Goal: Task Accomplishment & Management: Manage account settings

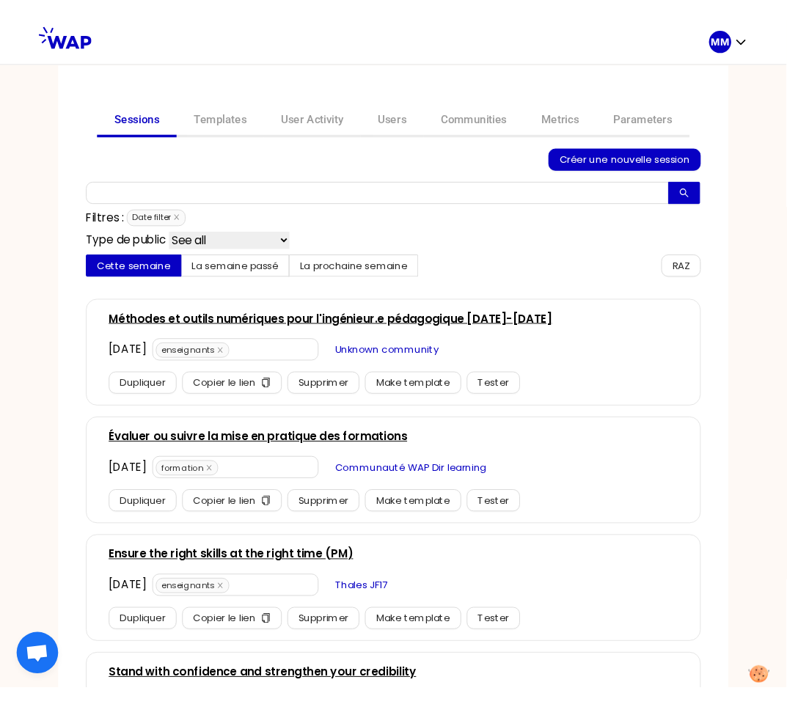
scroll to position [11, 0]
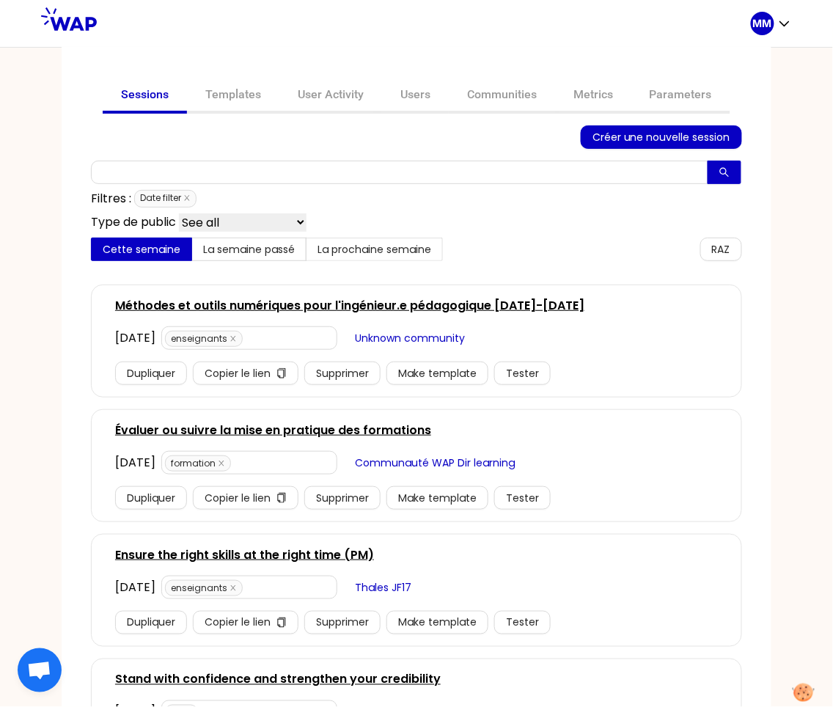
click at [280, 429] on link "Évaluer ou suivre la mise en pratique des formations" at bounding box center [273, 431] width 316 height 18
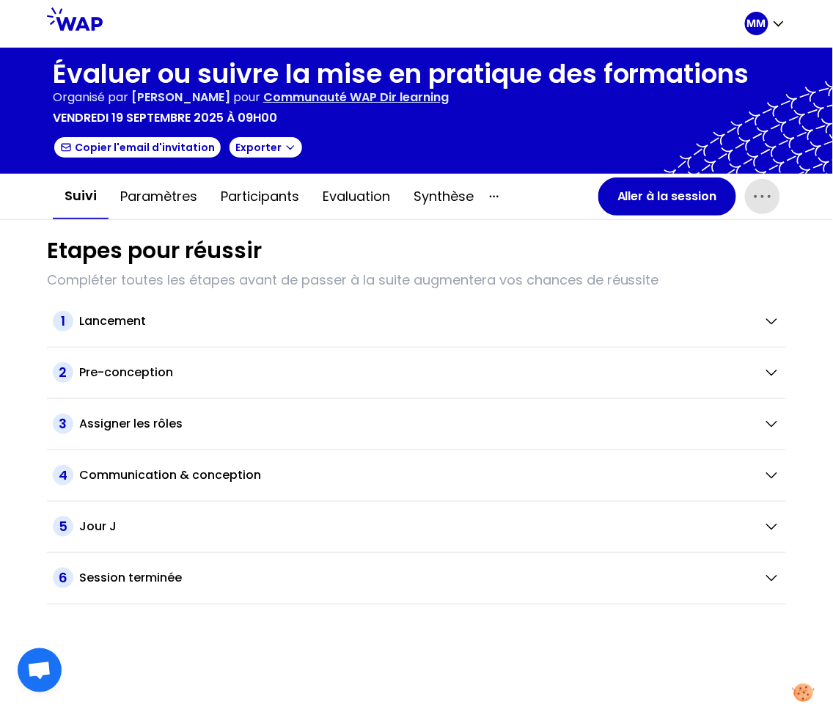
click at [756, 196] on icon "button" at bounding box center [762, 196] width 23 height 23
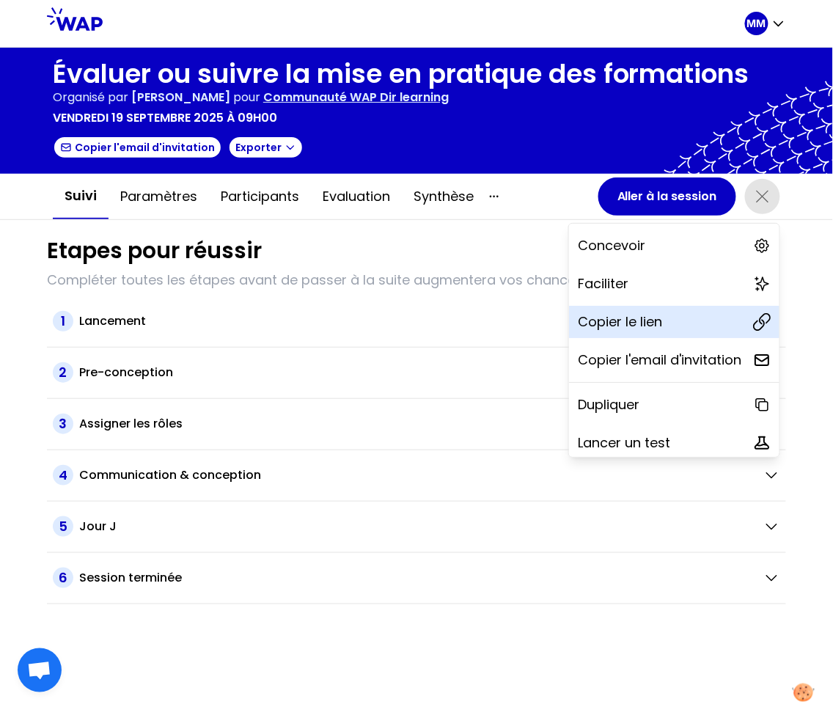
click at [608, 329] on p "Copier le lien" at bounding box center [620, 322] width 84 height 21
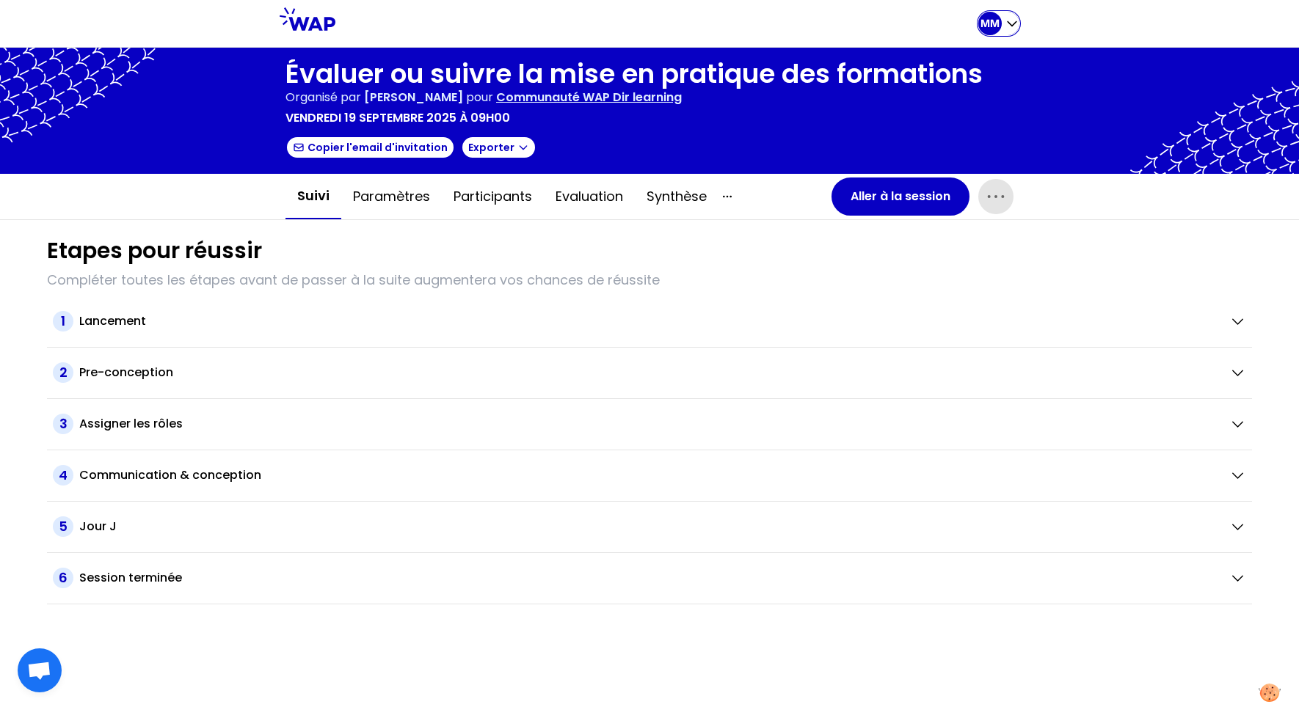
drag, startPoint x: 994, startPoint y: 26, endPoint x: 985, endPoint y: 39, distance: 15.7
click at [833, 26] on p "MM" at bounding box center [989, 23] width 19 height 15
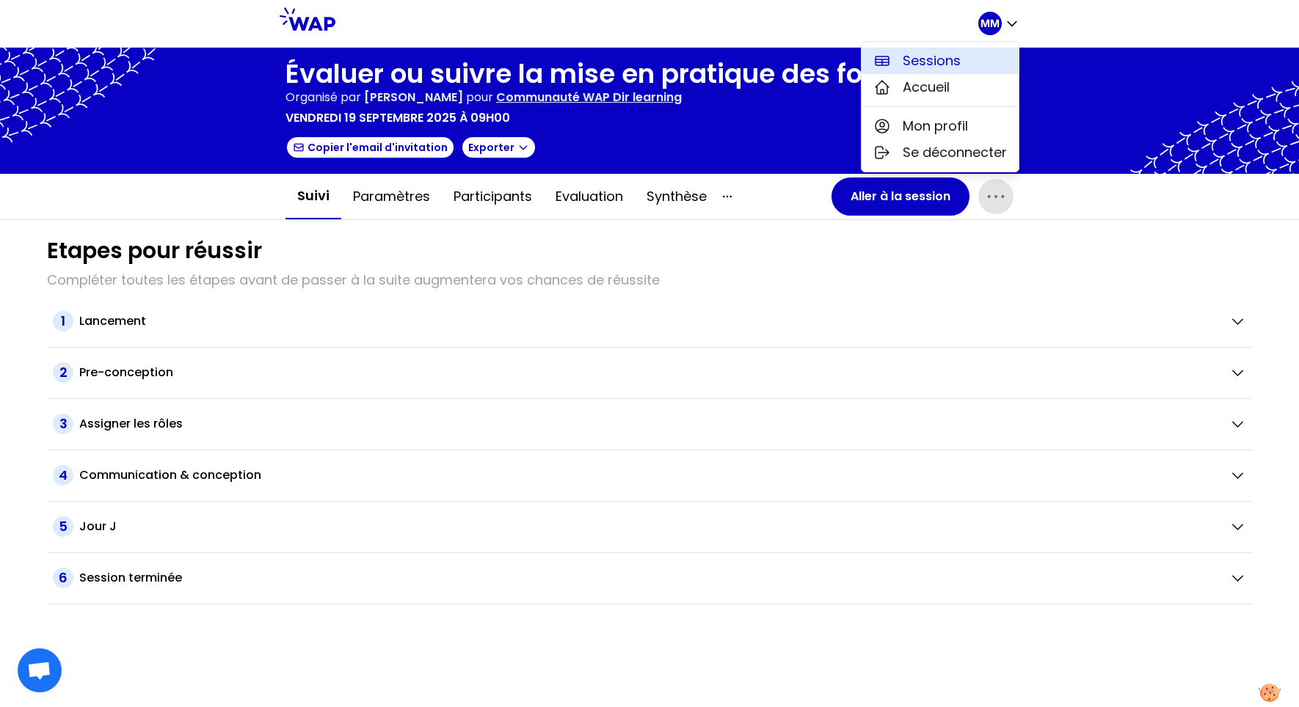
click at [833, 56] on button "Sessions" at bounding box center [939, 61] width 157 height 26
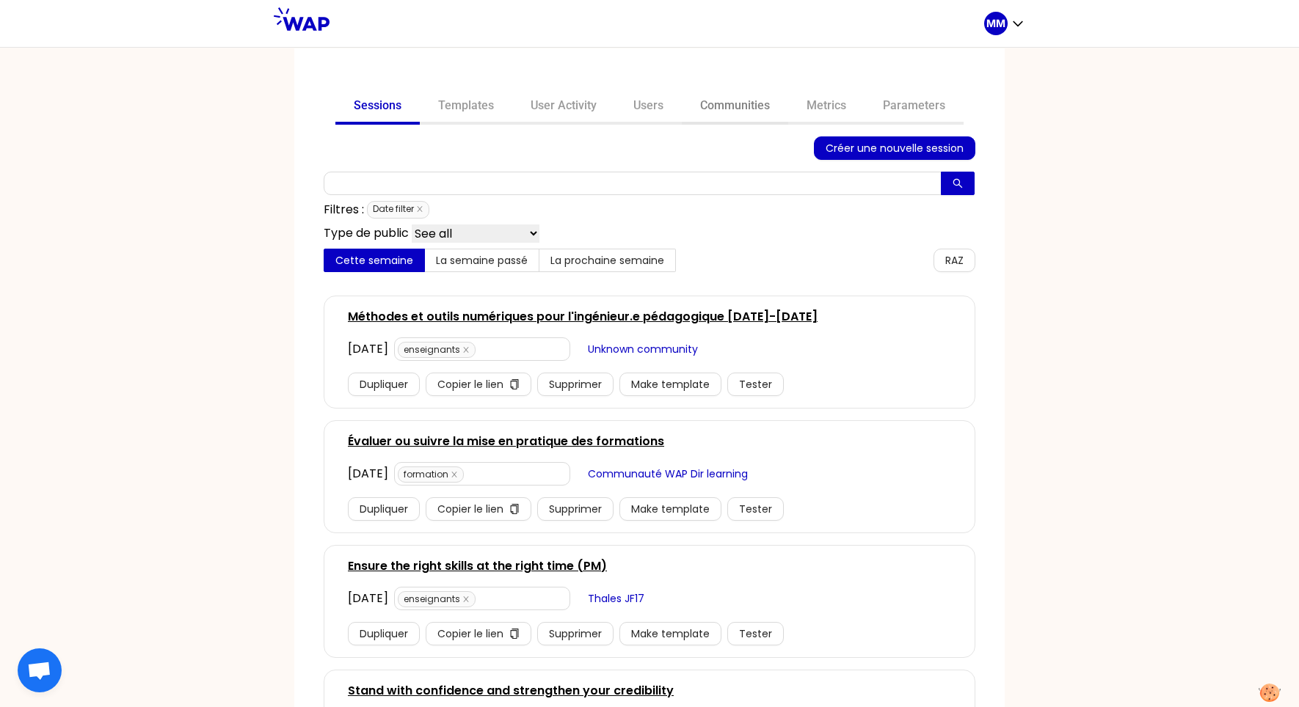
click at [752, 97] on link "Communities" at bounding box center [735, 107] width 106 height 35
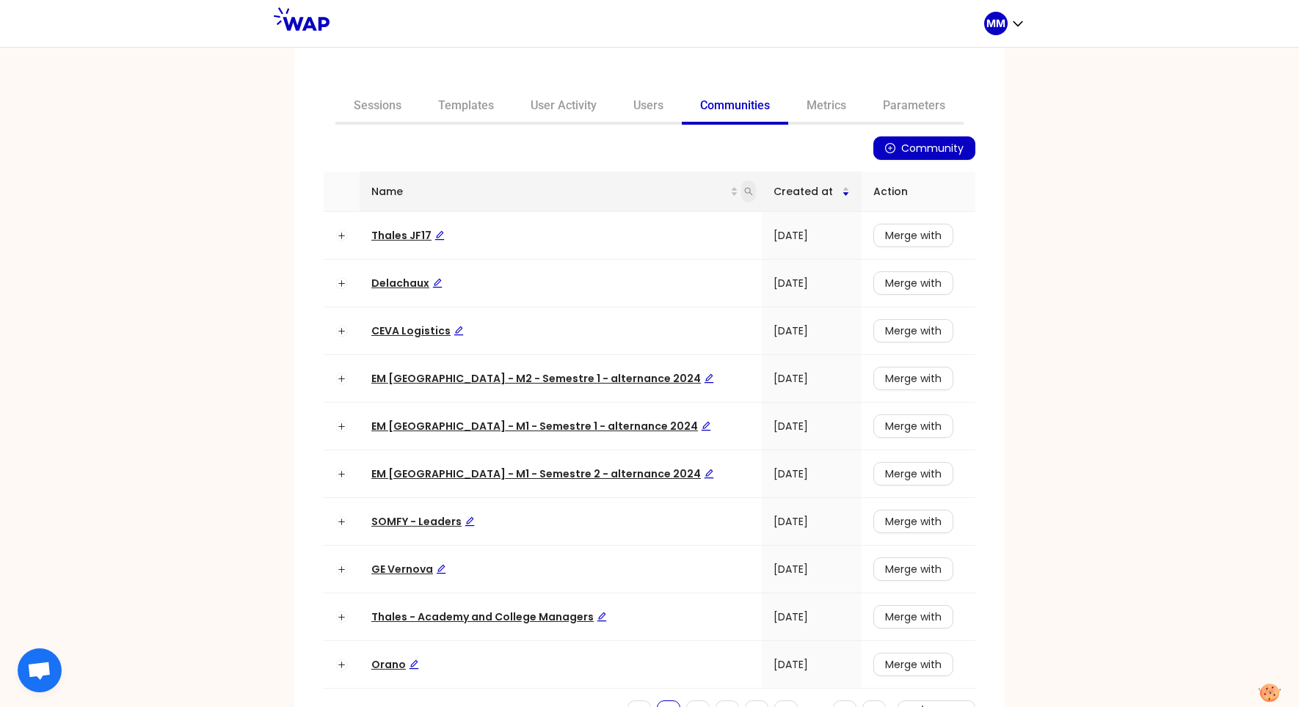
click at [741, 196] on span at bounding box center [748, 191] width 15 height 22
type input "aim"
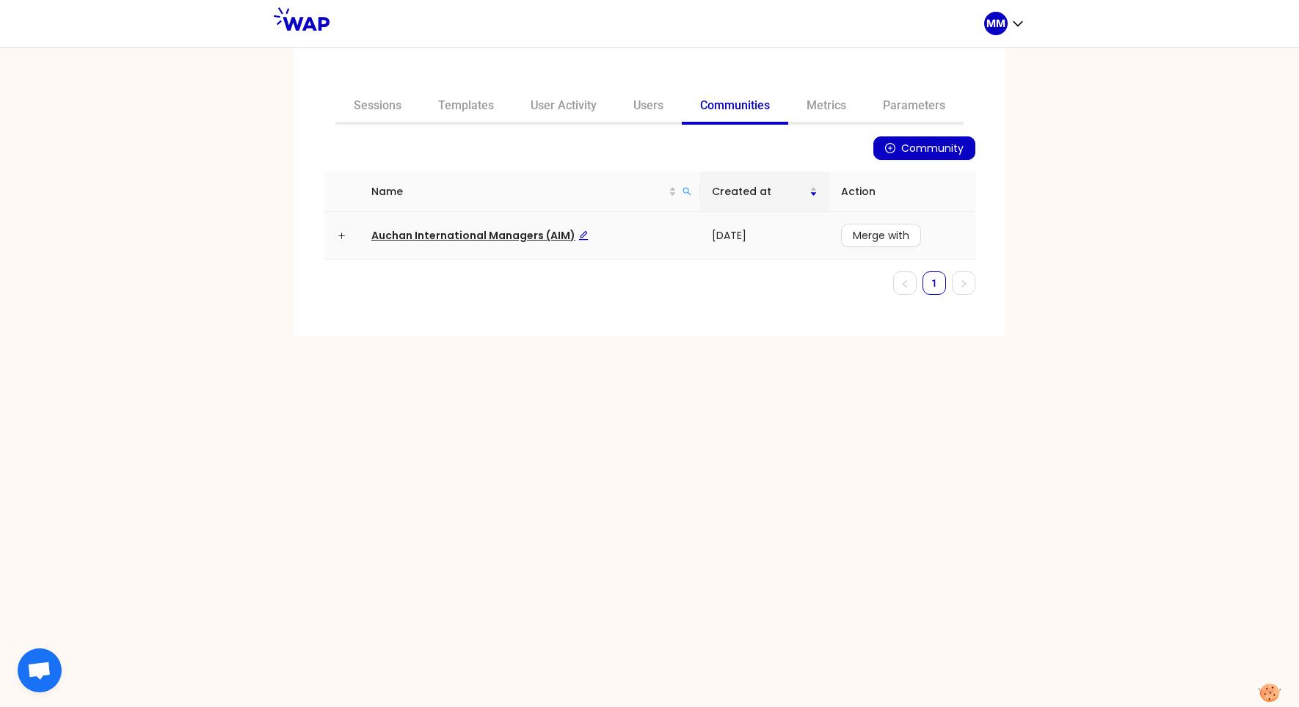
click at [523, 228] on span "Auchan International Managers (AIM)" at bounding box center [479, 235] width 217 height 15
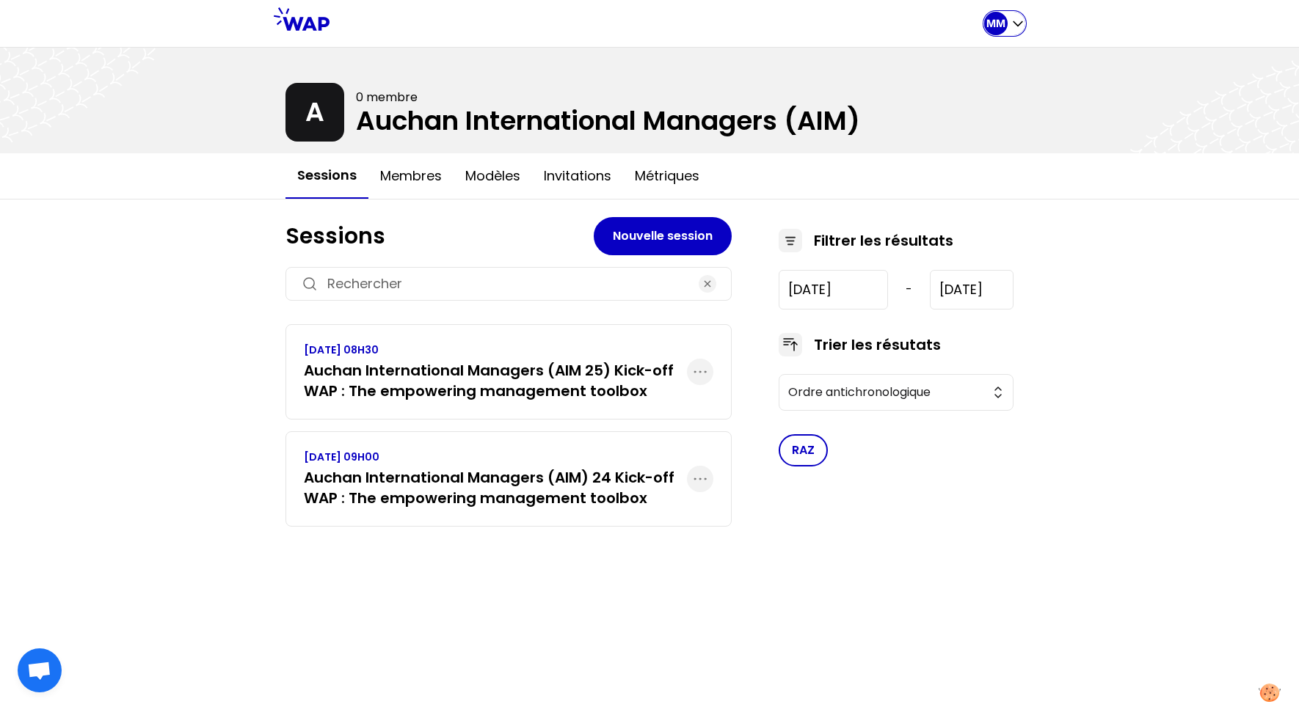
click at [833, 24] on p "MM" at bounding box center [995, 23] width 19 height 15
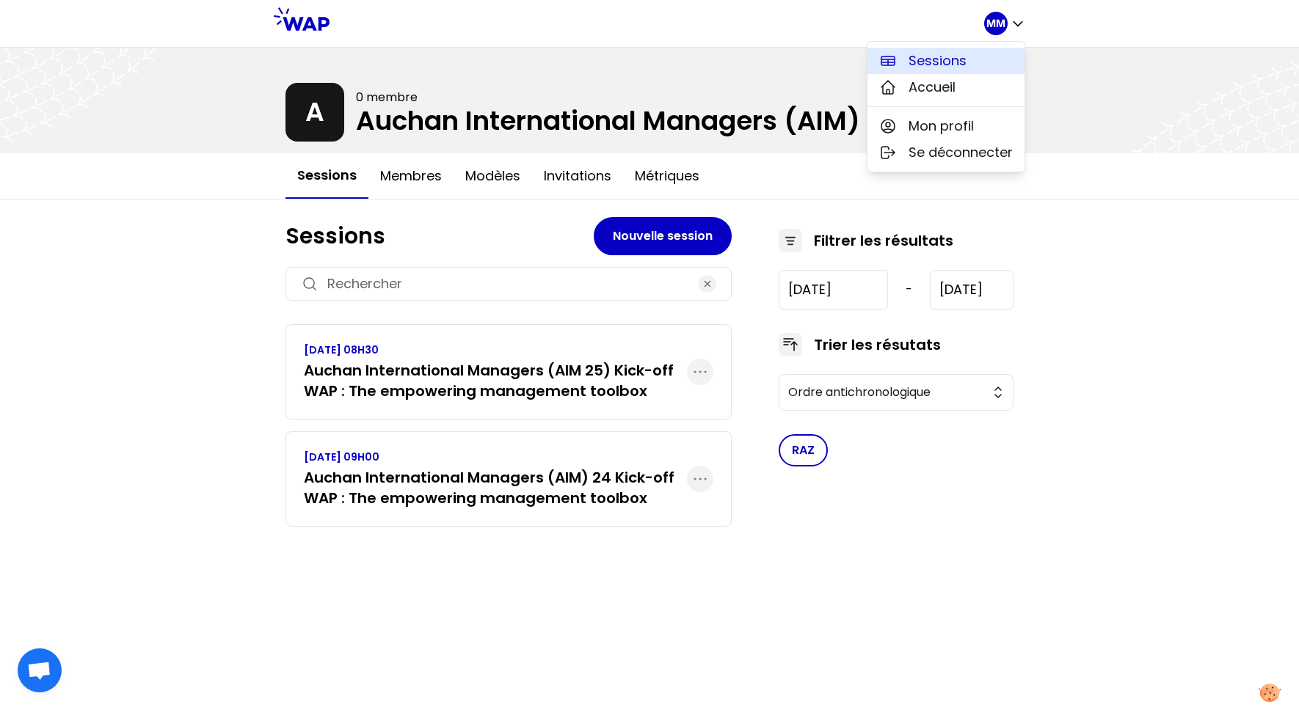
click at [833, 55] on button "Sessions" at bounding box center [945, 61] width 157 height 26
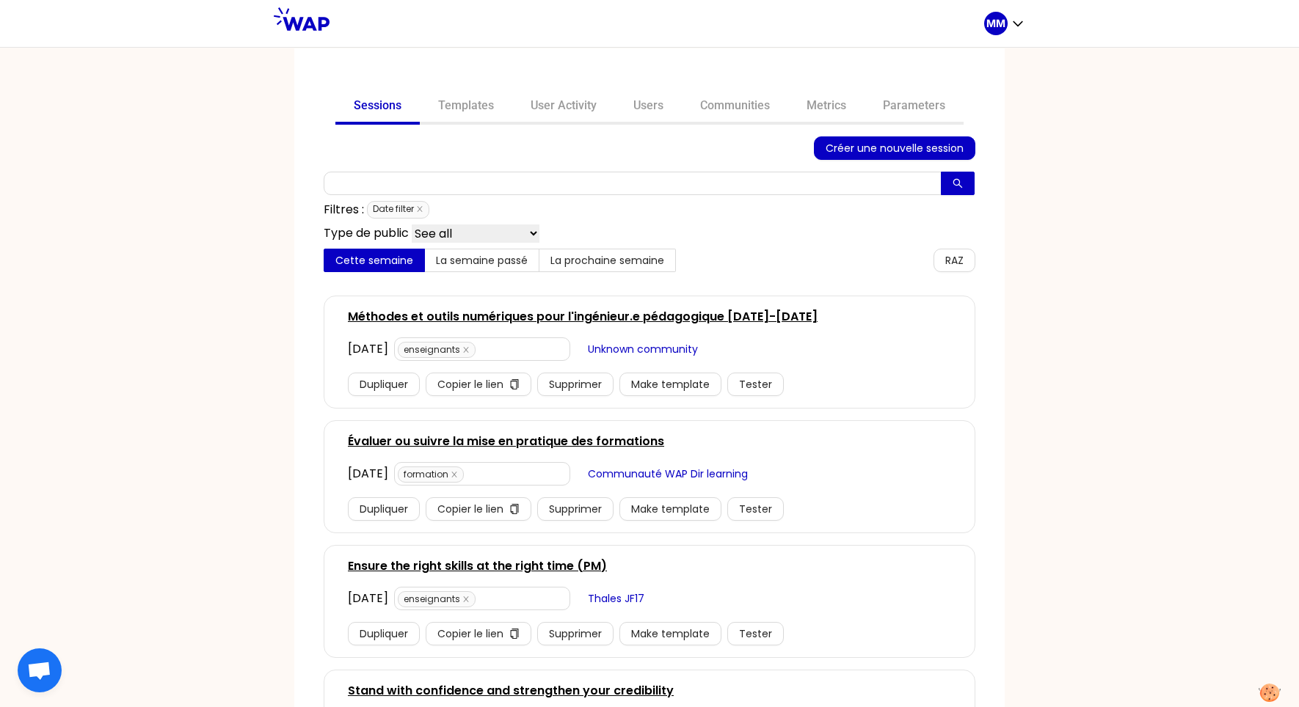
click at [494, 445] on link "Évaluer ou suivre la mise en pratique des formations" at bounding box center [506, 442] width 316 height 18
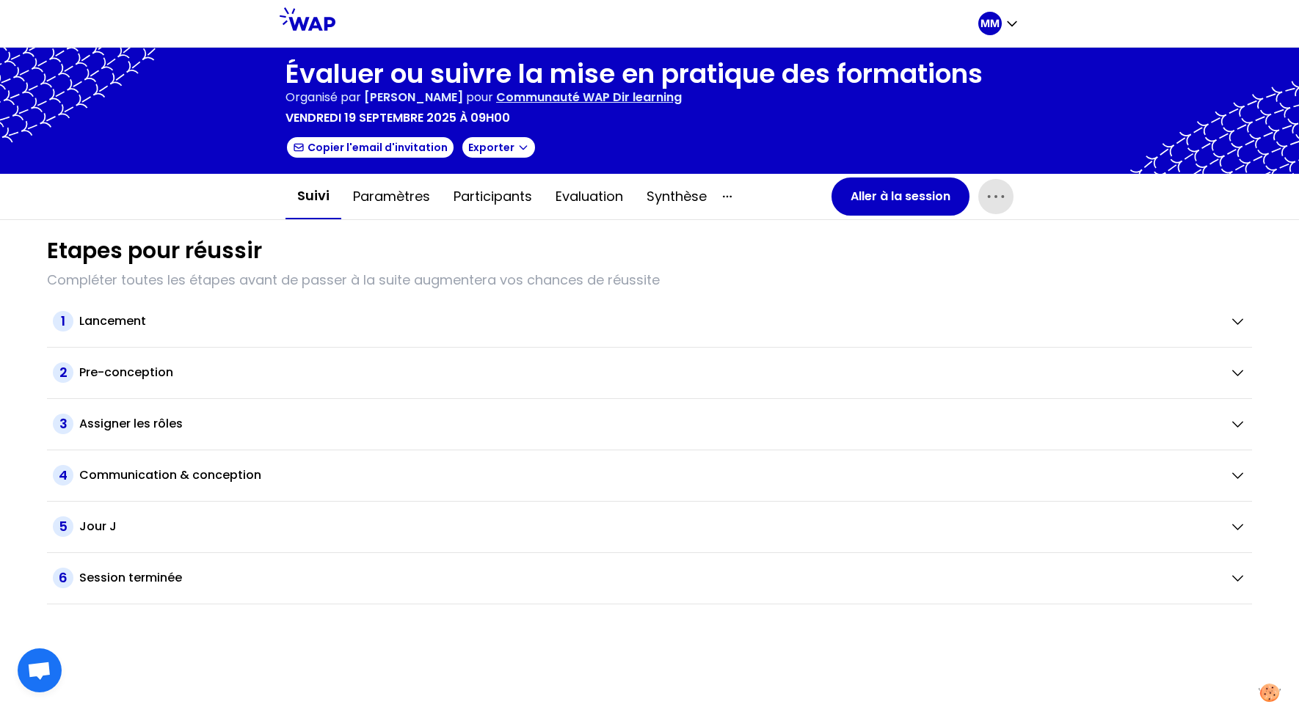
click at [833, 197] on icon "button" at bounding box center [995, 196] width 23 height 23
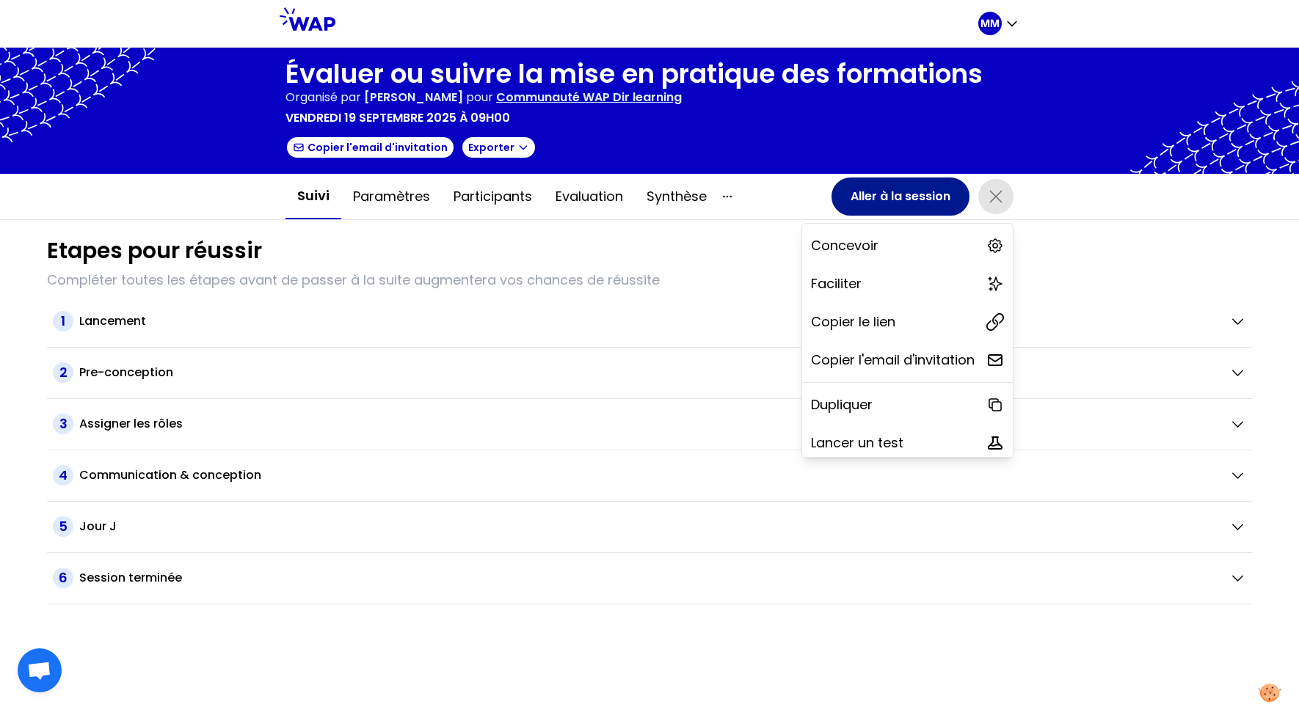
click at [833, 199] on button "Aller à la session" at bounding box center [900, 197] width 138 height 38
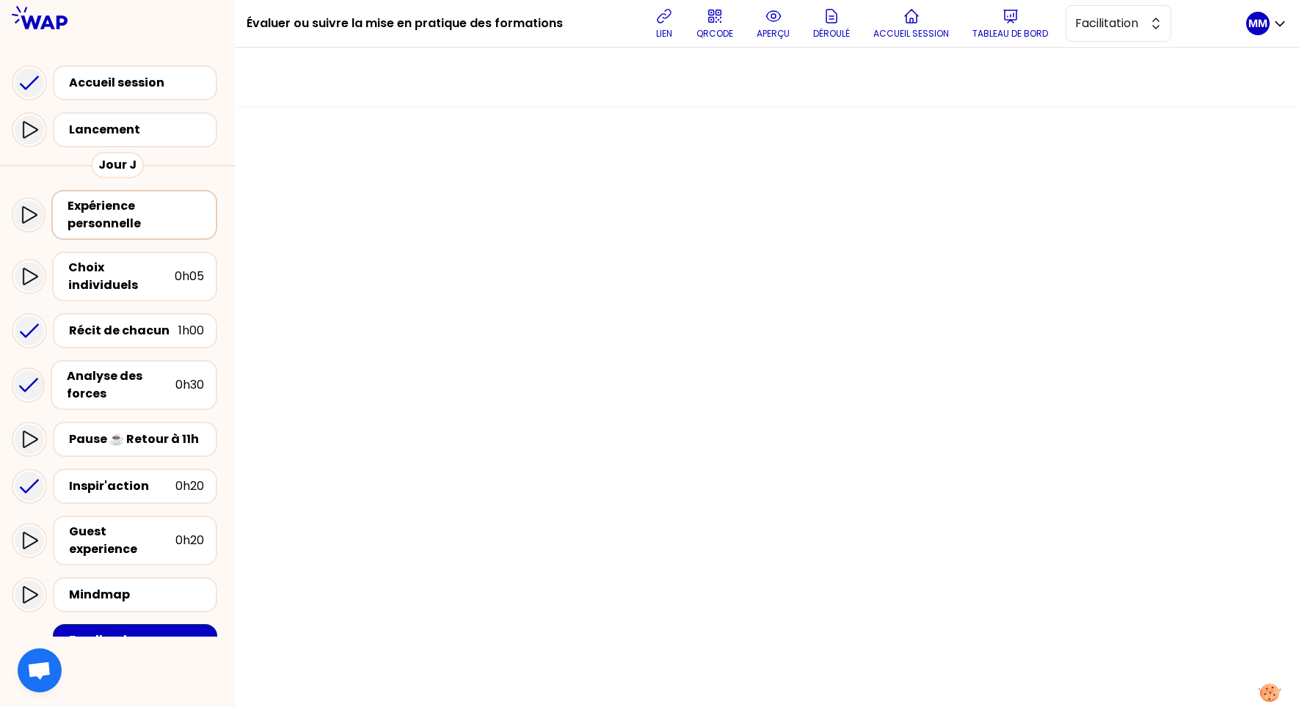
drag, startPoint x: 143, startPoint y: 228, endPoint x: 179, endPoint y: 222, distance: 36.5
click at [143, 228] on div "Expérience personnelle" at bounding box center [135, 214] width 136 height 35
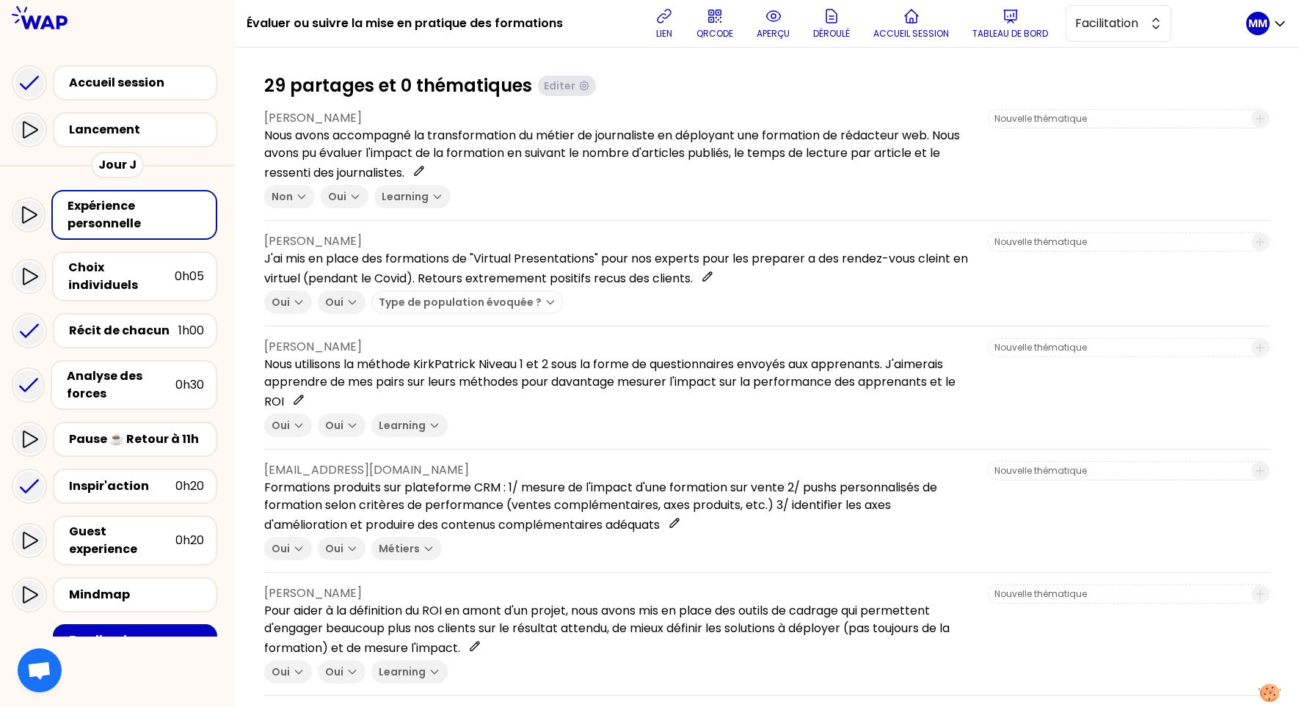
drag, startPoint x: 770, startPoint y: 21, endPoint x: 753, endPoint y: 51, distance: 34.2
click at [770, 21] on icon at bounding box center [773, 16] width 18 height 18
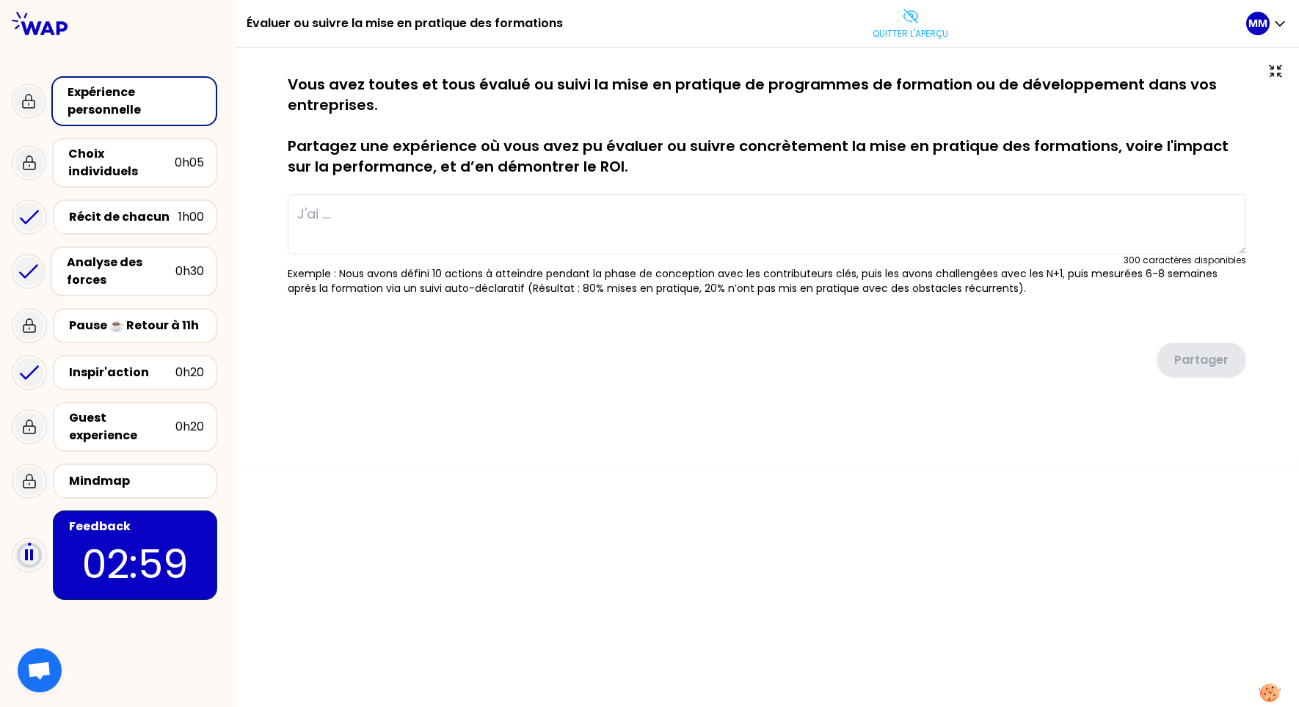
type textarea "Après avoir certifié plusieurs learning managers, nous avons appliqué la méthod…"
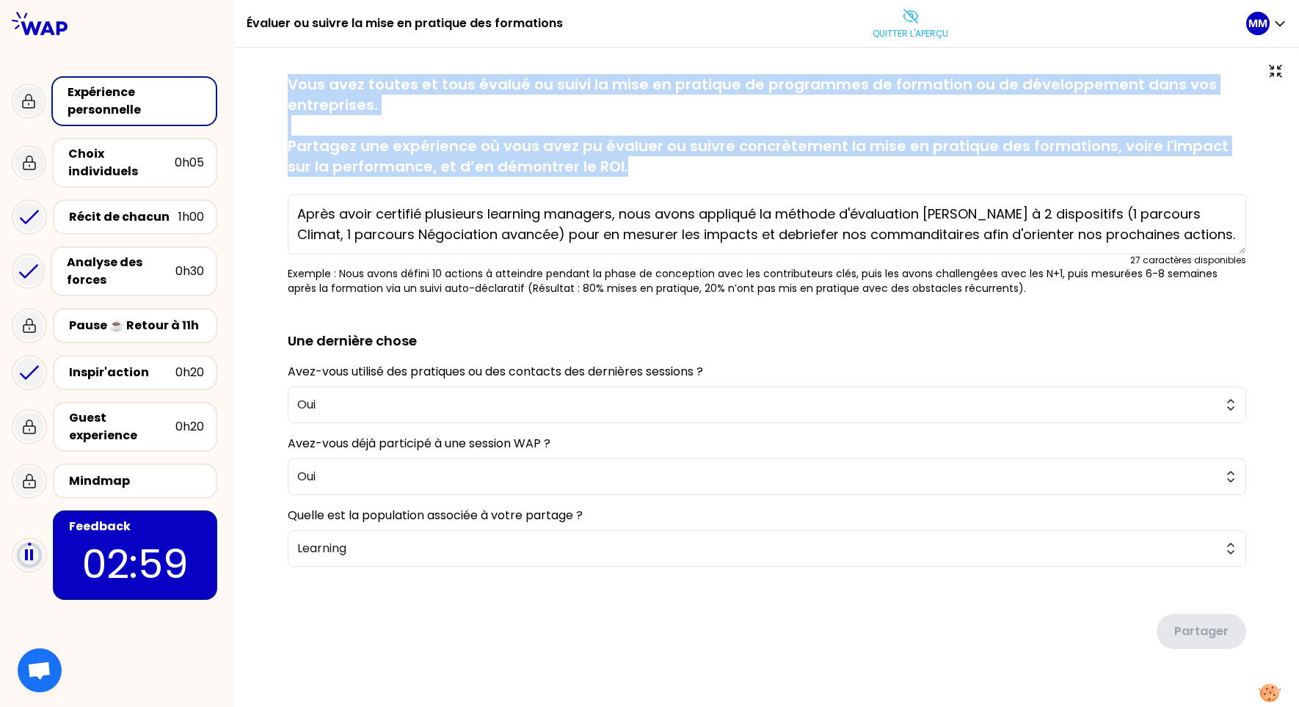
drag, startPoint x: 286, startPoint y: 89, endPoint x: 588, endPoint y: 180, distance: 314.9
click at [688, 175] on div "sauvegardé Vous avez toutes et tous évalué ou suivi la mise en pratique de prog…" at bounding box center [766, 391] width 1005 height 634
copy p "Vous avez toutes et tous évalué ou suivi la mise en pratique de programmes de f…"
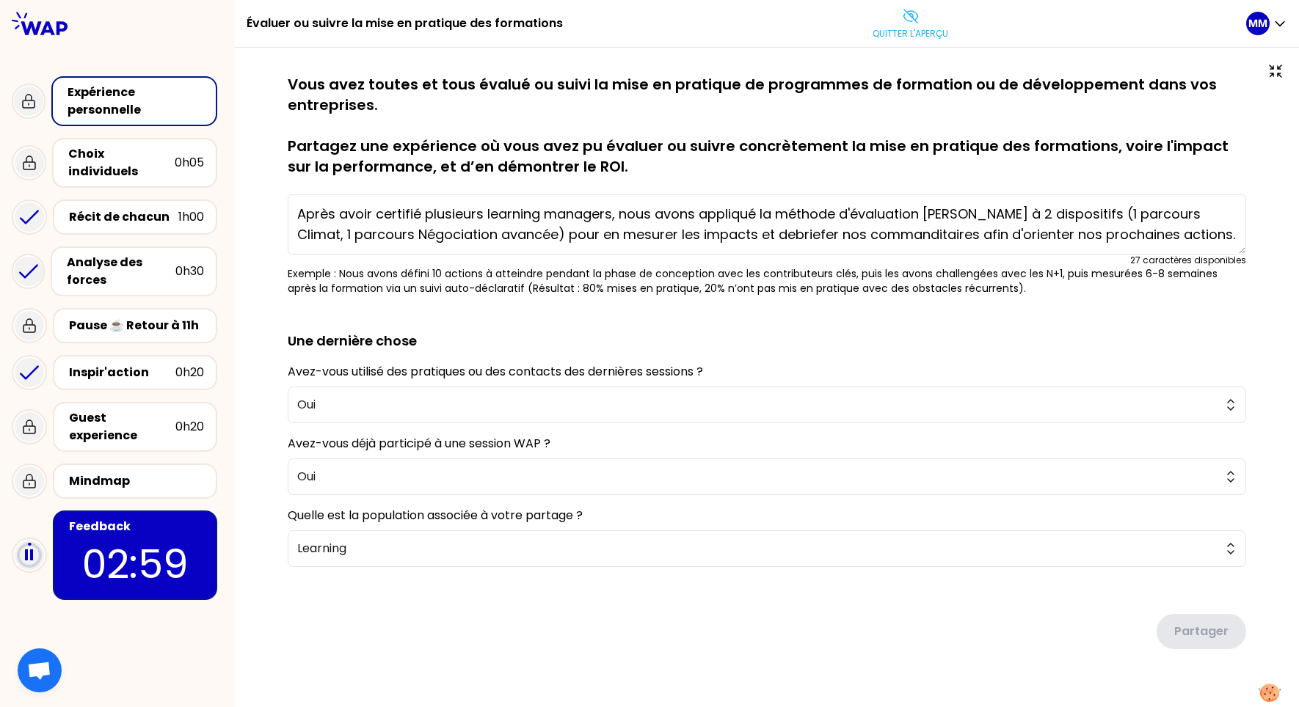
click at [461, 21] on h1 "Évaluer ou suivre la mise en pratique des formations" at bounding box center [404, 23] width 316 height 47
copy div "Évaluer ou suivre la mise en pratique des formations"
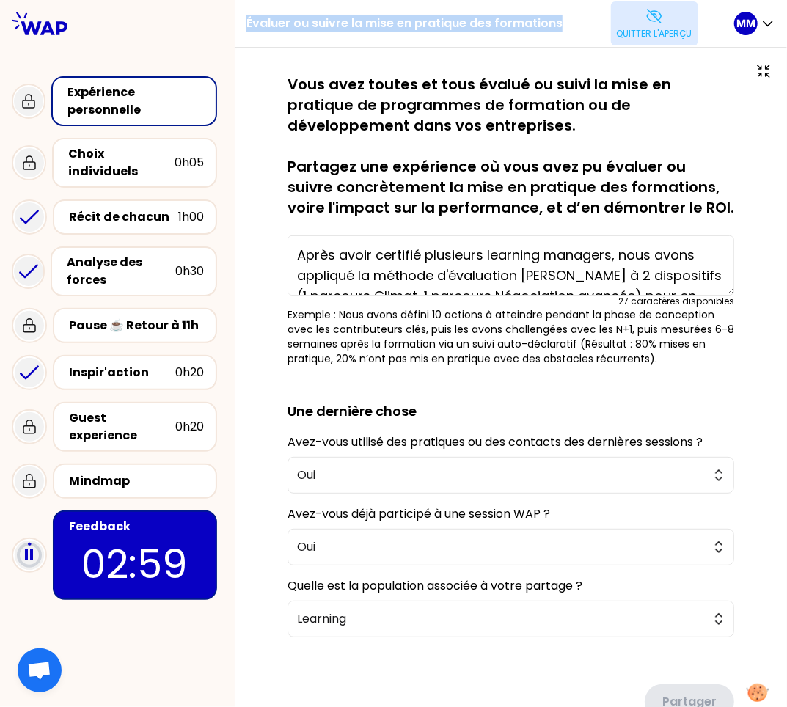
click at [643, 15] on button "Quitter l'aperçu" at bounding box center [654, 23] width 87 height 44
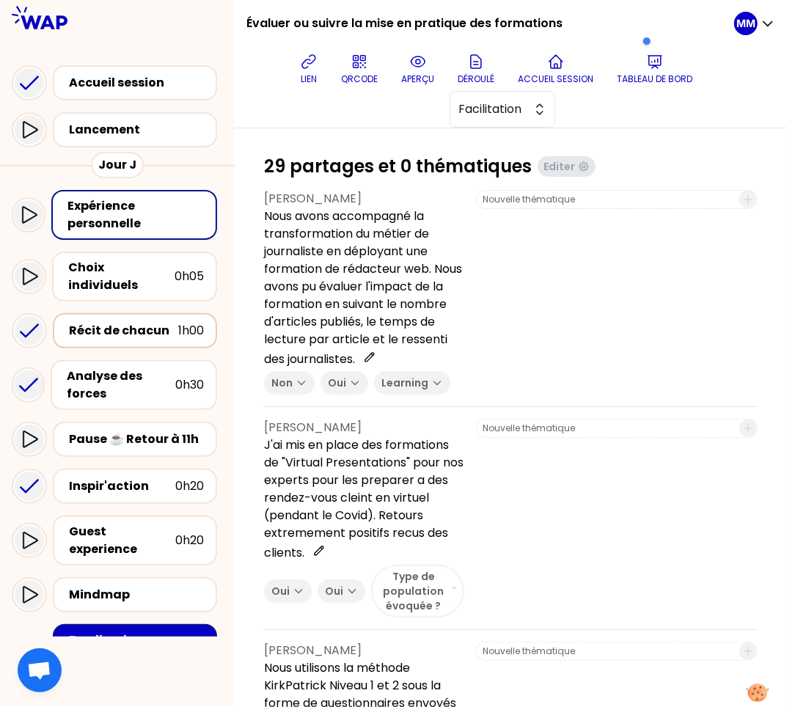
drag, startPoint x: 128, startPoint y: 314, endPoint x: 123, endPoint y: 307, distance: 9.0
click at [128, 322] on div "Récit de chacun" at bounding box center [123, 331] width 109 height 18
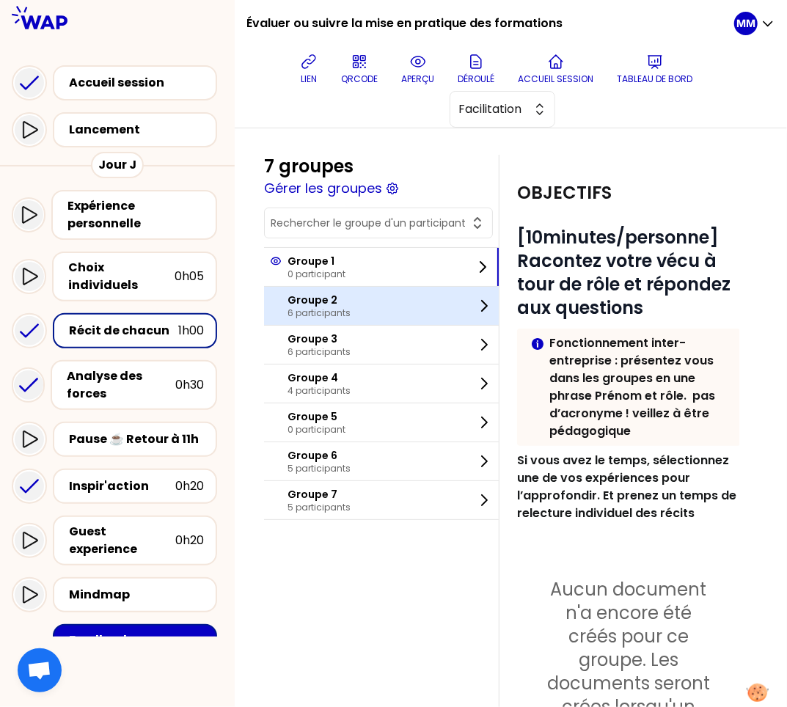
click at [363, 296] on div "Groupe 2 6 participants" at bounding box center [381, 306] width 235 height 38
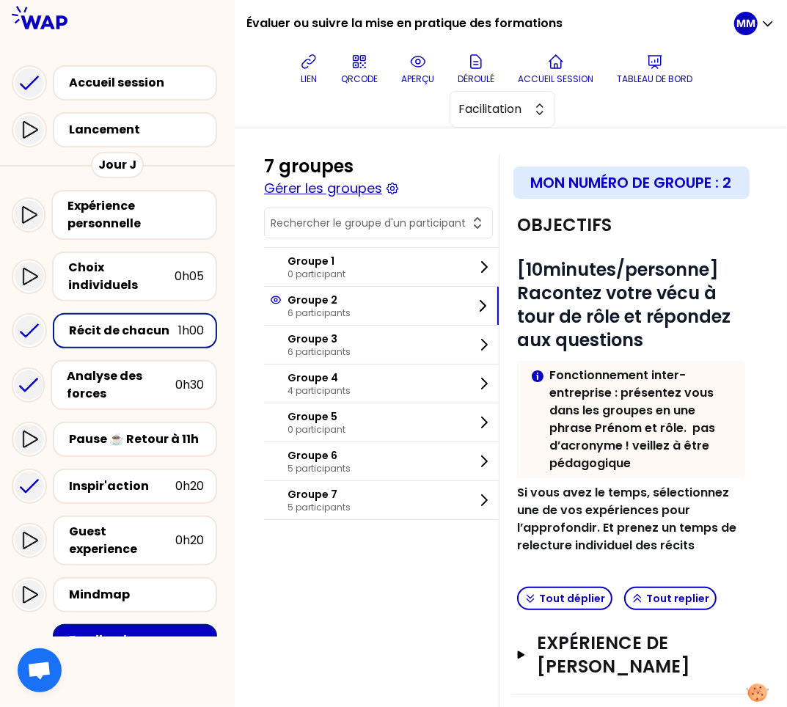
click at [372, 180] on button "Gérer les groupes" at bounding box center [323, 188] width 118 height 21
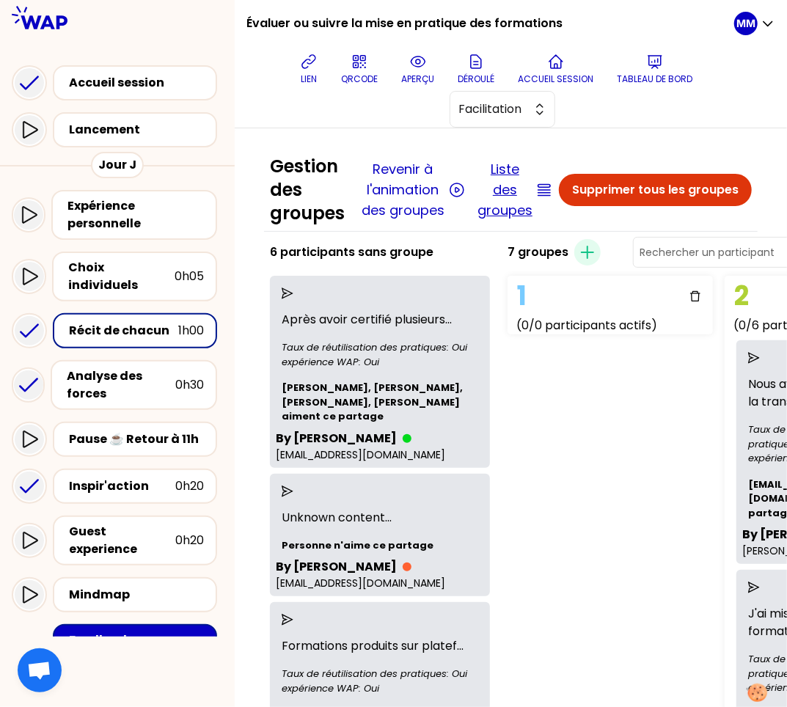
click at [513, 186] on button "Liste des groupes" at bounding box center [505, 190] width 55 height 62
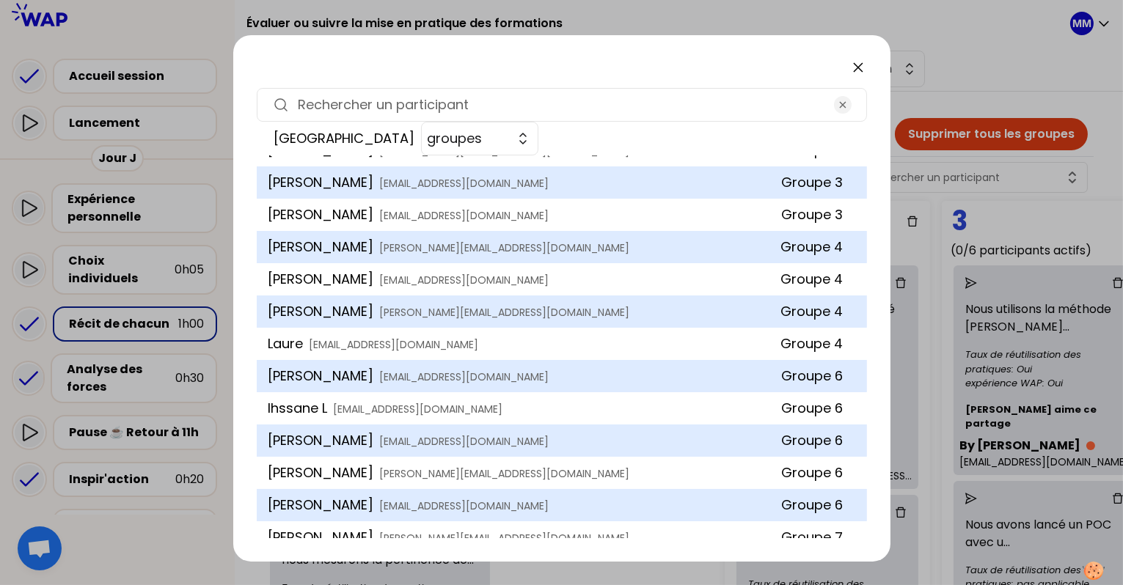
scroll to position [312, 0]
click at [833, 61] on icon at bounding box center [859, 68] width 18 height 18
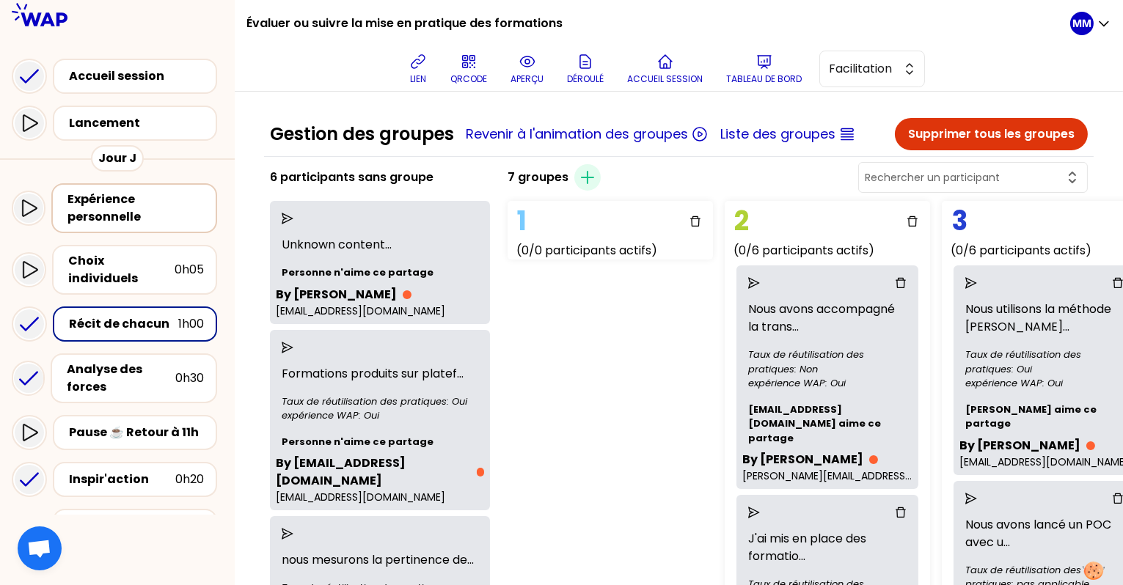
click at [119, 219] on div "Expérience personnelle" at bounding box center [135, 208] width 136 height 35
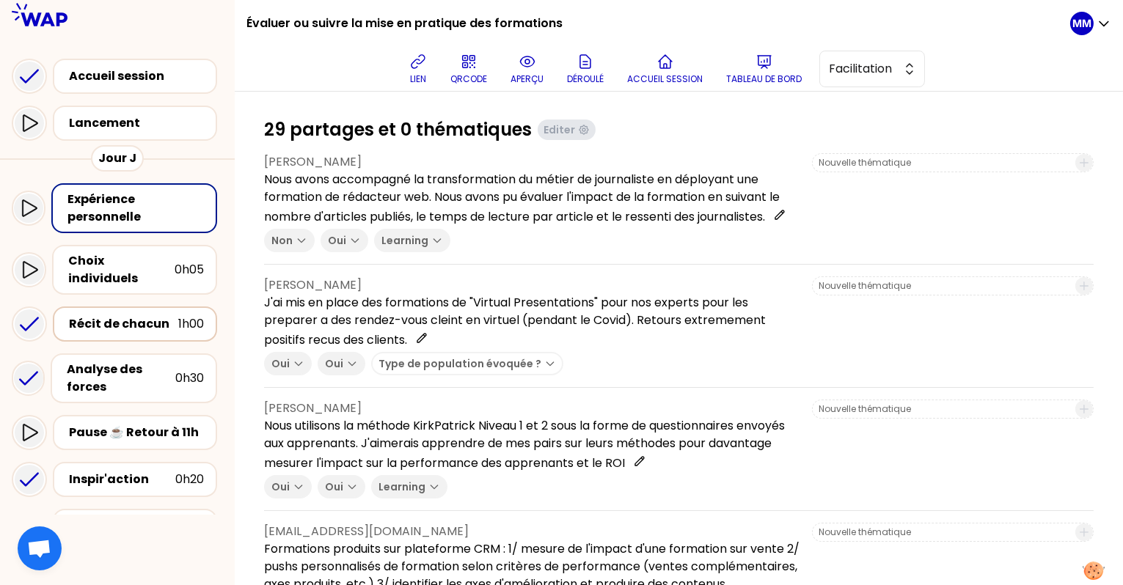
click at [138, 315] on div "Récit de chacun" at bounding box center [123, 324] width 109 height 18
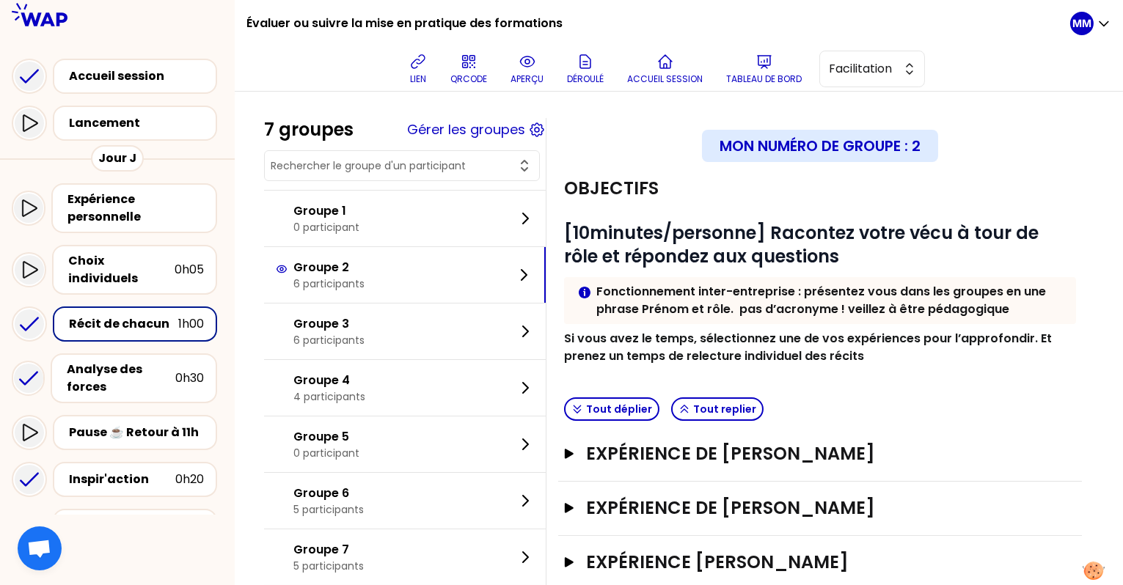
click at [375, 159] on input "text" at bounding box center [393, 165] width 245 height 15
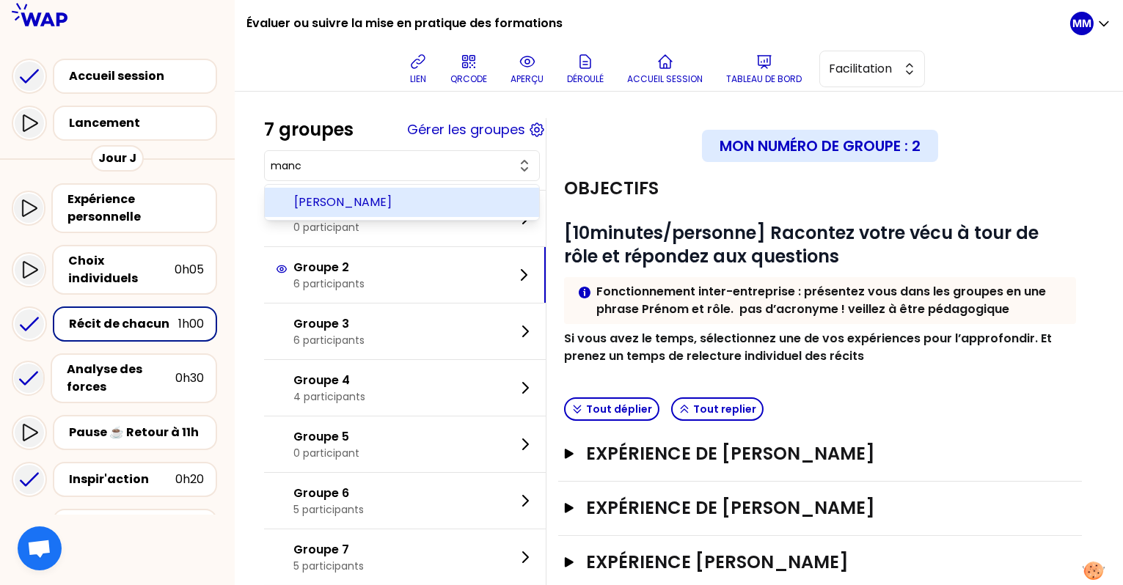
type input "mance"
click at [490, 125] on button "Gérer les groupes" at bounding box center [466, 130] width 118 height 21
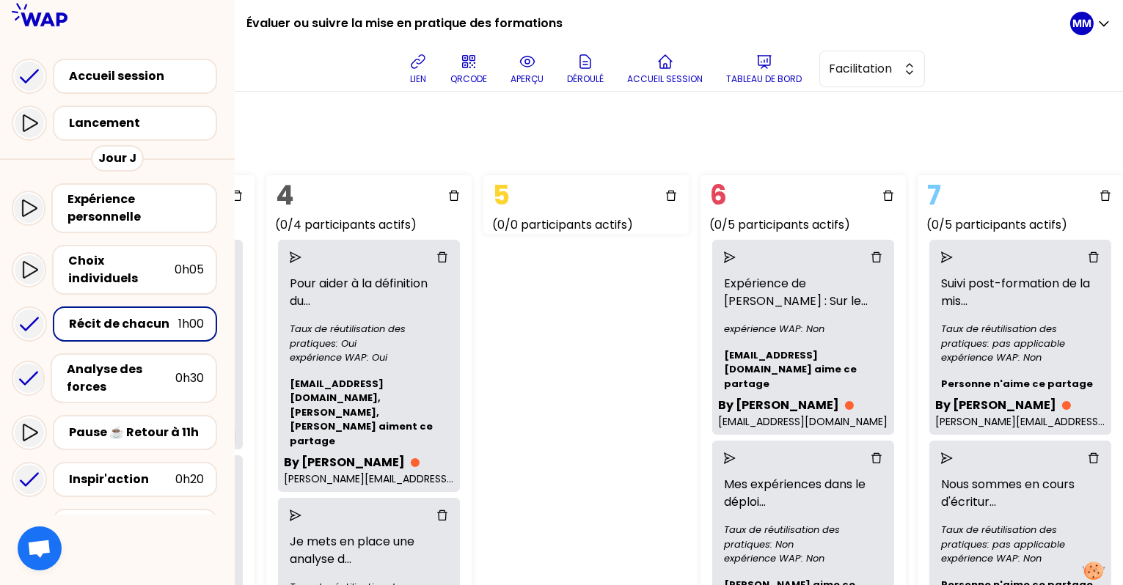
scroll to position [901, 917]
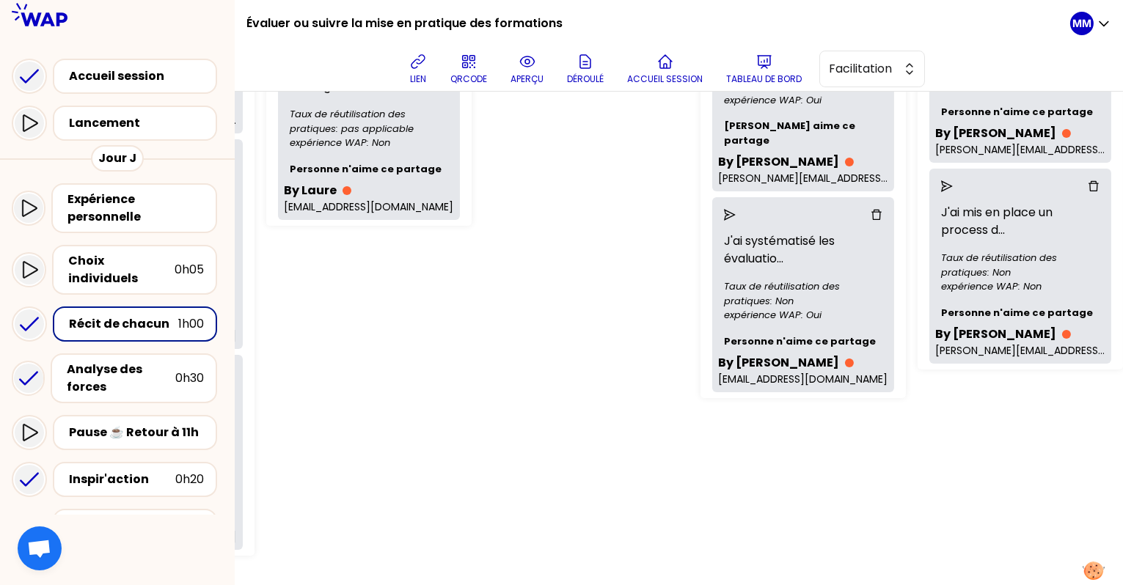
click at [778, 227] on p "J'ai systématisé les évaluatio ..." at bounding box center [803, 250] width 170 height 47
click at [143, 315] on div "Récit de chacun" at bounding box center [123, 324] width 109 height 18
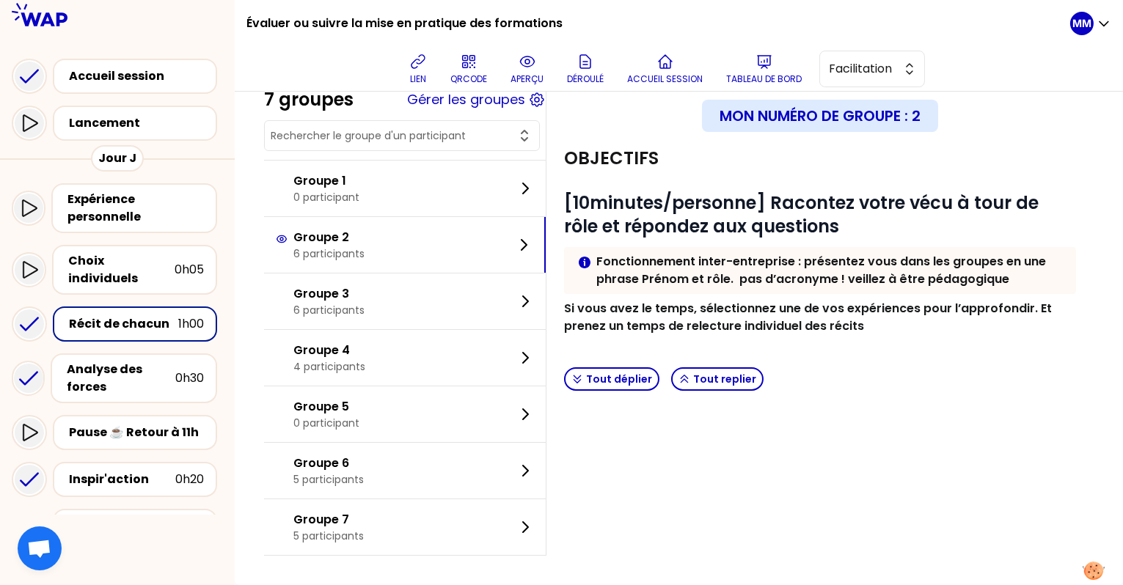
scroll to position [26, 0]
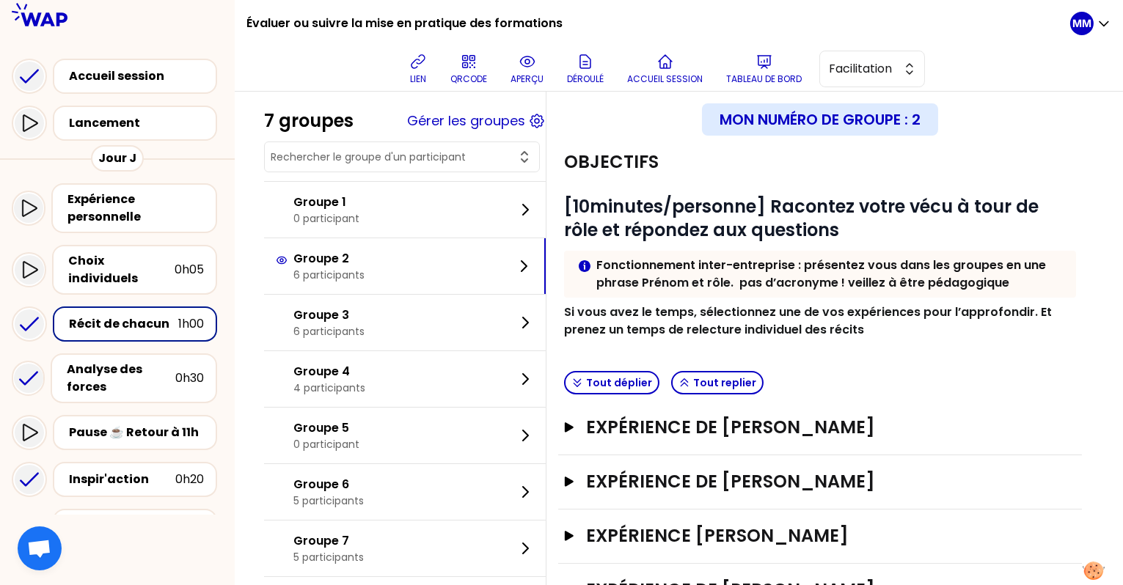
click at [426, 155] on input "text" at bounding box center [393, 157] width 245 height 15
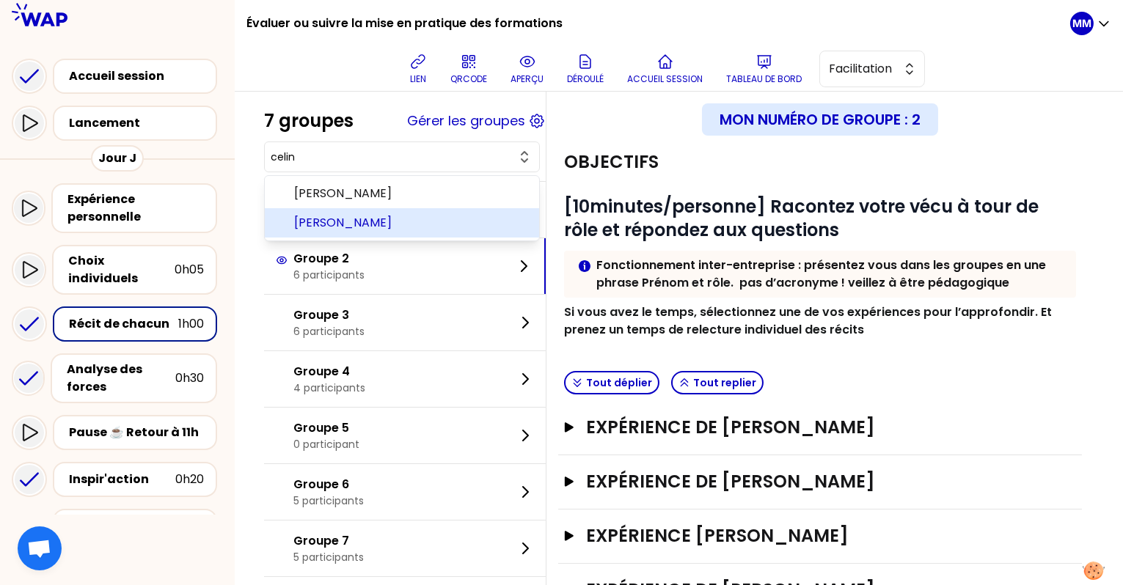
click at [456, 219] on span "Céline CANDELOT" at bounding box center [410, 223] width 233 height 18
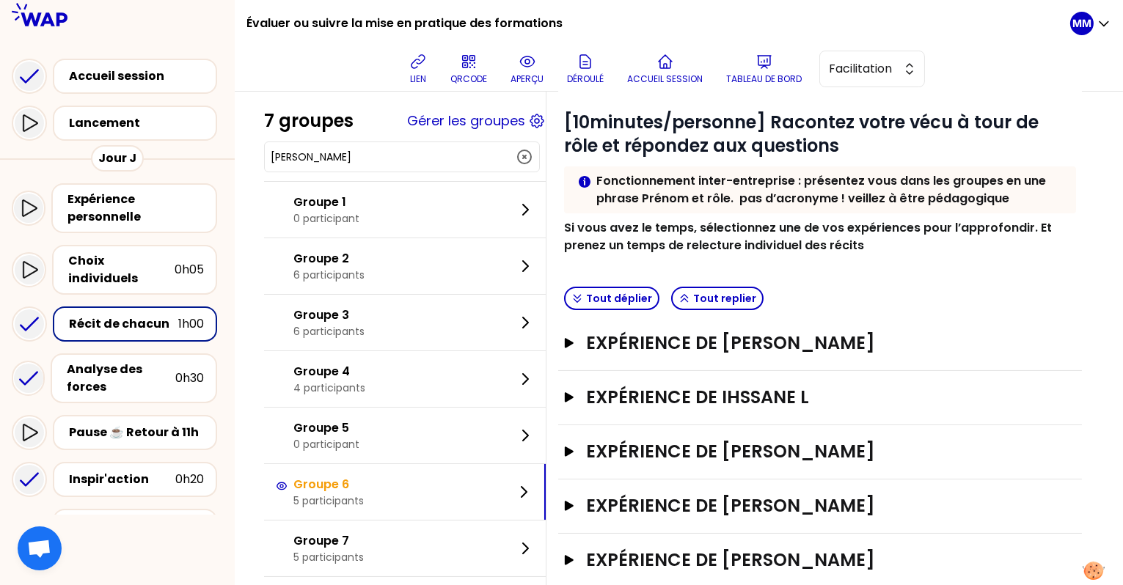
scroll to position [150, 0]
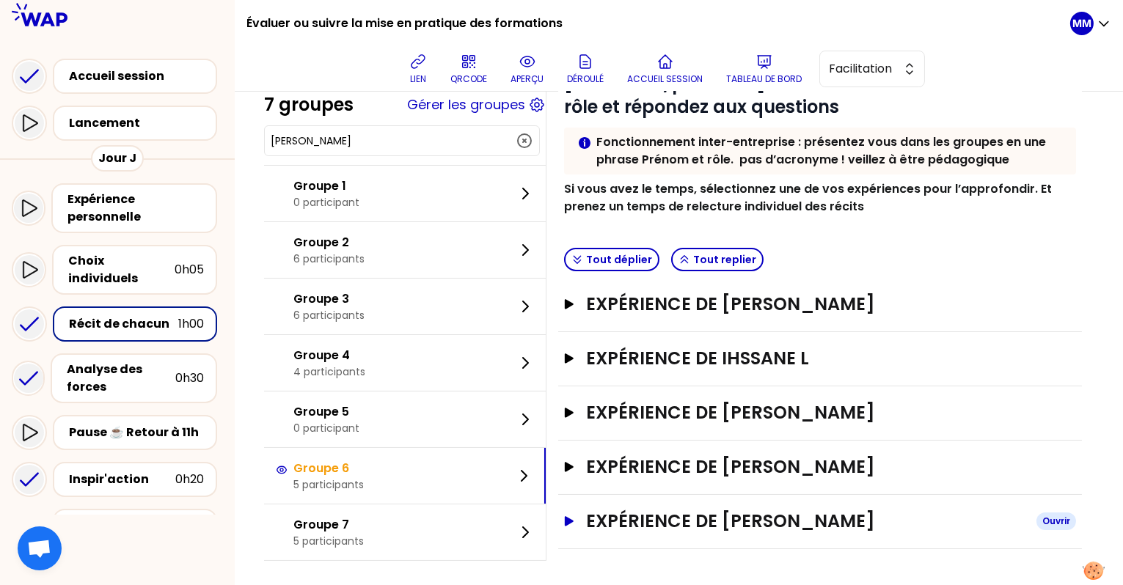
click at [775, 510] on h3 "Expérience de Céline CANDELOT" at bounding box center [805, 521] width 439 height 23
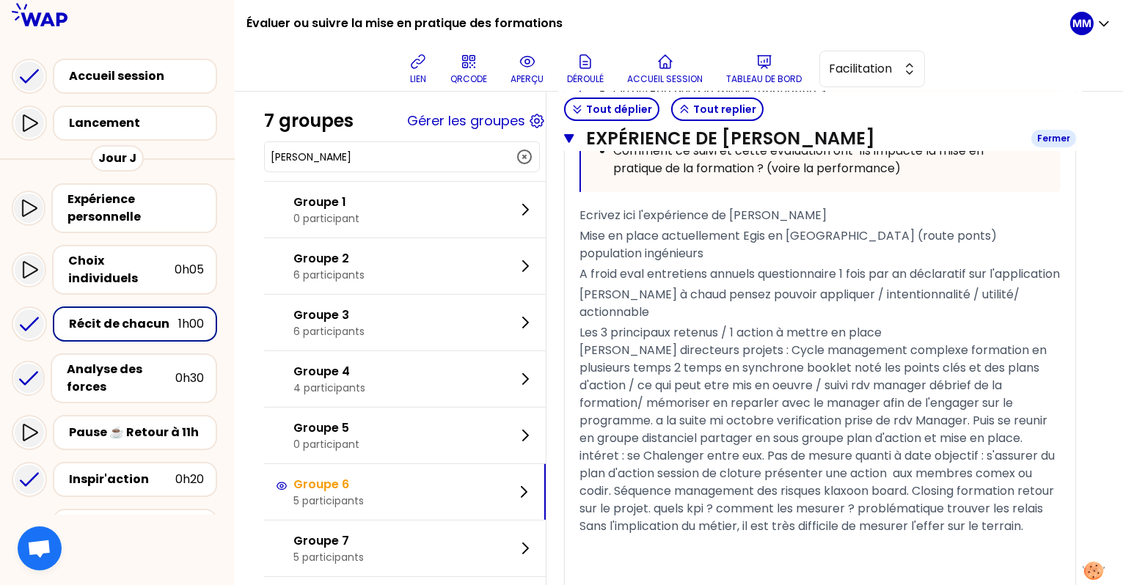
scroll to position [1150, 0]
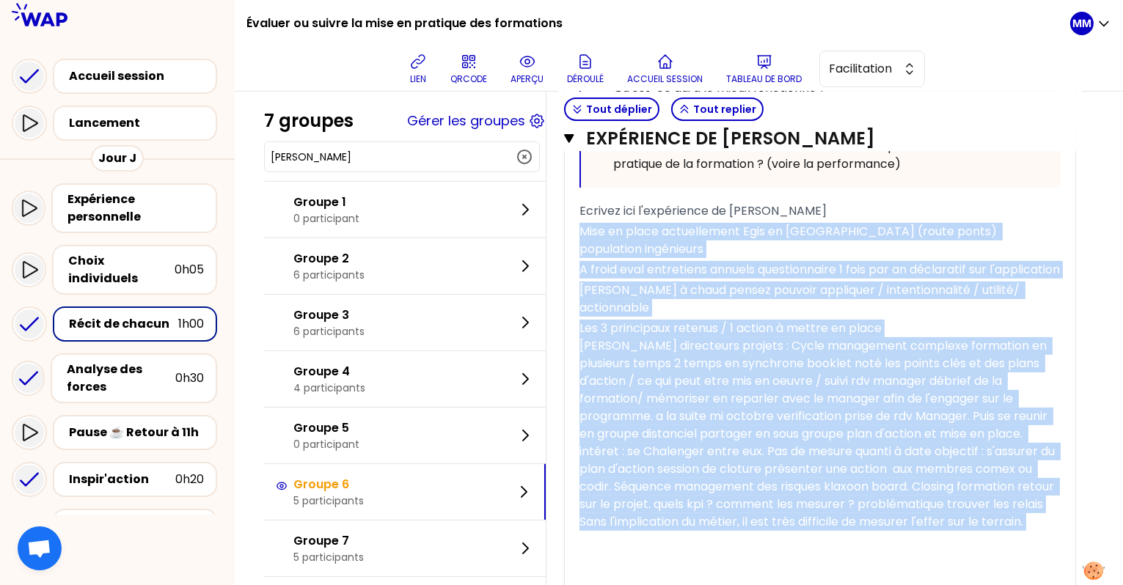
drag, startPoint x: 593, startPoint y: 241, endPoint x: 1045, endPoint y: 525, distance: 534.7
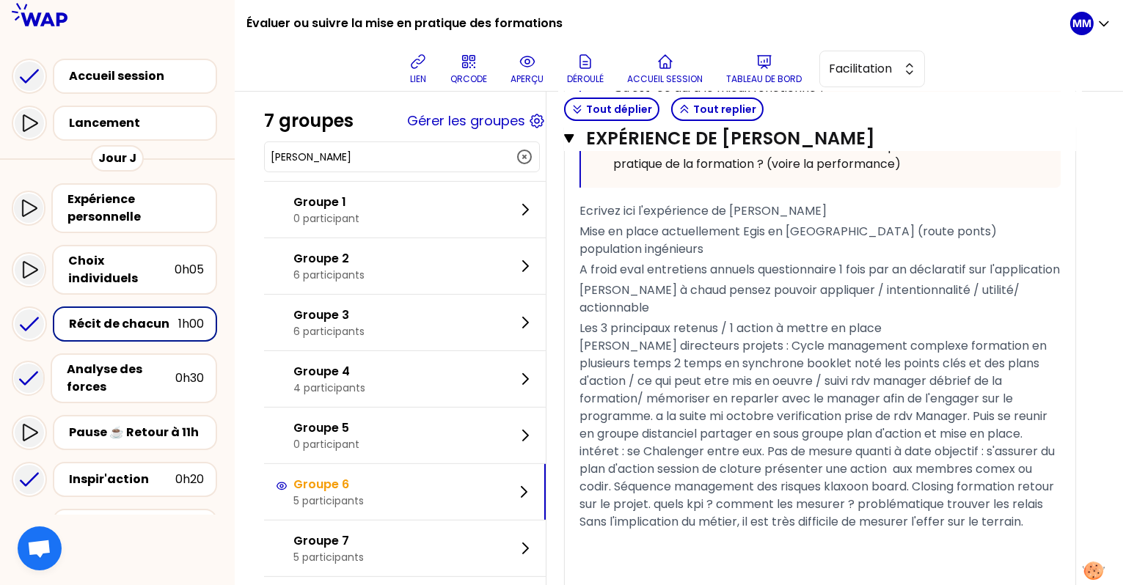
click at [369, 150] on input "Céline CANDELOT" at bounding box center [393, 157] width 245 height 15
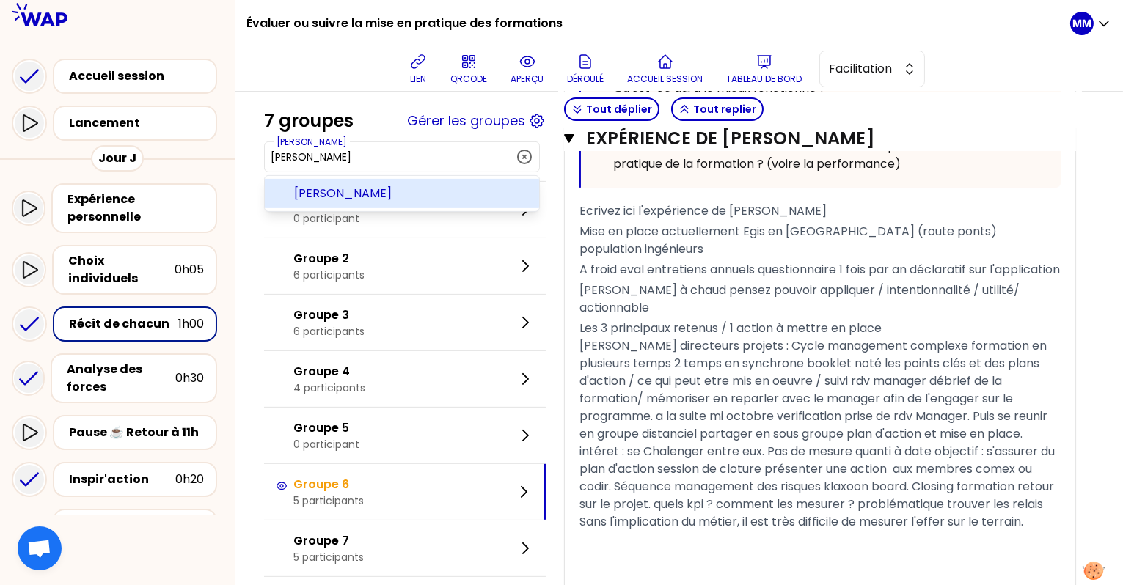
click at [384, 185] on span "Yann MALLET" at bounding box center [410, 194] width 233 height 18
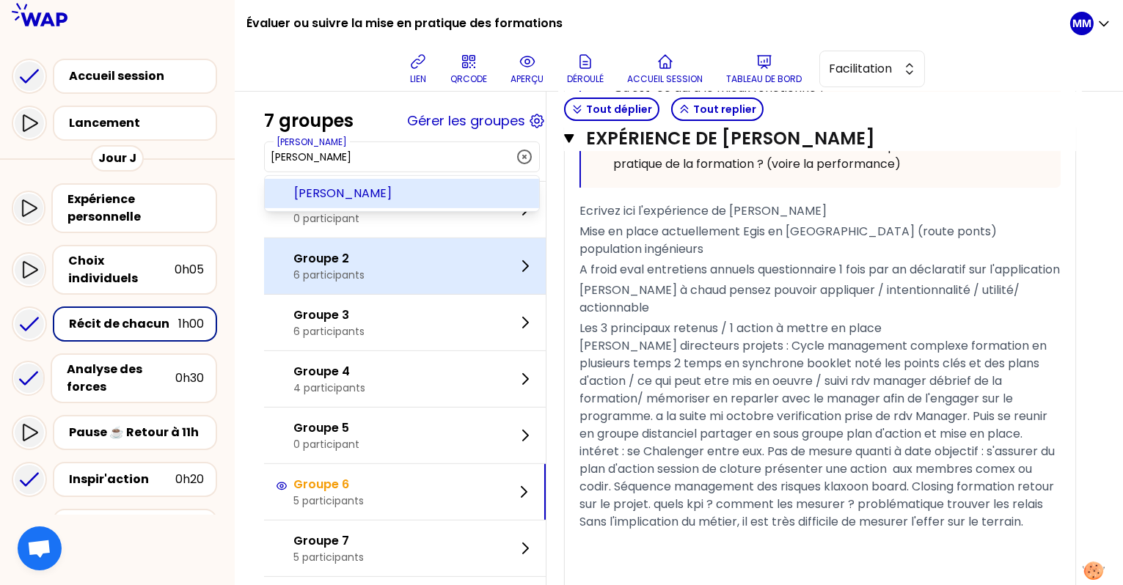
scroll to position [150, 0]
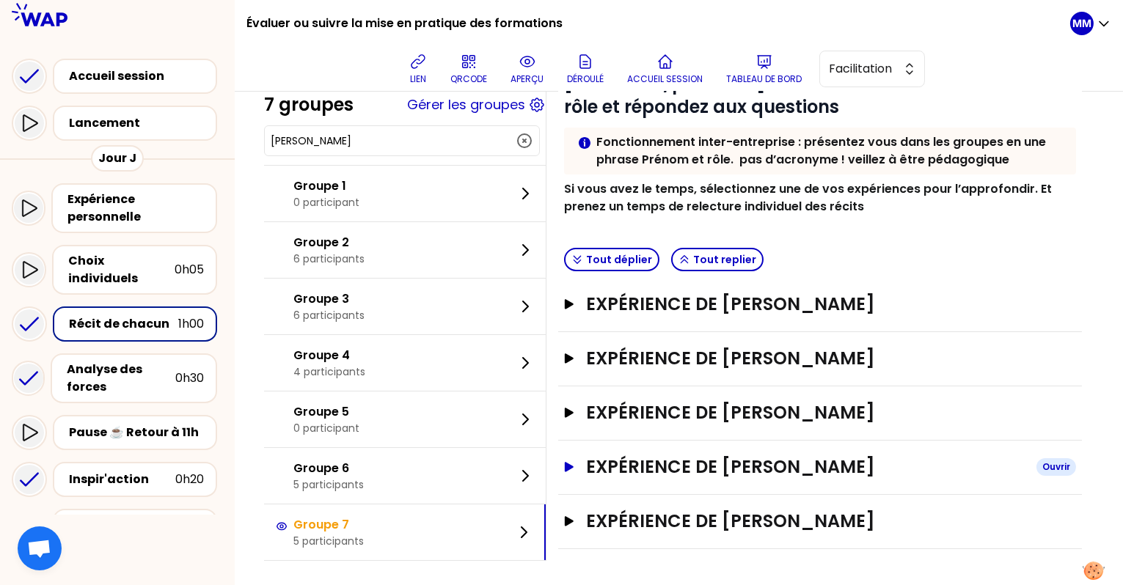
click at [732, 466] on h3 "Expérience de Yann MALLET" at bounding box center [805, 467] width 439 height 23
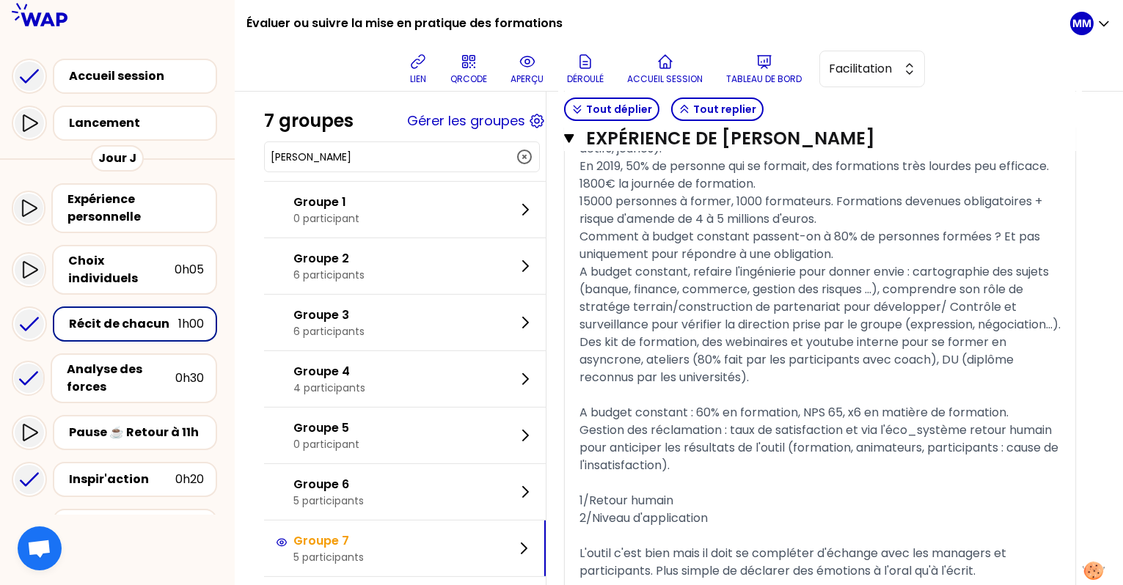
click at [667, 316] on span "A budget constant, refaire l'ingénierie pour donner envie : cartographie des su…" at bounding box center [820, 298] width 481 height 70
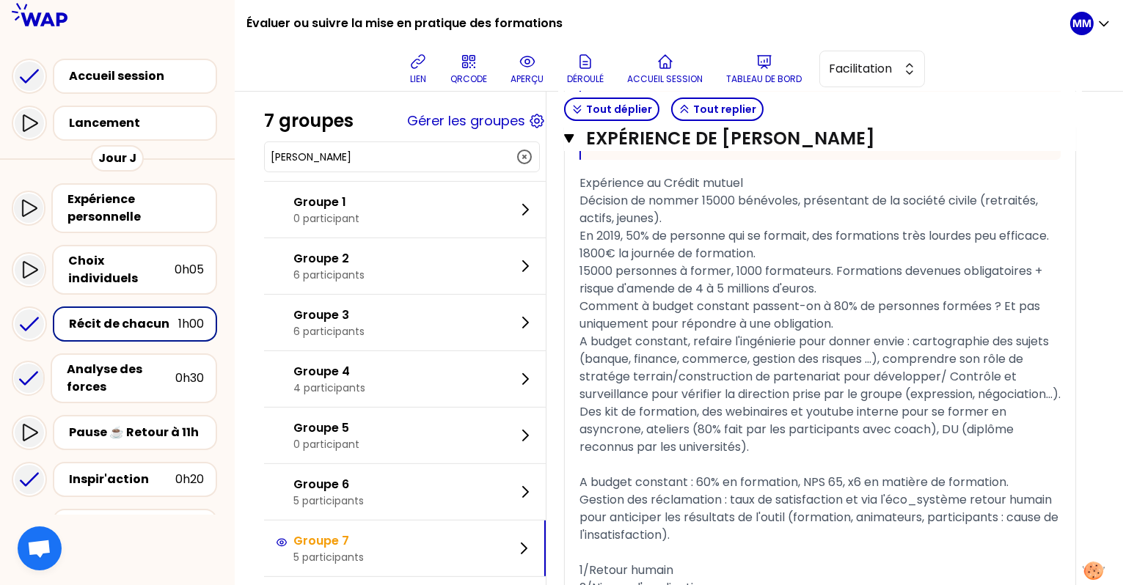
drag, startPoint x: 594, startPoint y: 219, endPoint x: 684, endPoint y: 399, distance: 201.1
click at [684, 399] on div "« Je me suis servi des indicateurs d'activité et de satisfaction des formations…" at bounding box center [820, 238] width 481 height 1340
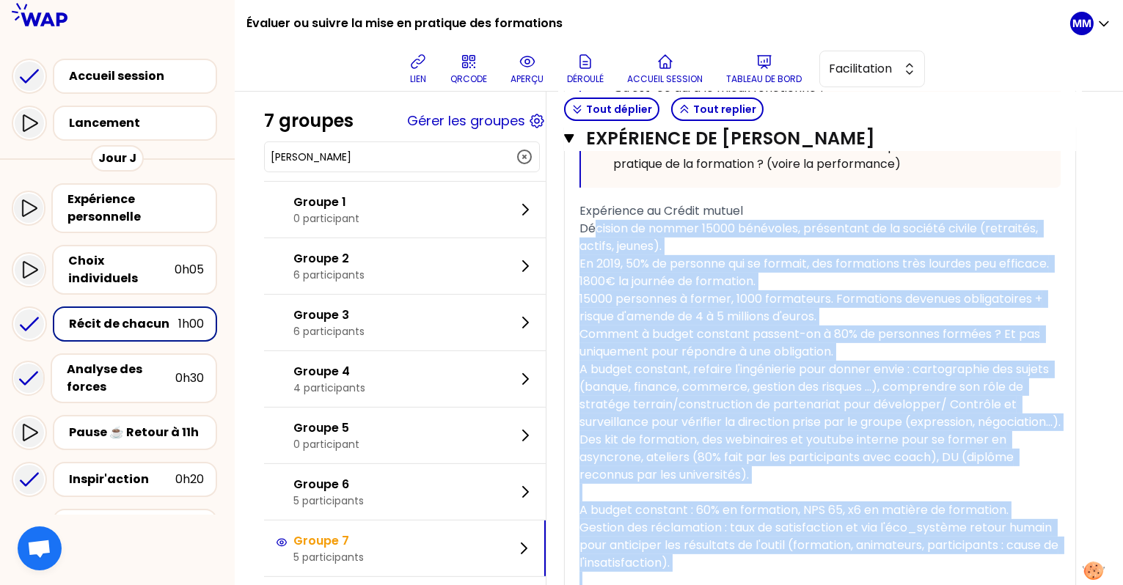
scroll to position [1069, 0]
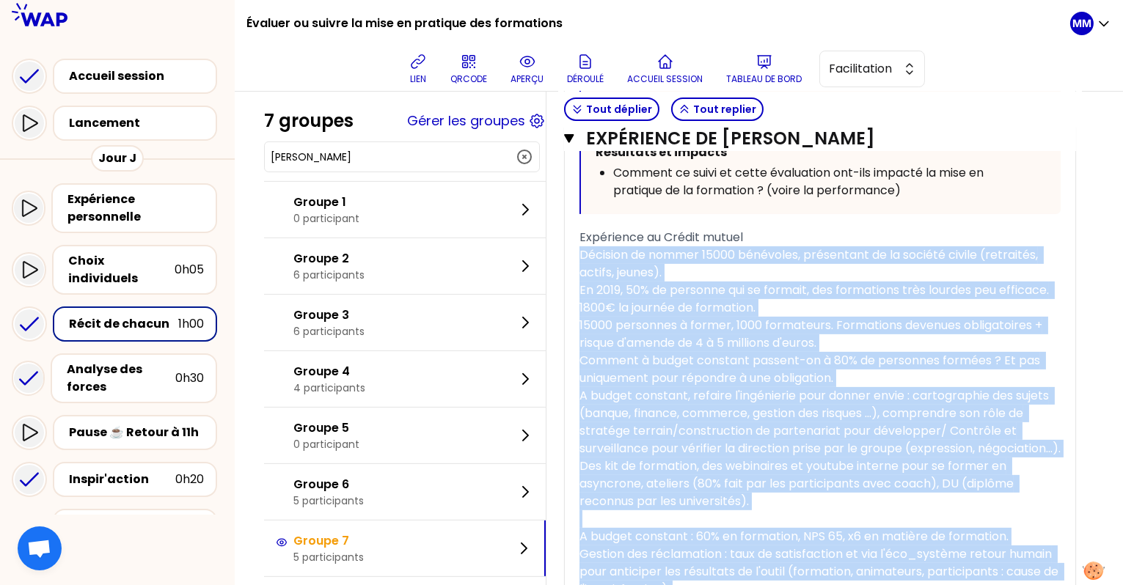
drag, startPoint x: 781, startPoint y: 420, endPoint x: 578, endPoint y: 295, distance: 237.8
click at [578, 295] on div "« Je me suis servi des indicateurs d'activité et de satisfaction des formations…" at bounding box center [820, 292] width 511 height 1340
copy div "Décision de nommer 15000 bénévoles, présentant de la société civile (retraités,…"
click at [413, 150] on input "Yann MALLET" at bounding box center [393, 157] width 245 height 15
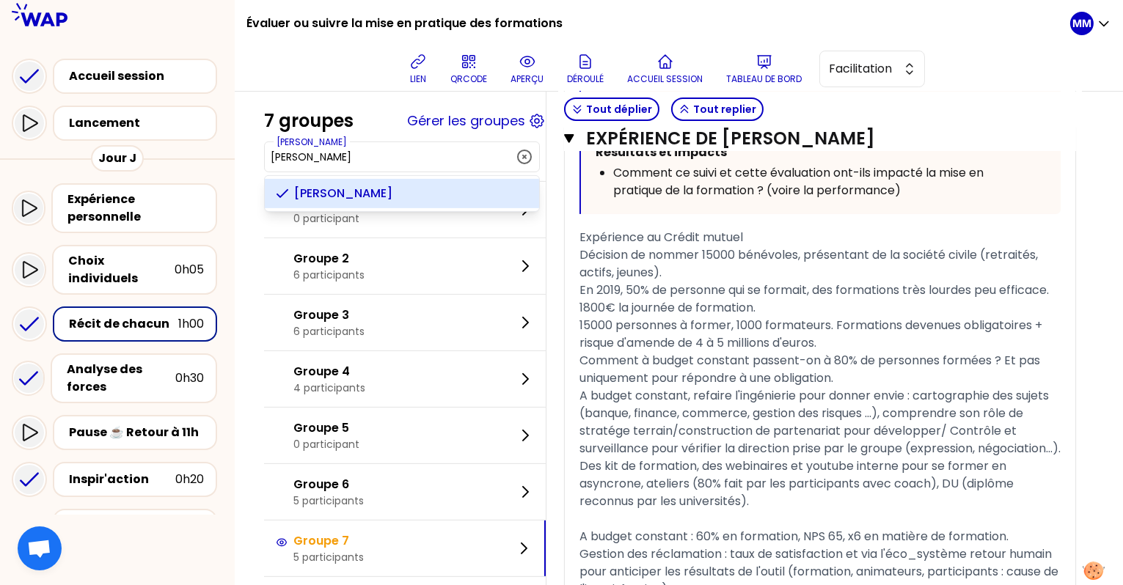
click at [413, 150] on input "Yann MALLET" at bounding box center [393, 157] width 245 height 15
click at [420, 197] on span "Caroline Deforge" at bounding box center [410, 194] width 233 height 18
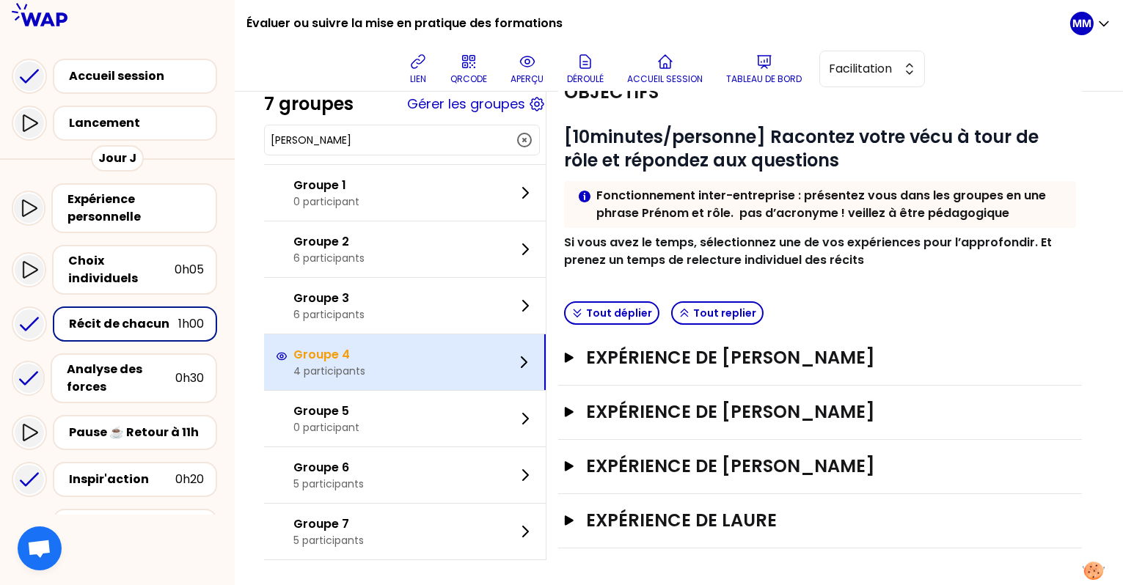
click at [409, 368] on div "Groupe 4 4 participants" at bounding box center [405, 363] width 282 height 56
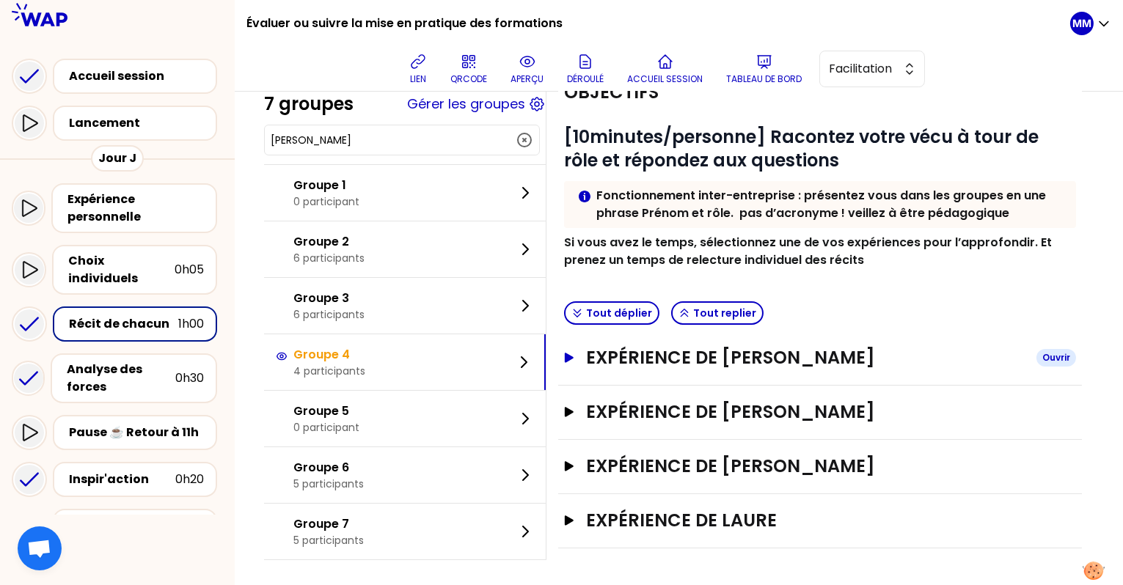
click at [720, 361] on h3 "Expérience de Caroline Deforge" at bounding box center [805, 357] width 439 height 23
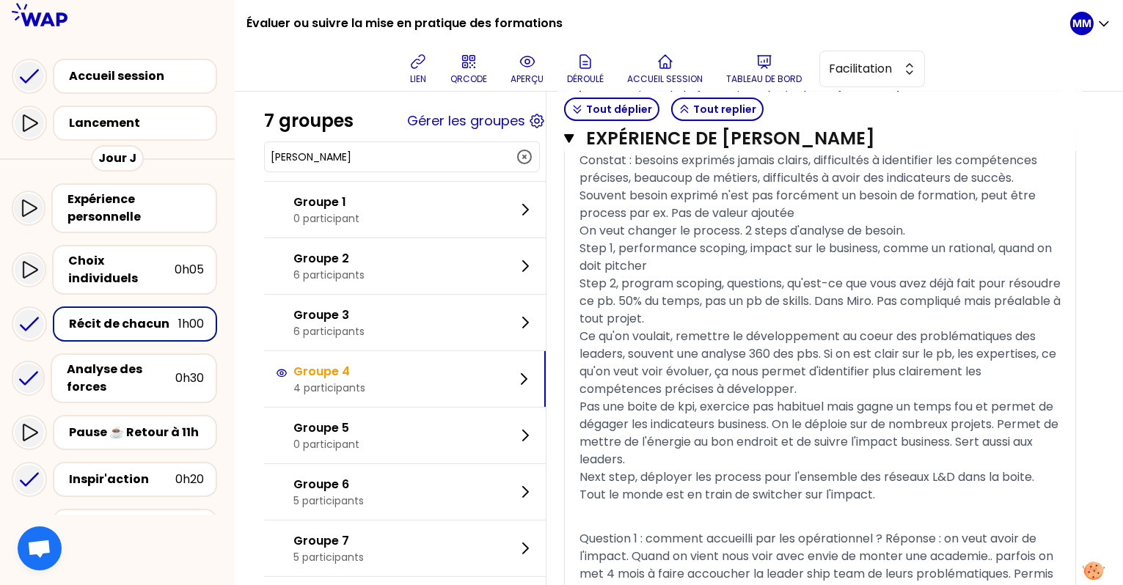
scroll to position [973, 0]
drag, startPoint x: 589, startPoint y: 184, endPoint x: 748, endPoint y: 424, distance: 287.9
click at [748, 424] on div "« Pour aider à la définition du ROI en amont d'un projet, nous avons mis en pla…" at bounding box center [820, 199] width 511 height 1288
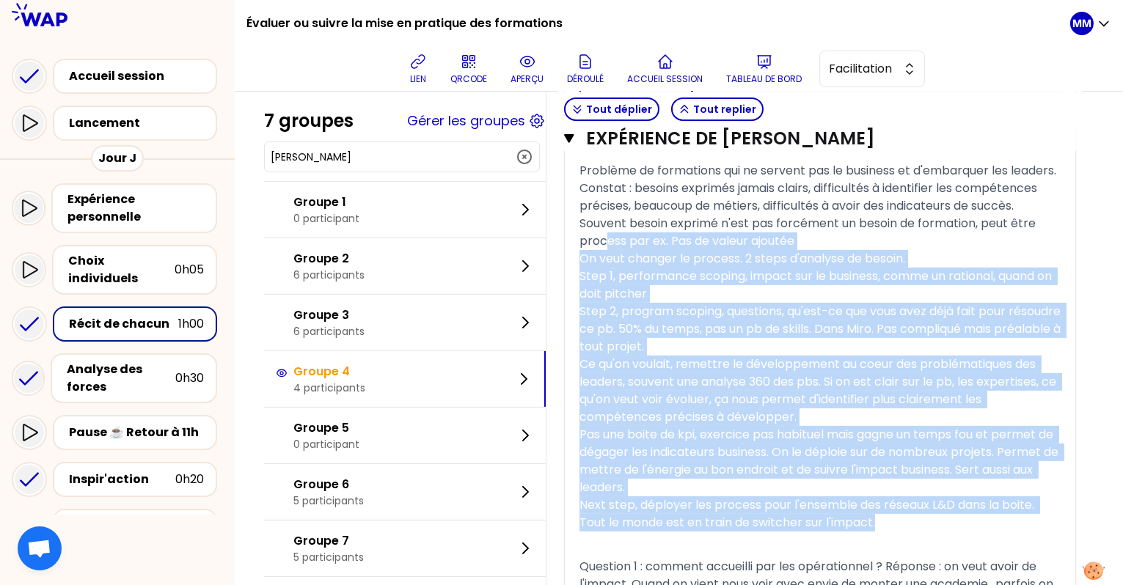
scroll to position [927, 0]
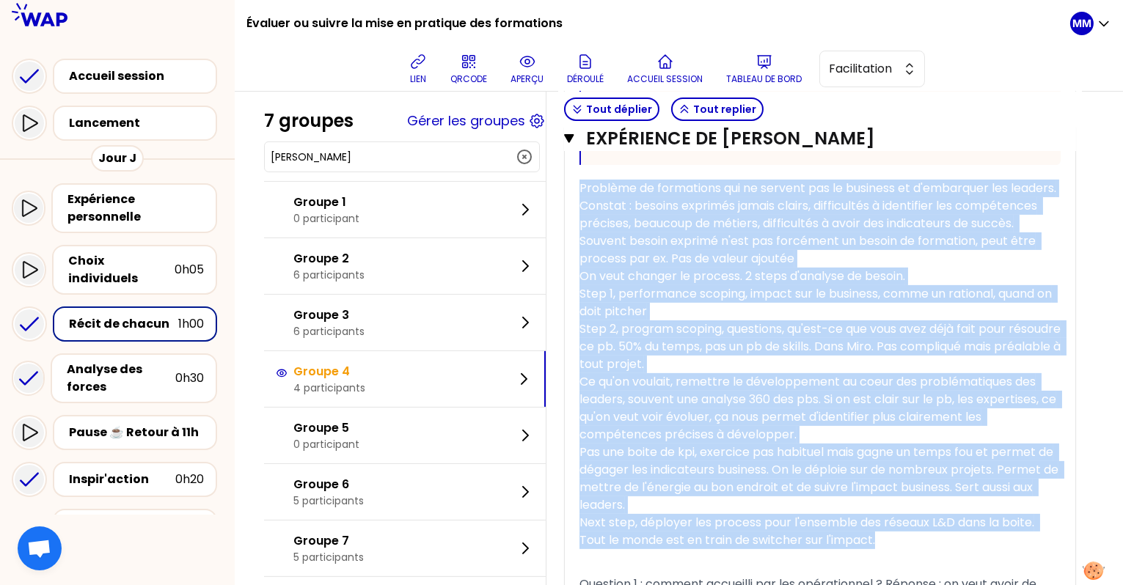
drag, startPoint x: 954, startPoint y: 549, endPoint x: 582, endPoint y: 224, distance: 493.4
click at [582, 224] on div "« Pour aider à la définition du ROI en amont d'un projet, nous avons mis en pla…" at bounding box center [820, 246] width 511 height 1288
copy div "Problème de formations qui ne servent pas le business et d'embarquer les leader…"
click at [350, 153] on input "Caroline Deforge" at bounding box center [393, 157] width 245 height 15
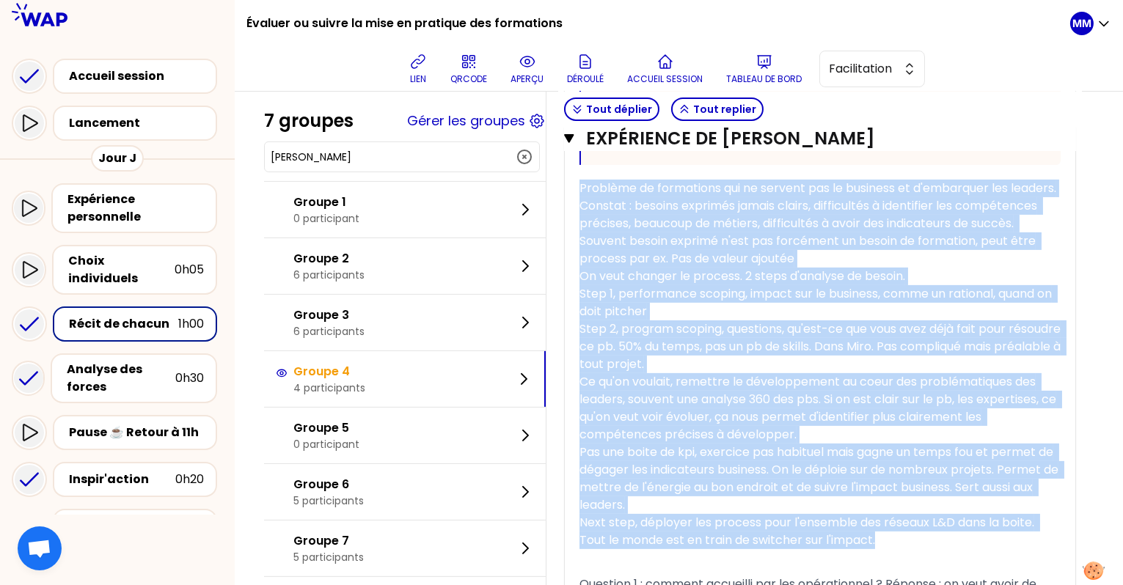
click at [350, 153] on input "Caroline Deforge" at bounding box center [393, 157] width 245 height 15
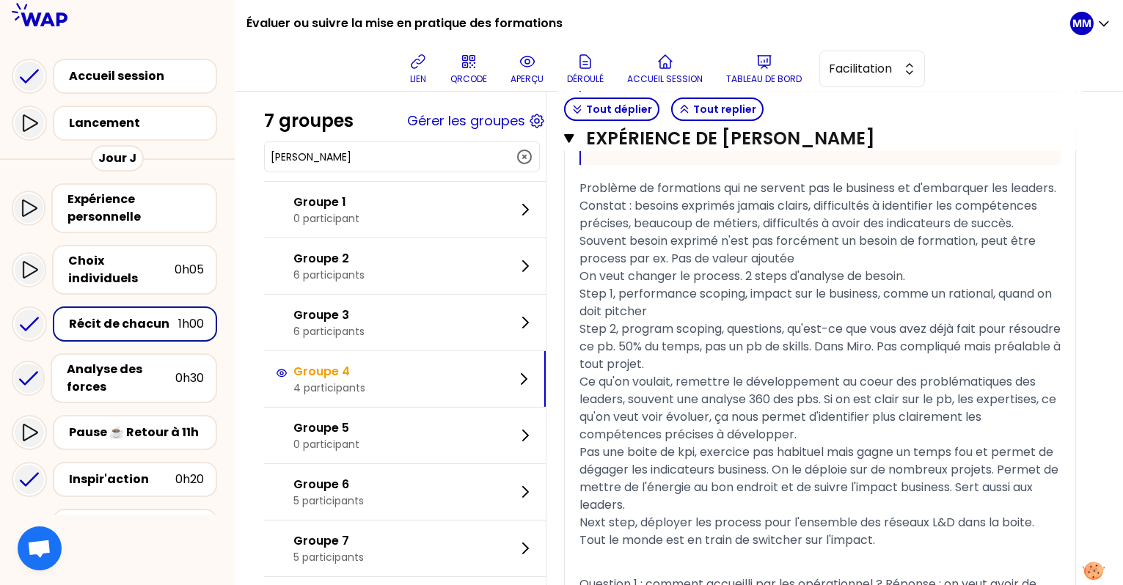
click at [350, 153] on input "Caroline Deforge" at bounding box center [393, 157] width 245 height 15
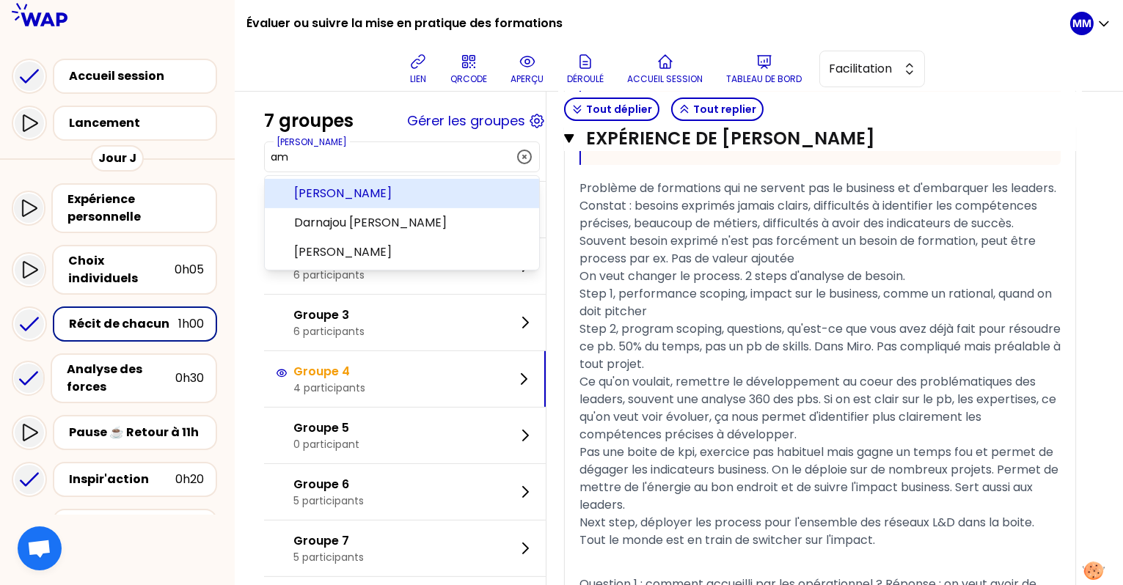
scroll to position [0, 0]
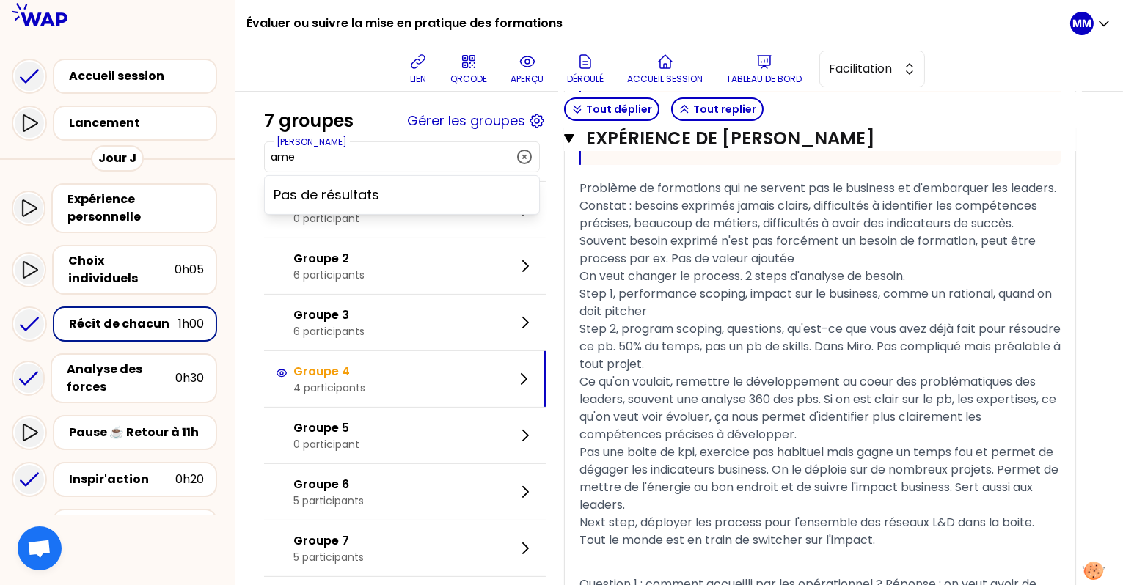
click at [424, 148] on button "ame" at bounding box center [402, 157] width 263 height 18
click at [424, 148] on button "Caroline Deforge" at bounding box center [402, 157] width 263 height 18
click at [405, 158] on input "Caroline Deforge" at bounding box center [393, 157] width 245 height 15
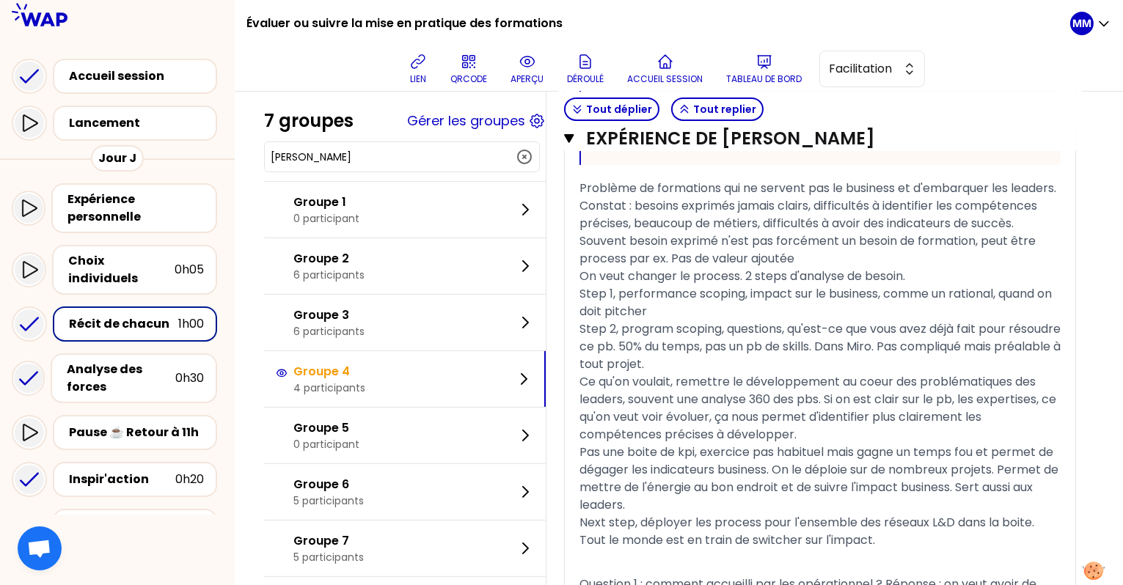
click at [405, 158] on input "Caroline Deforge" at bounding box center [393, 157] width 245 height 15
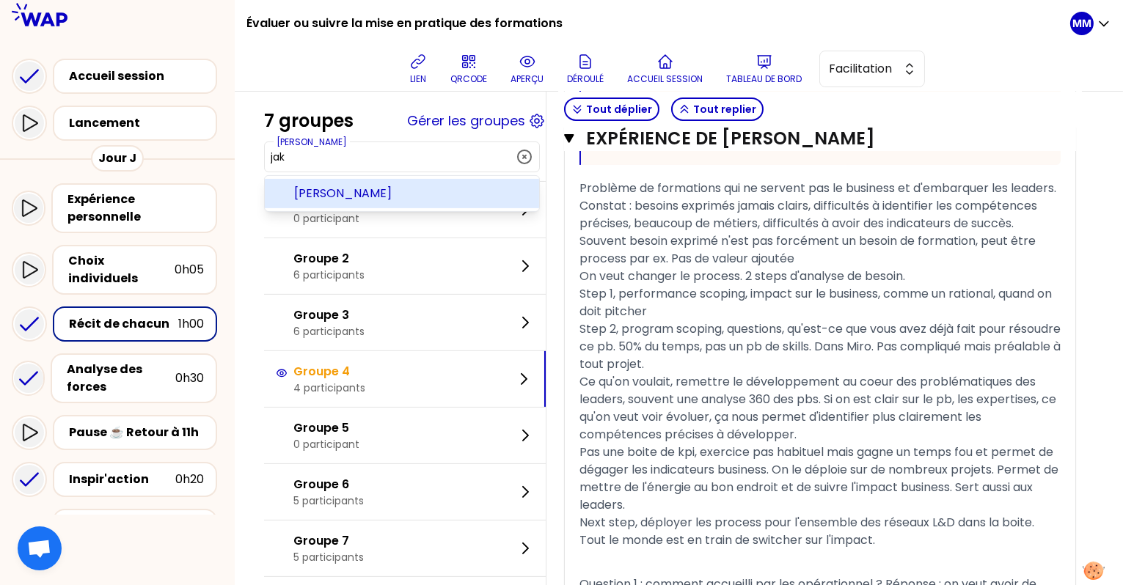
click at [399, 188] on span "Stephanie Jakob" at bounding box center [410, 194] width 233 height 18
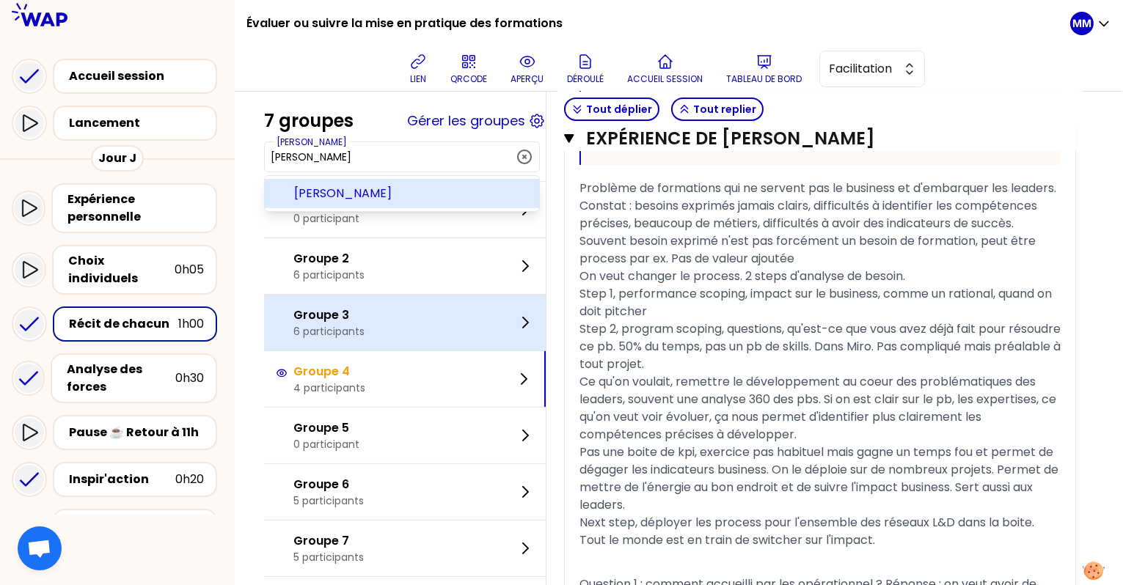
scroll to position [203, 0]
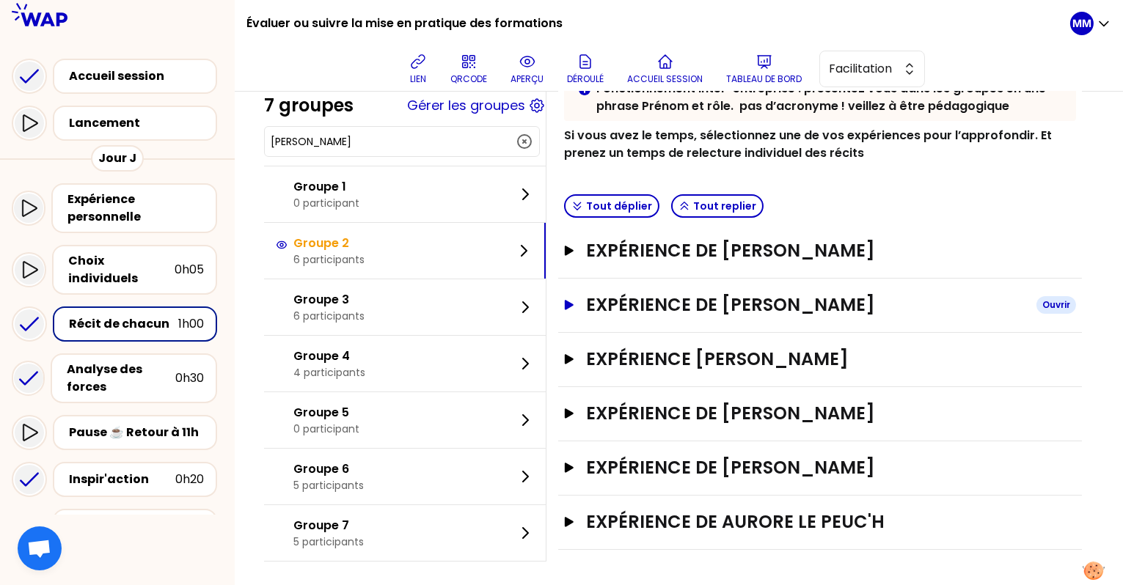
click at [754, 296] on h3 "Expérience de Stephanie Jakob" at bounding box center [805, 304] width 439 height 23
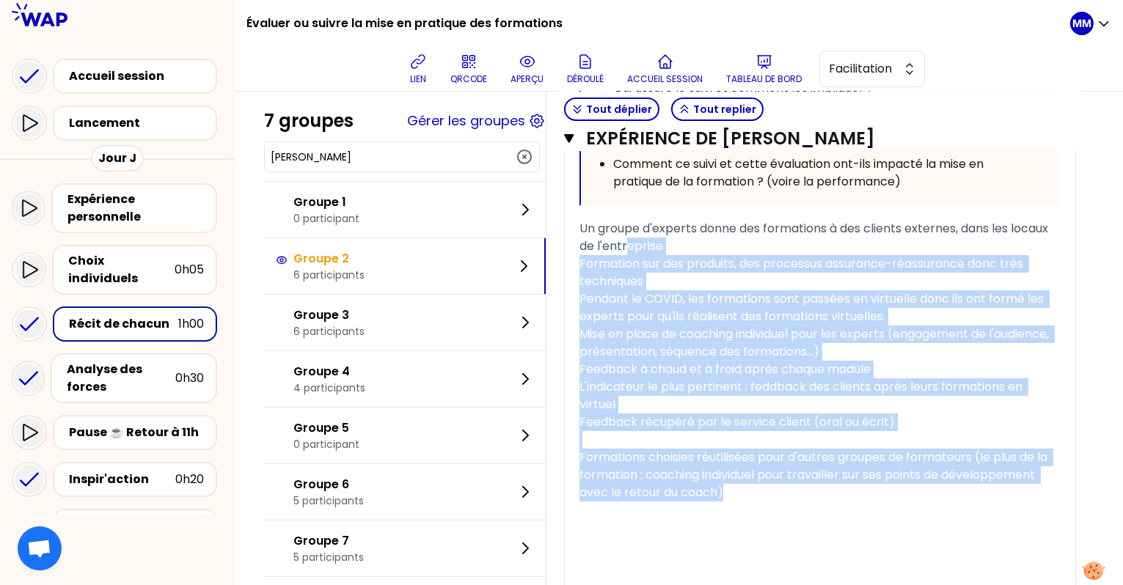
scroll to position [882, 0]
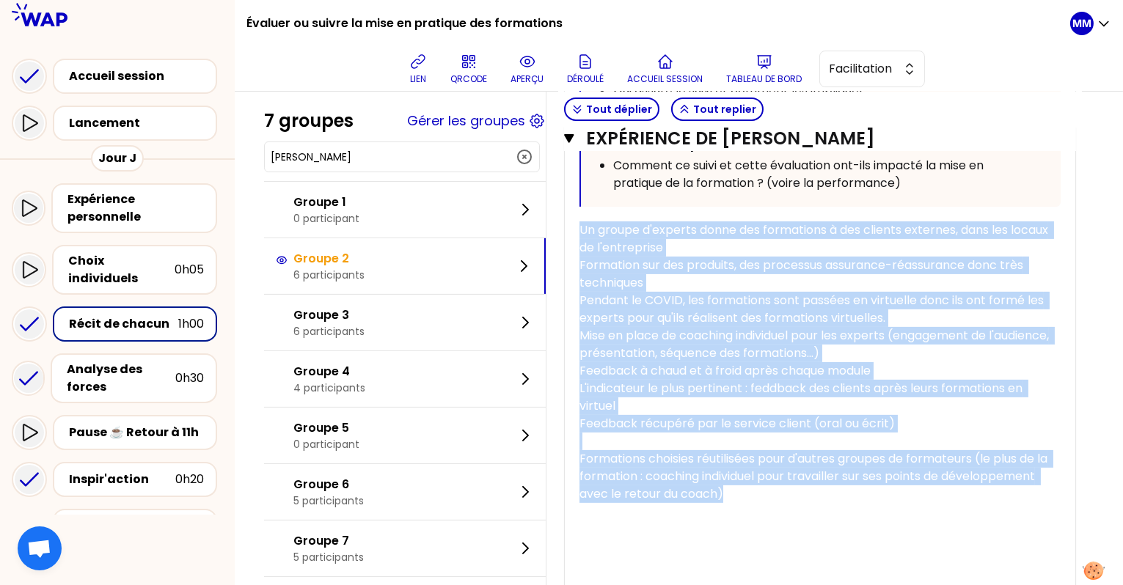
drag, startPoint x: 859, startPoint y: 451, endPoint x: 573, endPoint y: 262, distance: 343.1
click at [573, 262] on div "Expérience de Stephanie Jakob Fermer T1 T2 Exporter sauvegardé « J'ai mis en pl…" at bounding box center [820, 139] width 524 height 1078
copy div "Un groupe d'experts donne des formations à des clients externes, dans les locau…"
click at [409, 154] on input "Stephanie Jakob" at bounding box center [393, 157] width 245 height 15
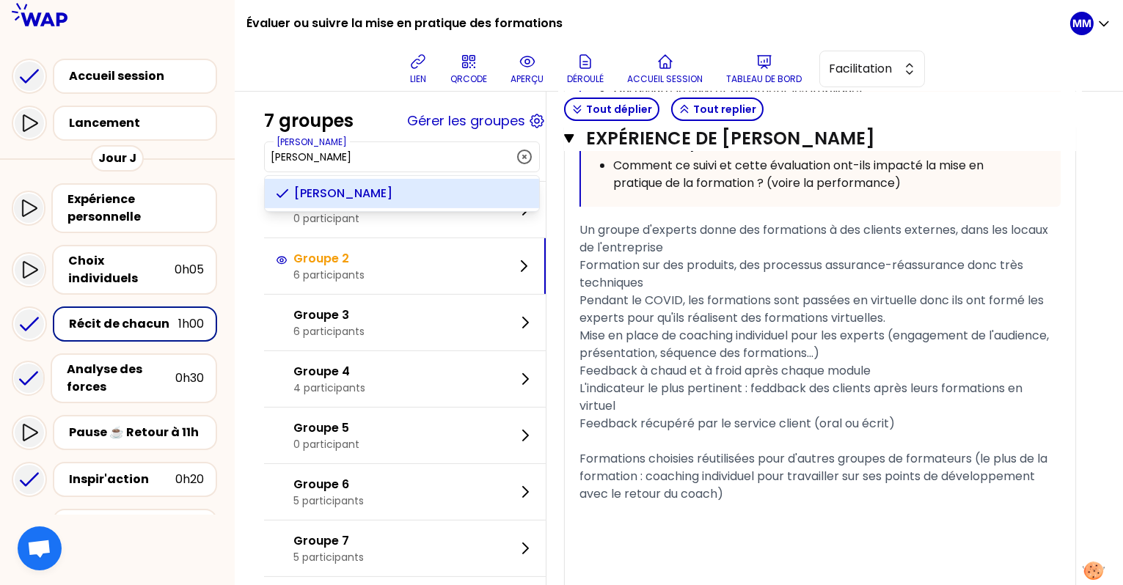
click at [409, 154] on input "Stephanie Jakob" at bounding box center [393, 157] width 245 height 15
click at [412, 194] on span "stephanie CARON" at bounding box center [410, 194] width 233 height 18
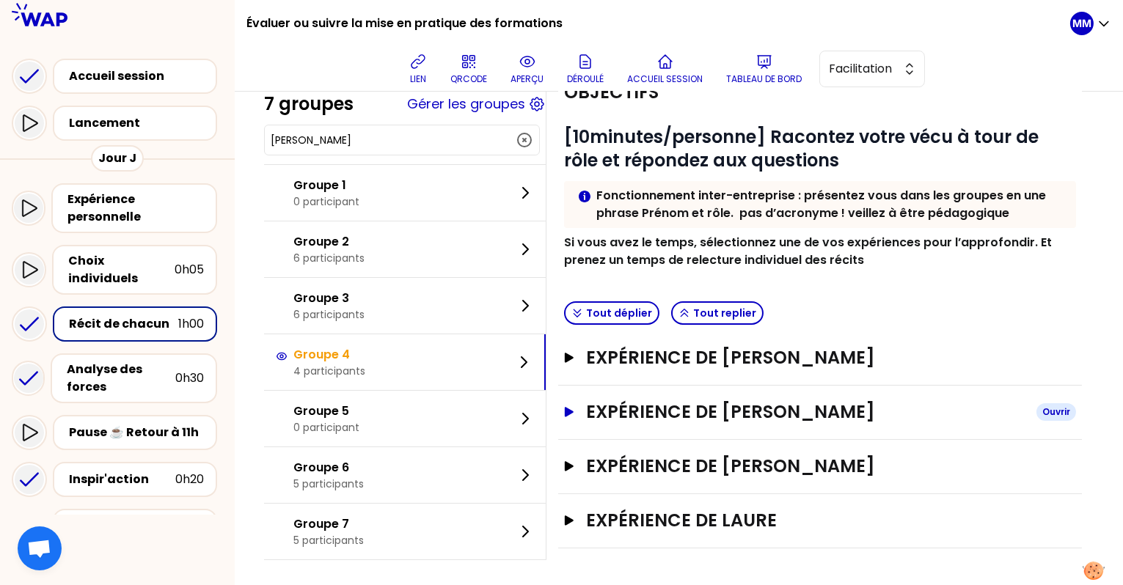
click at [787, 402] on h3 "Expérience de stephanie CARON" at bounding box center [805, 412] width 439 height 23
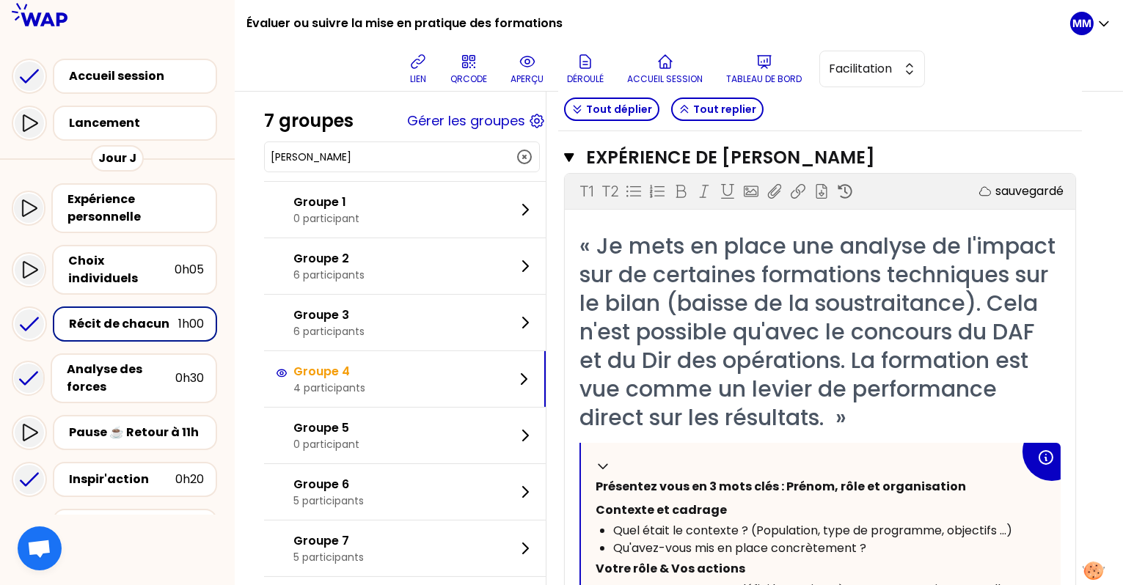
scroll to position [356, 0]
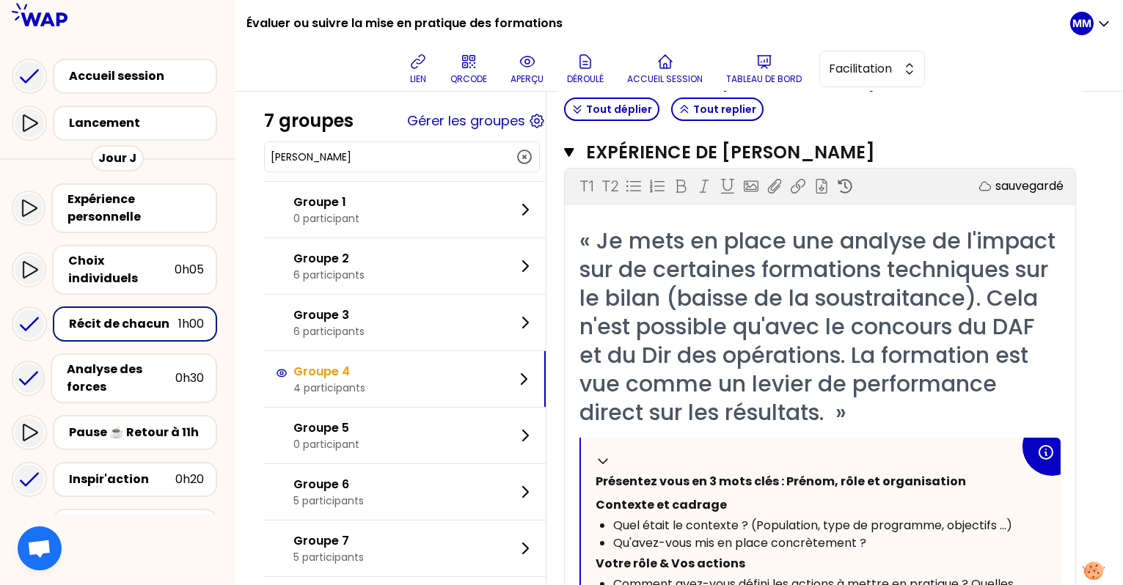
click at [412, 158] on input "stephanie CARON" at bounding box center [393, 157] width 245 height 15
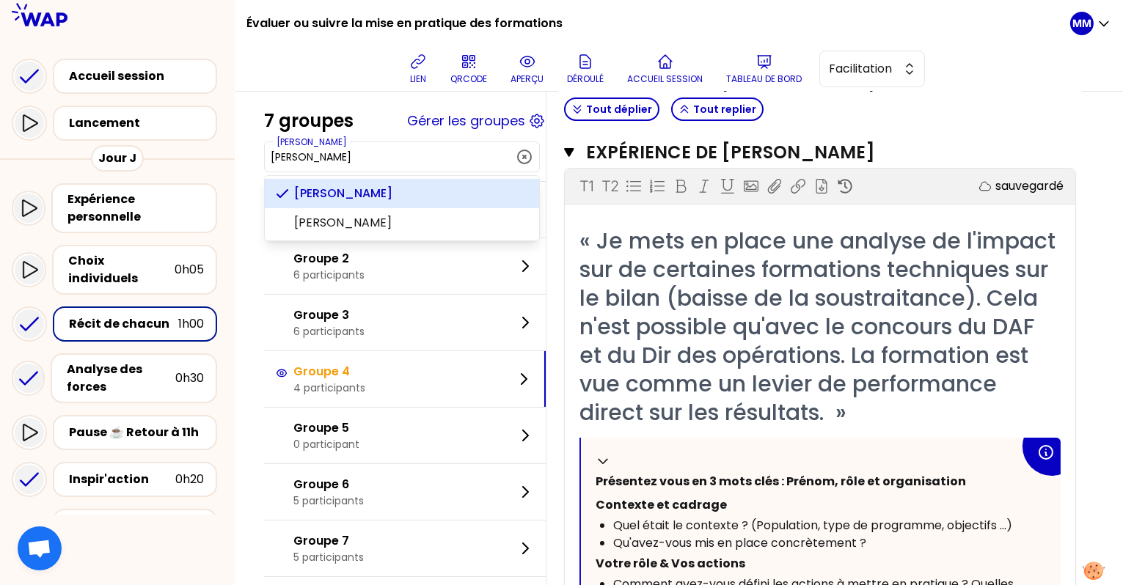
click at [412, 158] on input "stephanie CARON" at bounding box center [393, 157] width 245 height 15
click at [438, 194] on span "Lidia Juszko" at bounding box center [410, 194] width 233 height 18
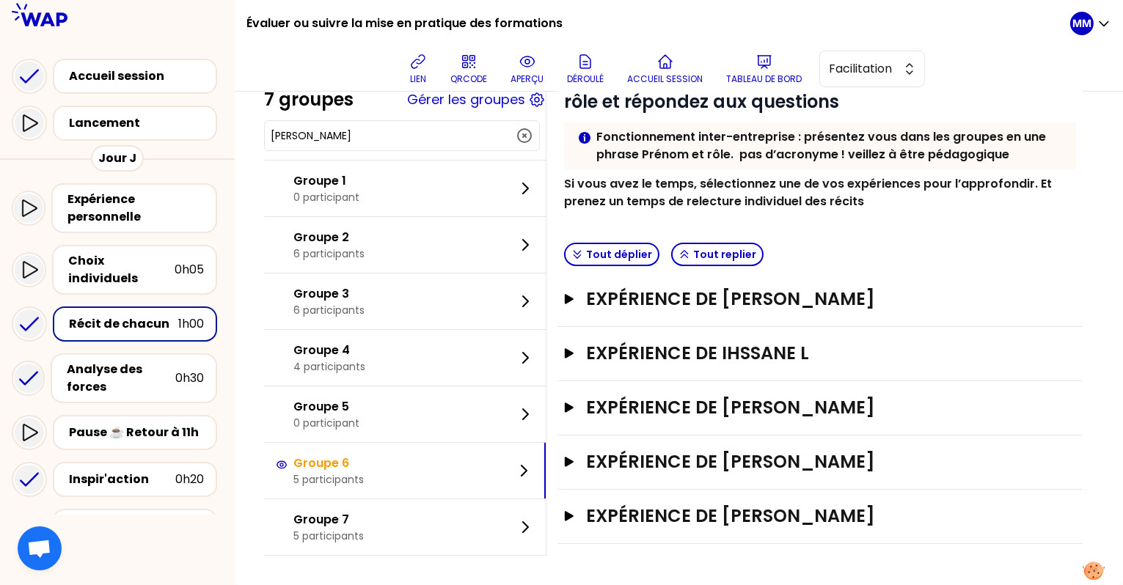
scroll to position [150, 0]
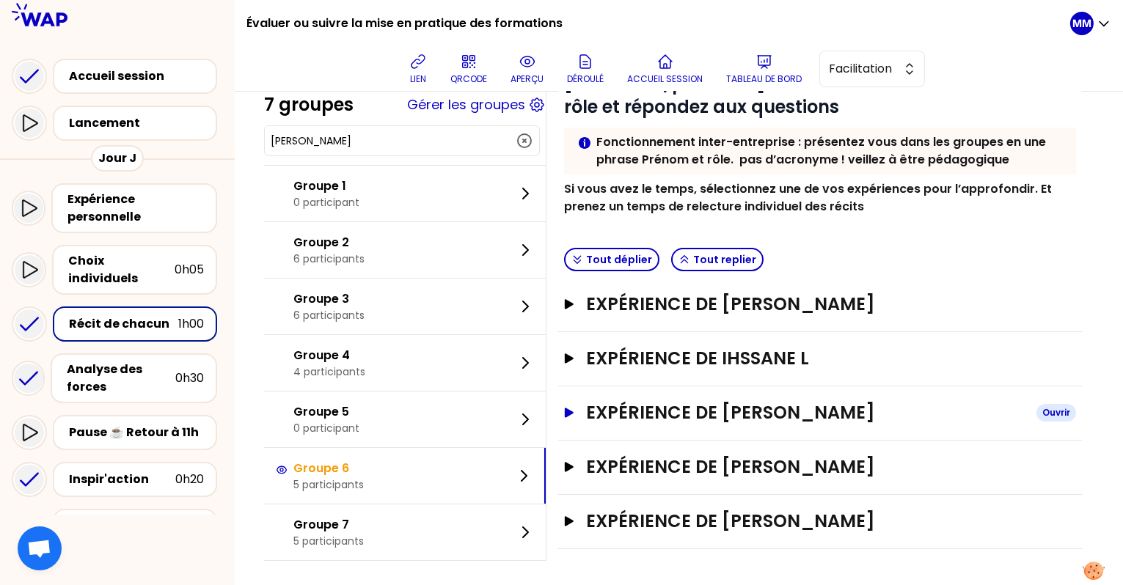
click at [696, 406] on h3 "Expérience de Lidia Juszko" at bounding box center [805, 412] width 439 height 23
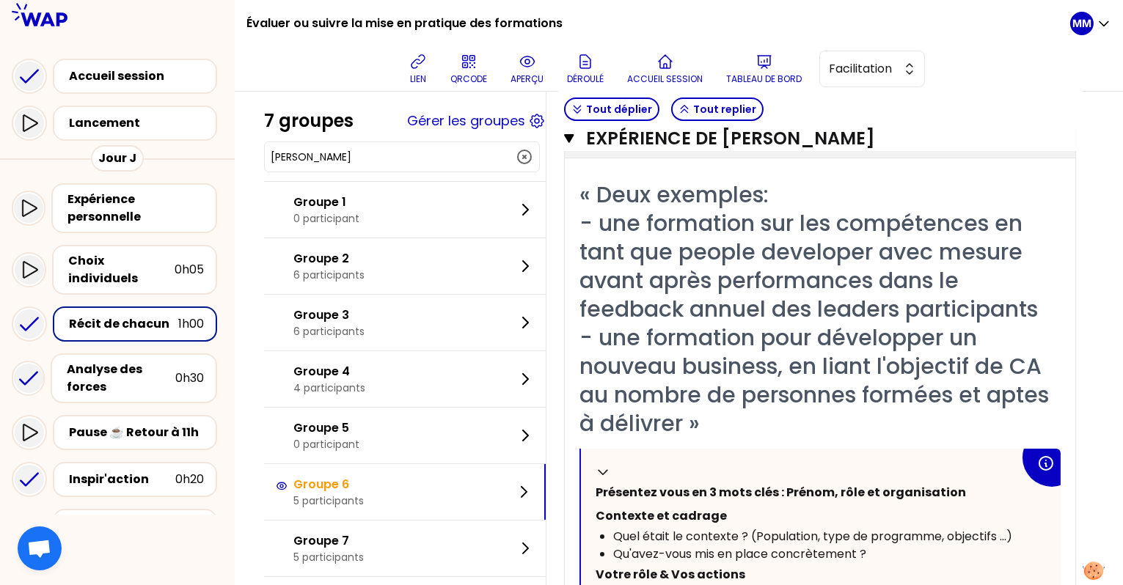
scroll to position [453, 0]
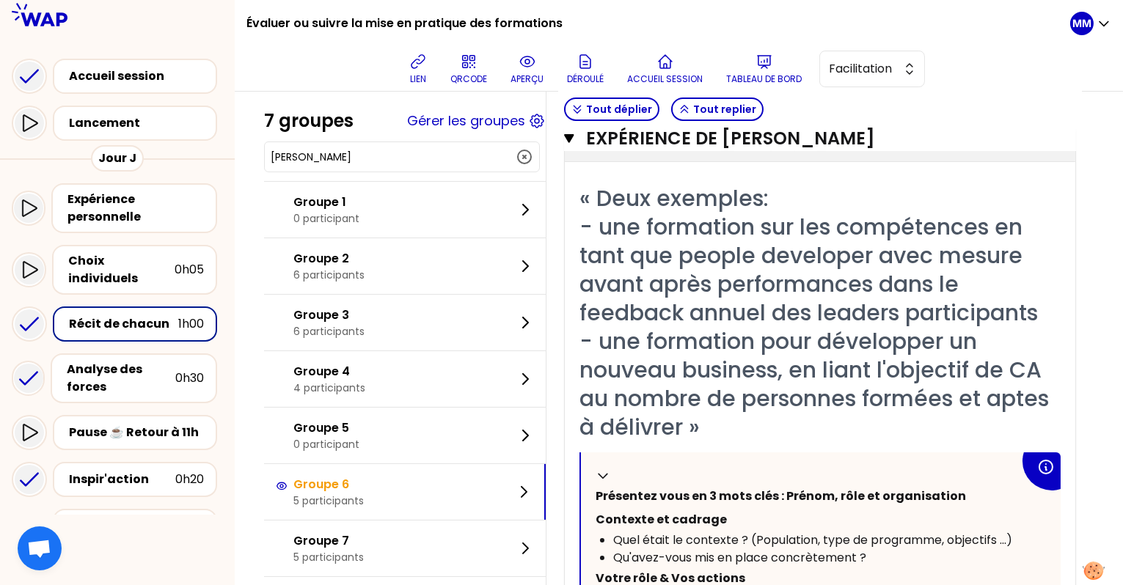
click at [404, 165] on div "Lidia Juszko" at bounding box center [402, 157] width 276 height 31
click at [404, 148] on button "Lidia Juszko" at bounding box center [402, 157] width 263 height 18
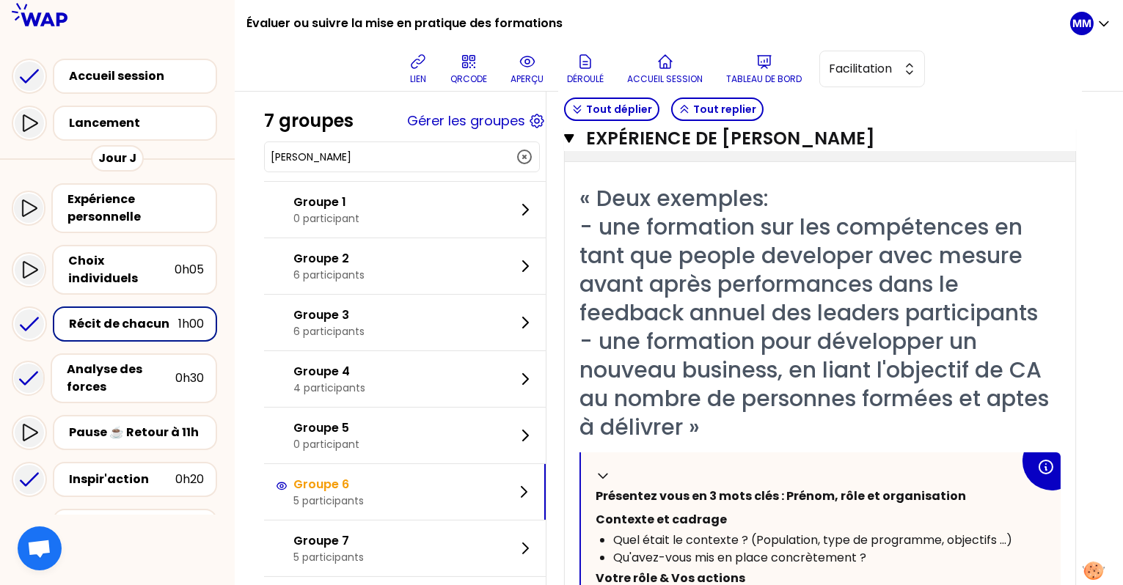
click at [404, 148] on button "Lidia Juszko" at bounding box center [402, 157] width 263 height 18
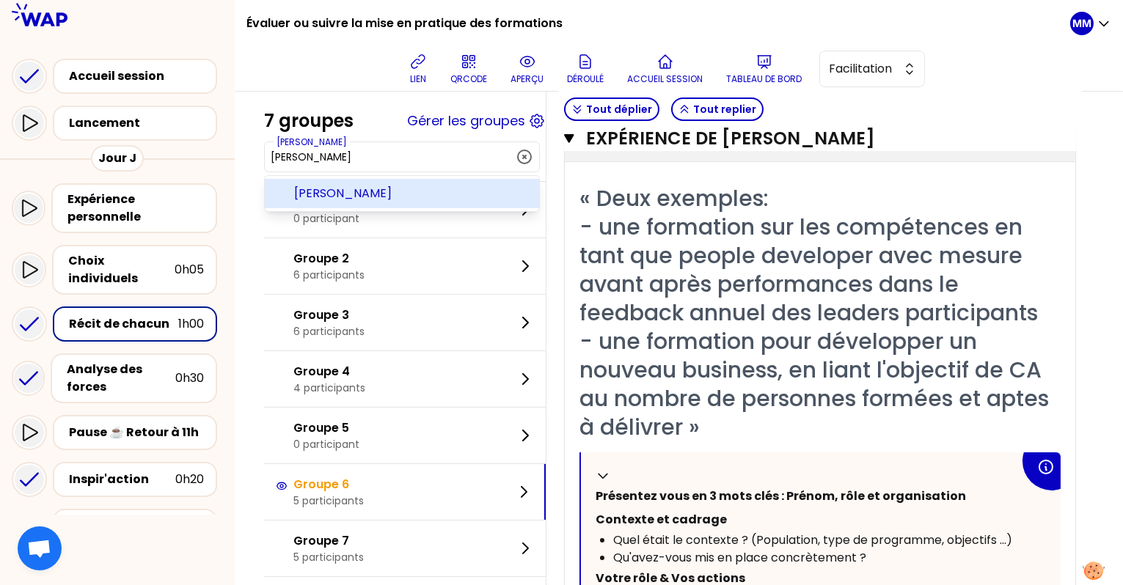
click at [423, 191] on span "Claudine Marguerite" at bounding box center [410, 194] width 233 height 18
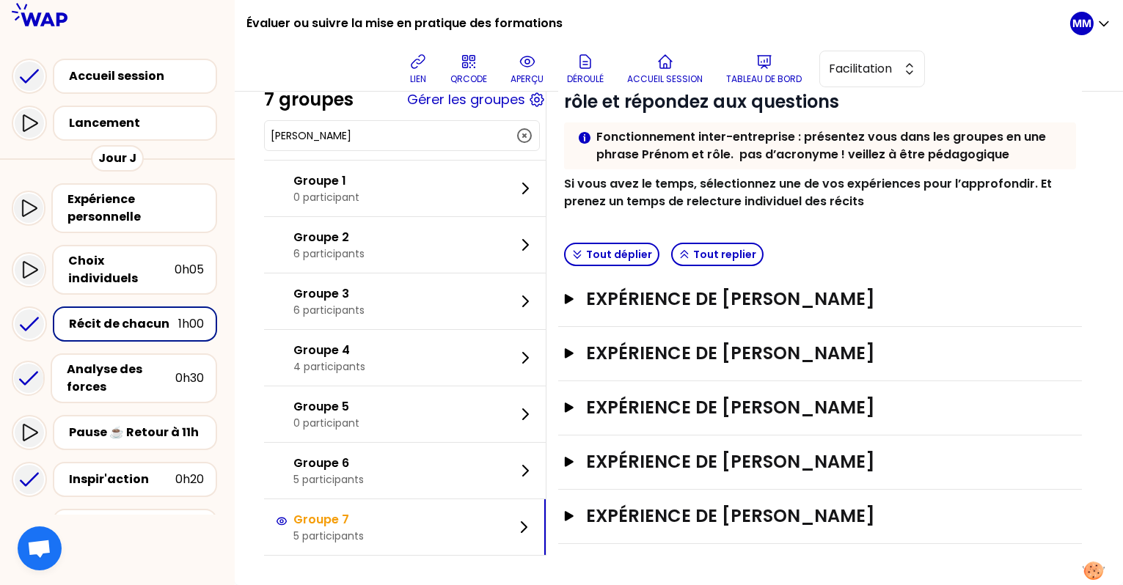
scroll to position [150, 0]
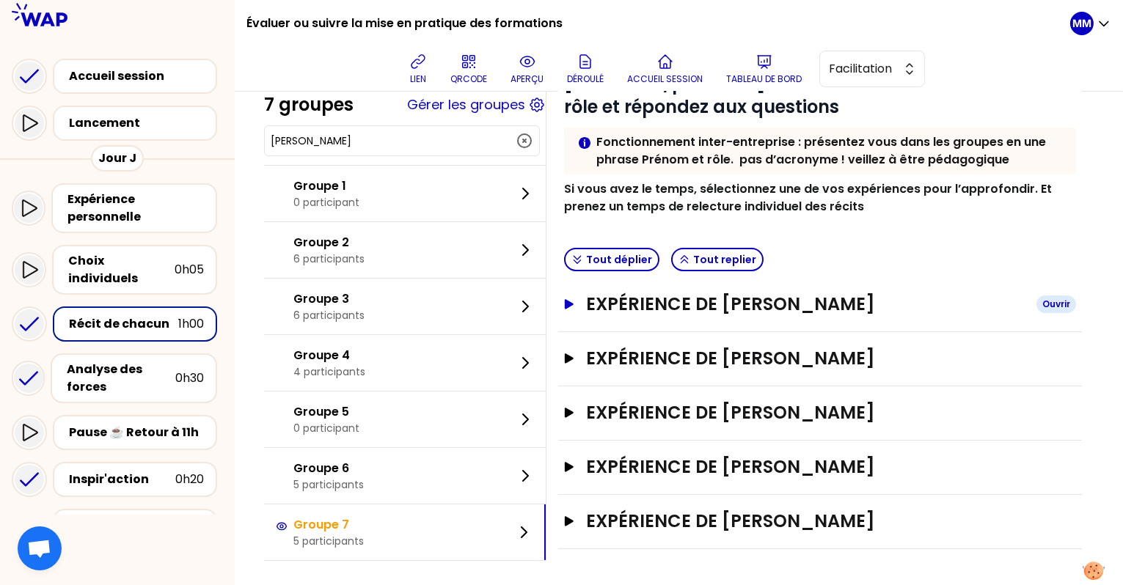
click at [748, 305] on h3 "Expérience de Claudine Marguerite" at bounding box center [805, 304] width 439 height 23
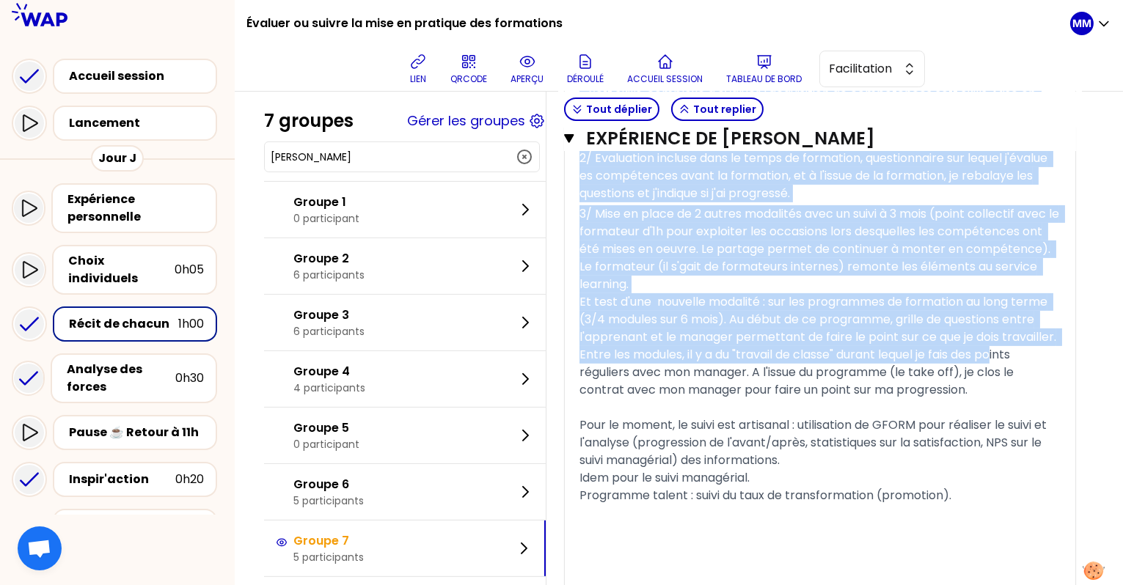
scroll to position [999, 0]
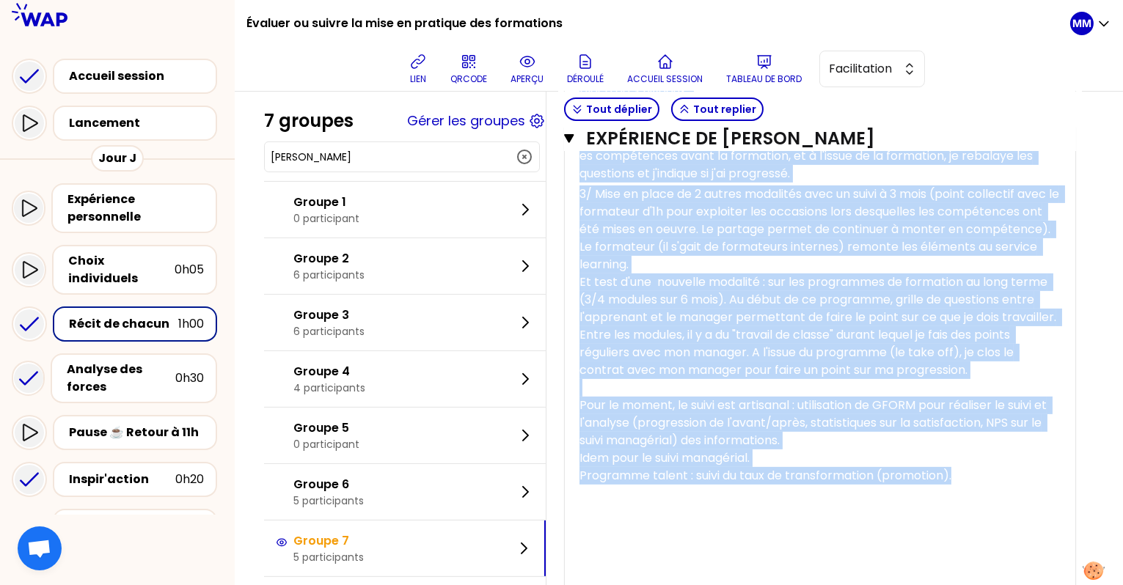
drag, startPoint x: 595, startPoint y: 226, endPoint x: 895, endPoint y: 515, distance: 416.6
click at [833, 536] on div "« Suivi post-formation de la mise en pratique du feedback. Partage entre pairs …" at bounding box center [820, 62] width 481 height 1067
copy div "3 types d'évaluations graduelles : - Soft skills, complexe d'évaluer l'acquisit…"
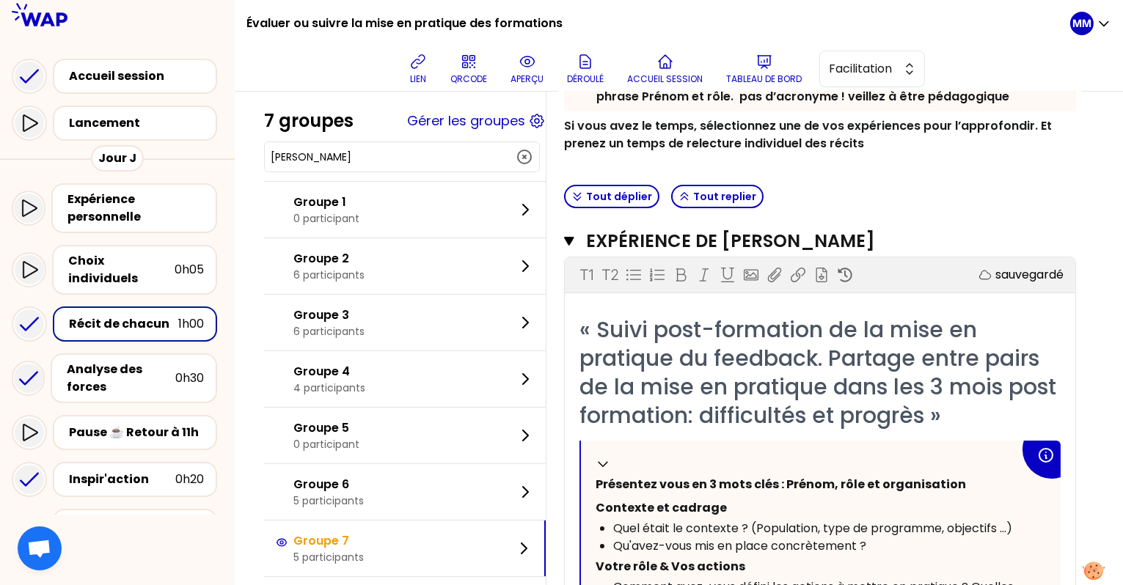
scroll to position [28, 0]
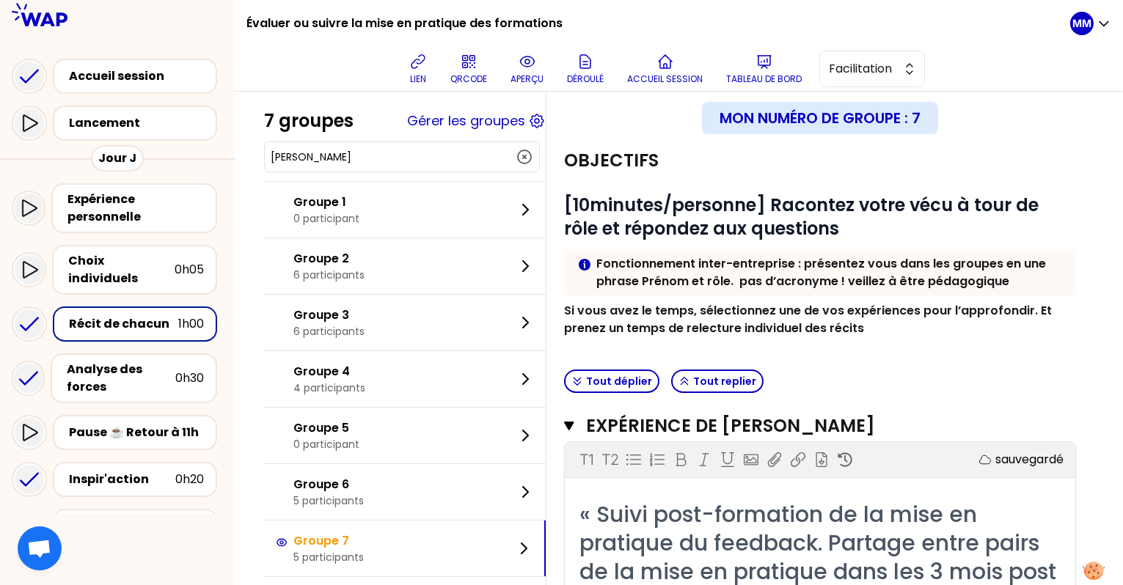
click at [711, 516] on span "« Suivi post-formation de la mise en pratique du feedback. Partage entre pairs …" at bounding box center [821, 557] width 483 height 117
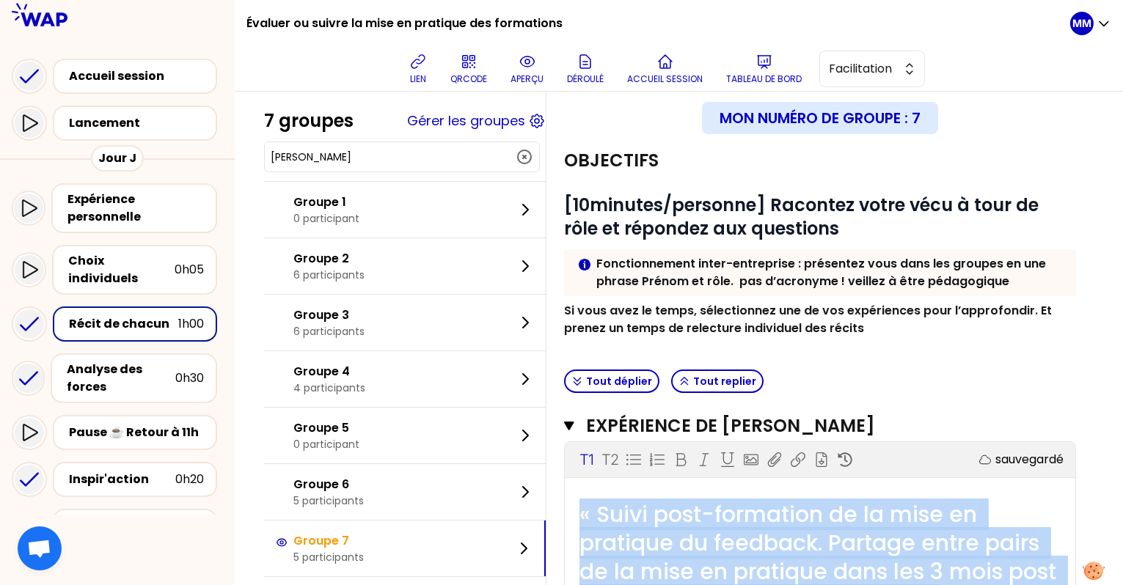
click at [711, 516] on span "« Suivi post-formation de la mise en pratique du feedback. Partage entre pairs …" at bounding box center [821, 557] width 483 height 117
copy span "« Suivi post-formation de la mise en pratique du feedback. Partage entre pairs …"
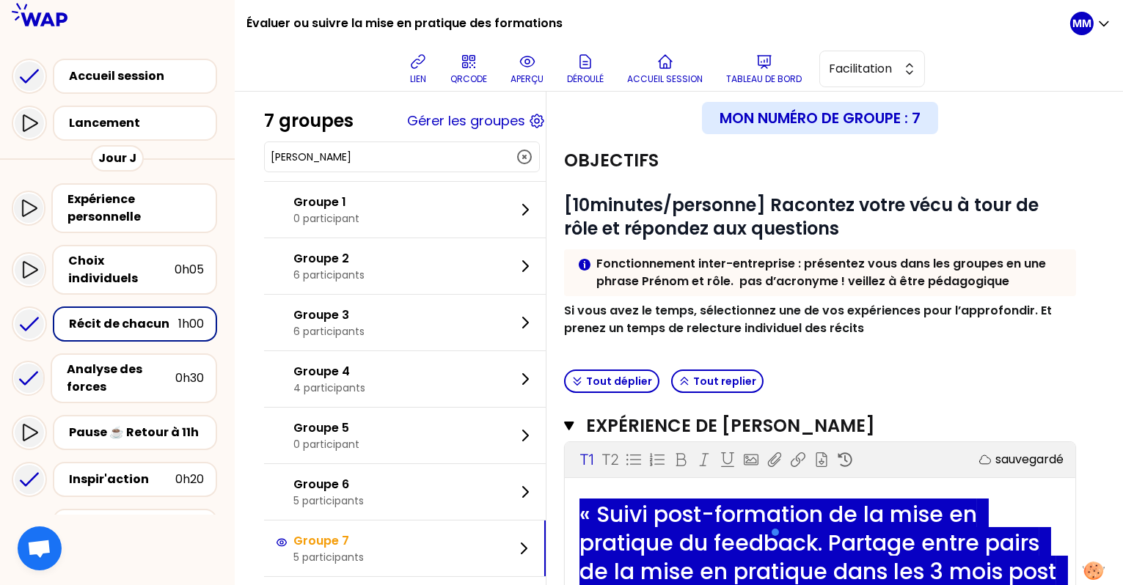
copy span "« Suivi post-formation de la mise en pratique du feedback. Partage entre pairs …"
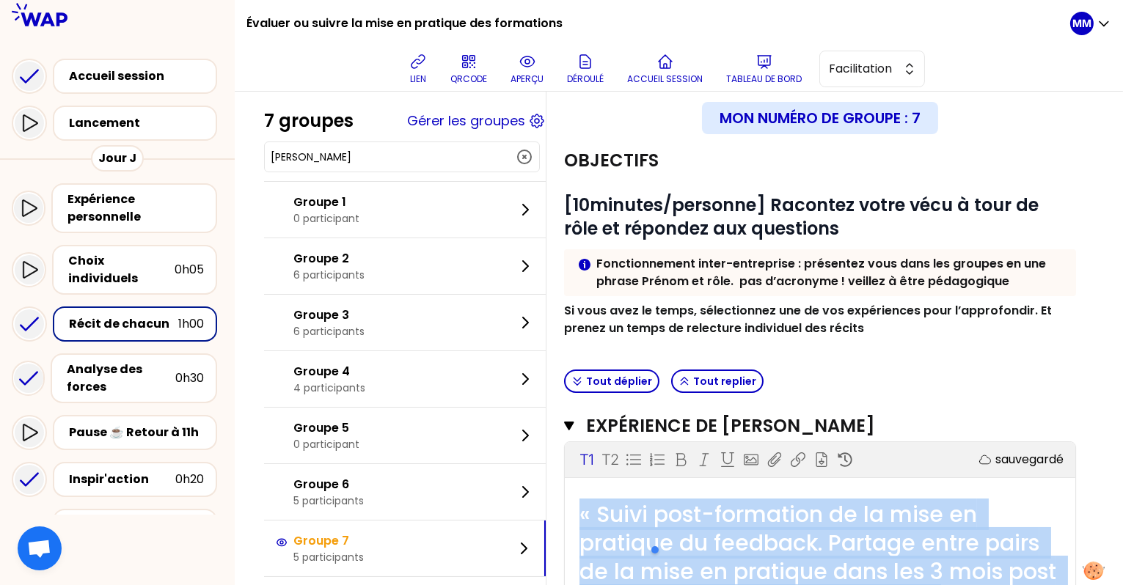
copy span "« Suivi post-formation de la mise en pratique du feedback. Partage entre pairs …"
click at [359, 158] on input "Claudine Marguerite" at bounding box center [393, 157] width 245 height 15
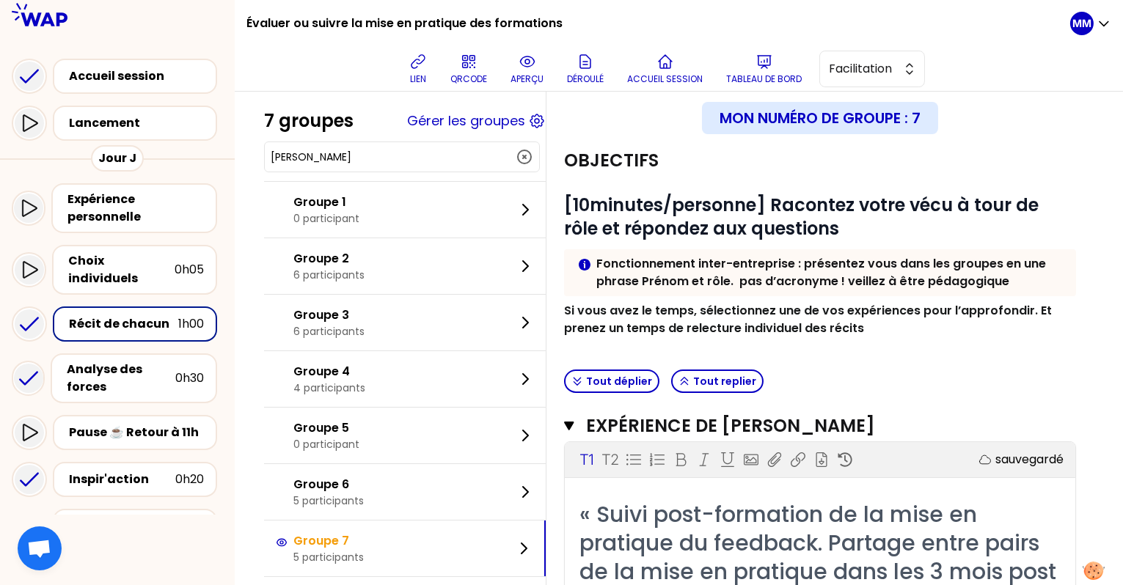
click at [359, 158] on input "Claudine Marguerite" at bounding box center [393, 157] width 245 height 15
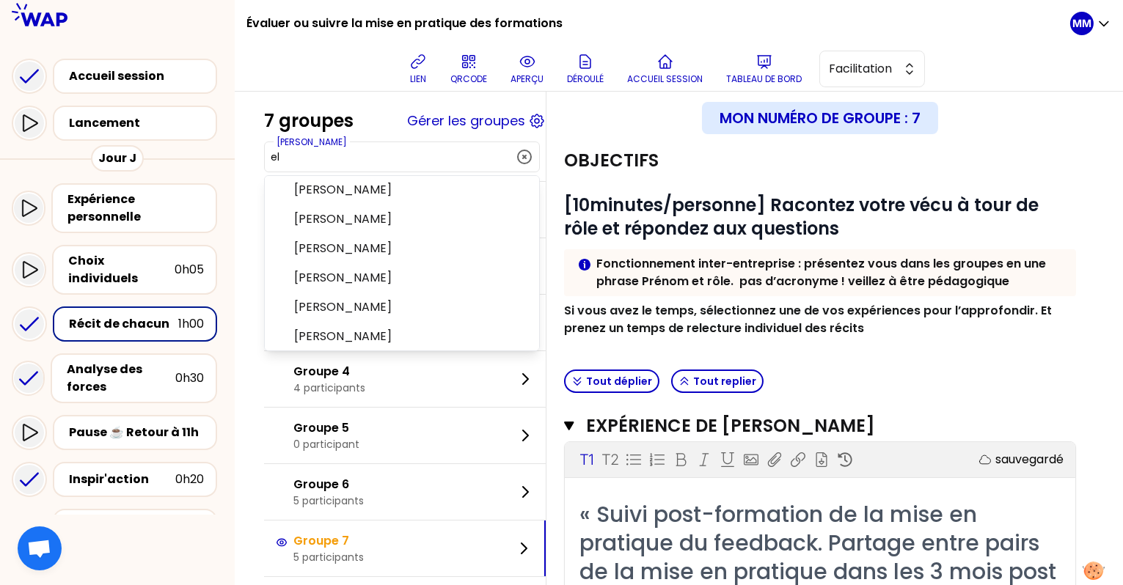
scroll to position [0, 0]
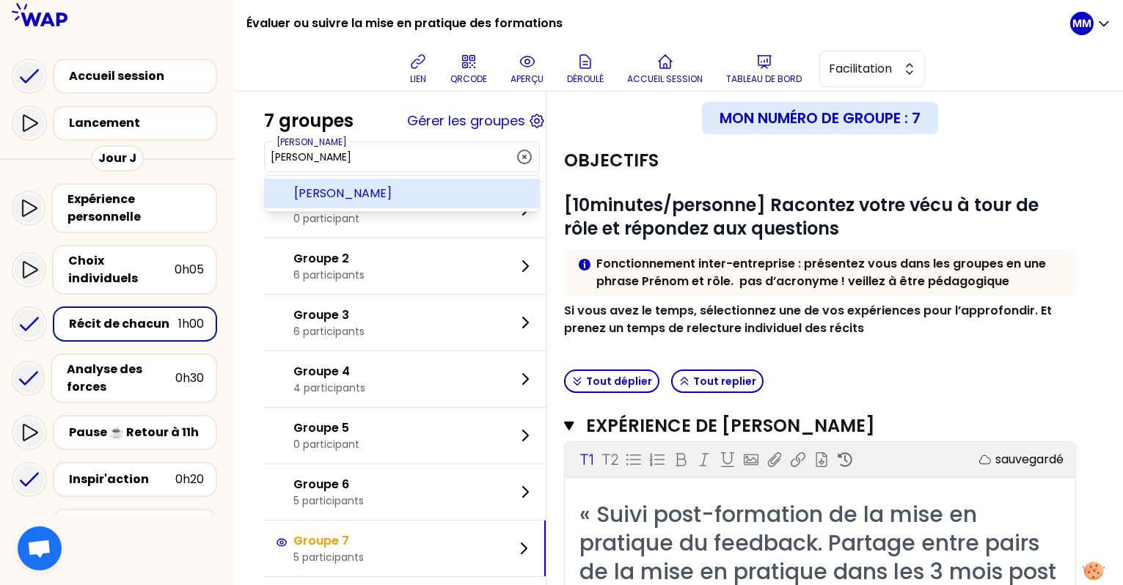
click at [402, 204] on li "Elodie Calonne" at bounding box center [402, 193] width 274 height 29
type input "Elodie Calonne"
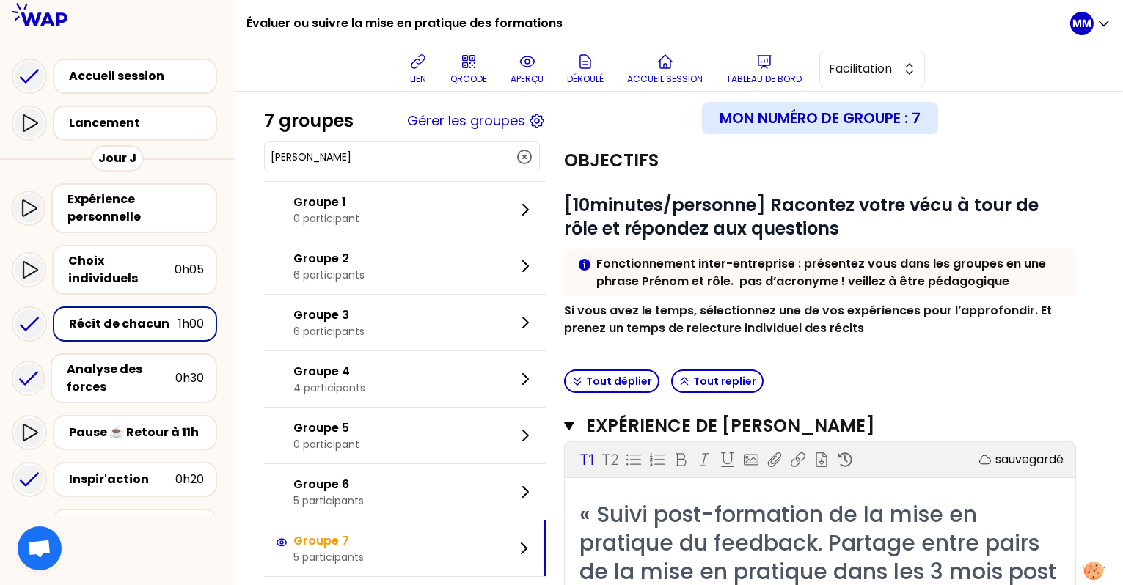
click at [417, 155] on input "Elodie Calonne" at bounding box center [393, 157] width 245 height 15
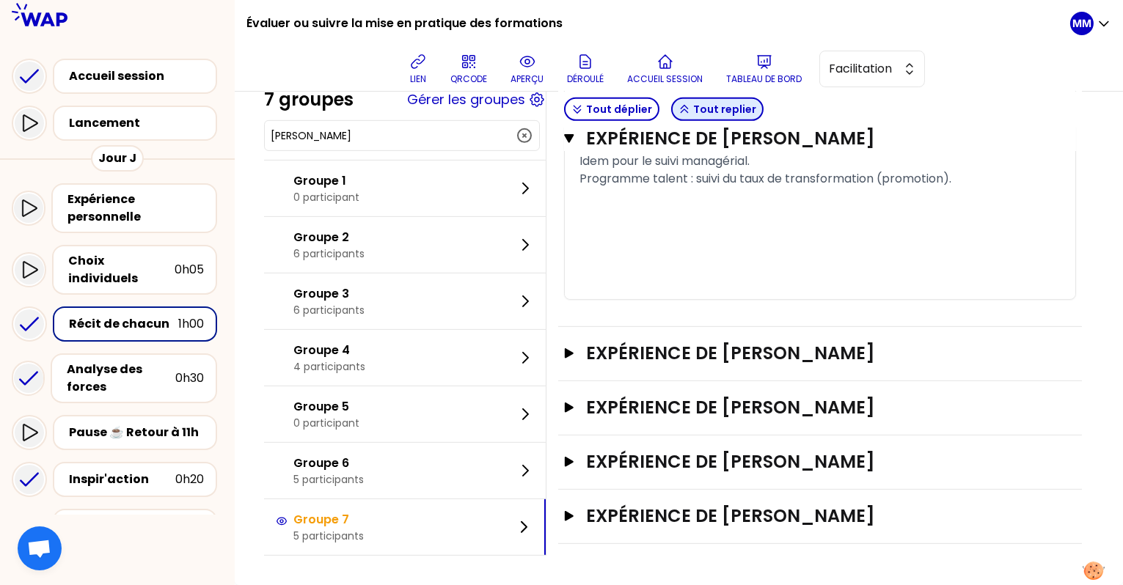
scroll to position [1354, 0]
click at [764, 351] on h3 "Expérience de Elodie Calonne" at bounding box center [805, 353] width 439 height 23
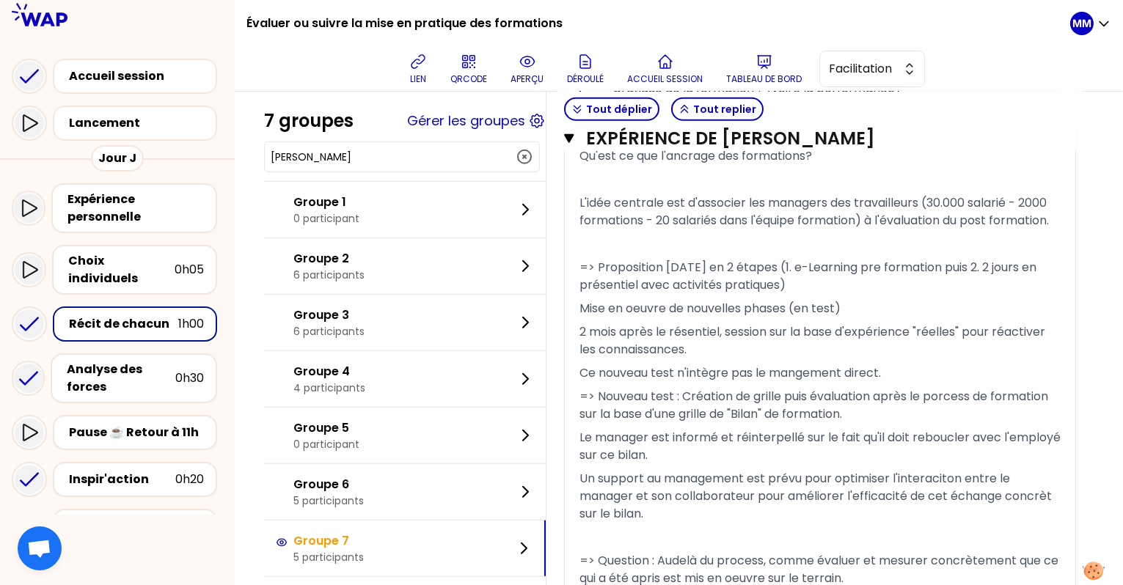
scroll to position [2205, 0]
click at [708, 255] on p "﻿" at bounding box center [820, 243] width 481 height 23
drag, startPoint x: 591, startPoint y: 304, endPoint x: 755, endPoint y: 414, distance: 197.8
click at [755, 414] on div "« Nous sommes en cours d'écriture de bilans de formation, grilles d'observation…" at bounding box center [820, 160] width 511 height 1282
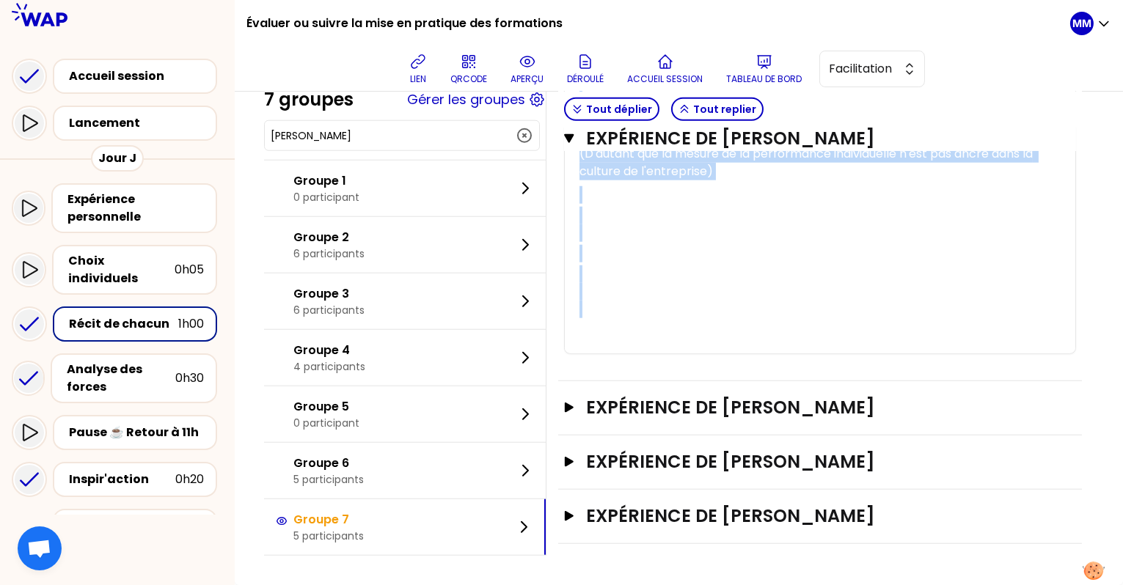
scroll to position [2665, 0]
drag, startPoint x: 592, startPoint y: 307, endPoint x: 773, endPoint y: 284, distance: 181.9
click at [445, 25] on h1 "Évaluer ou suivre la mise en pratique des formations" at bounding box center [404, 23] width 316 height 47
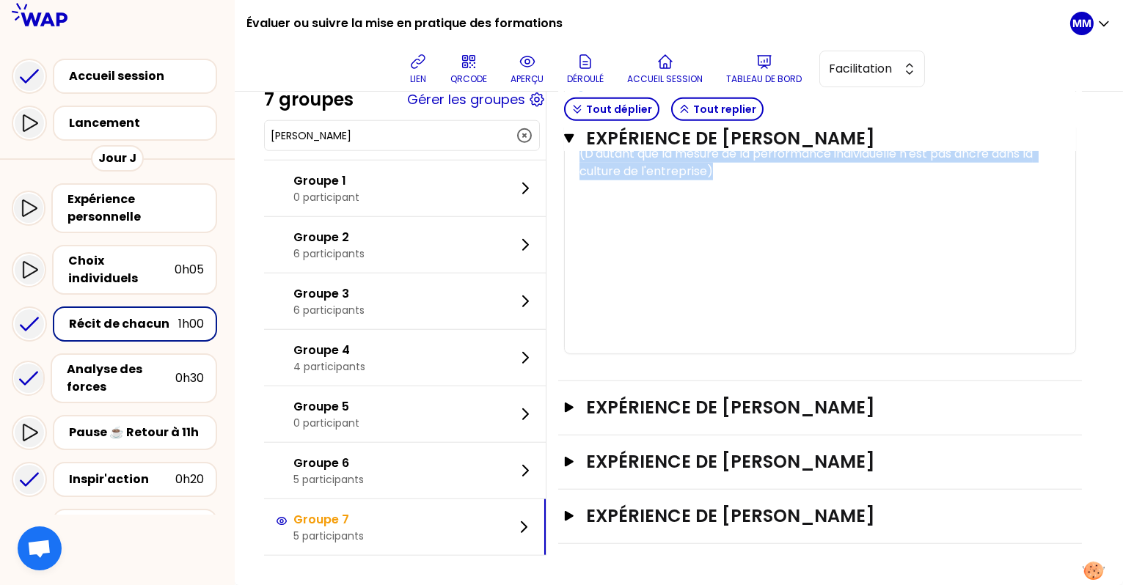
click at [445, 25] on h1 "Évaluer ou suivre la mise en pratique des formations" at bounding box center [404, 23] width 316 height 47
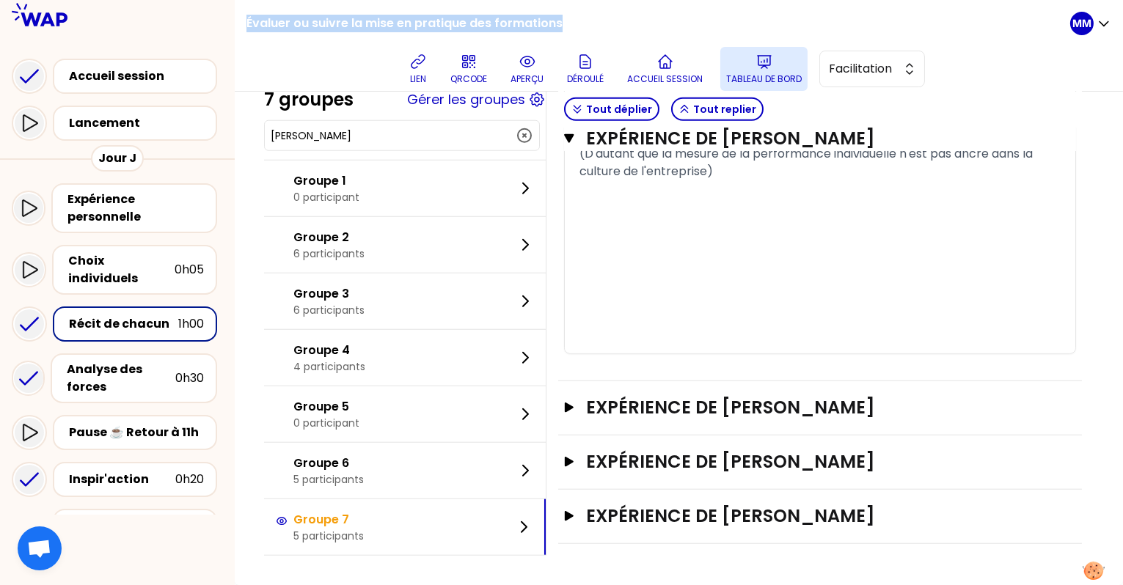
click at [773, 67] on icon at bounding box center [765, 62] width 18 height 18
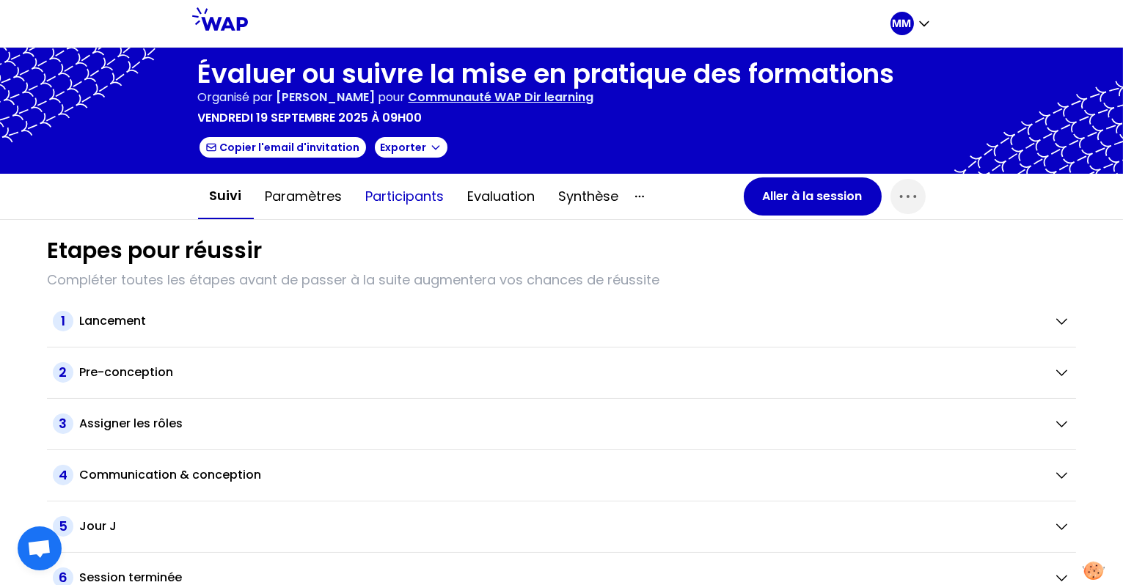
click at [410, 193] on button "Participants" at bounding box center [405, 197] width 102 height 44
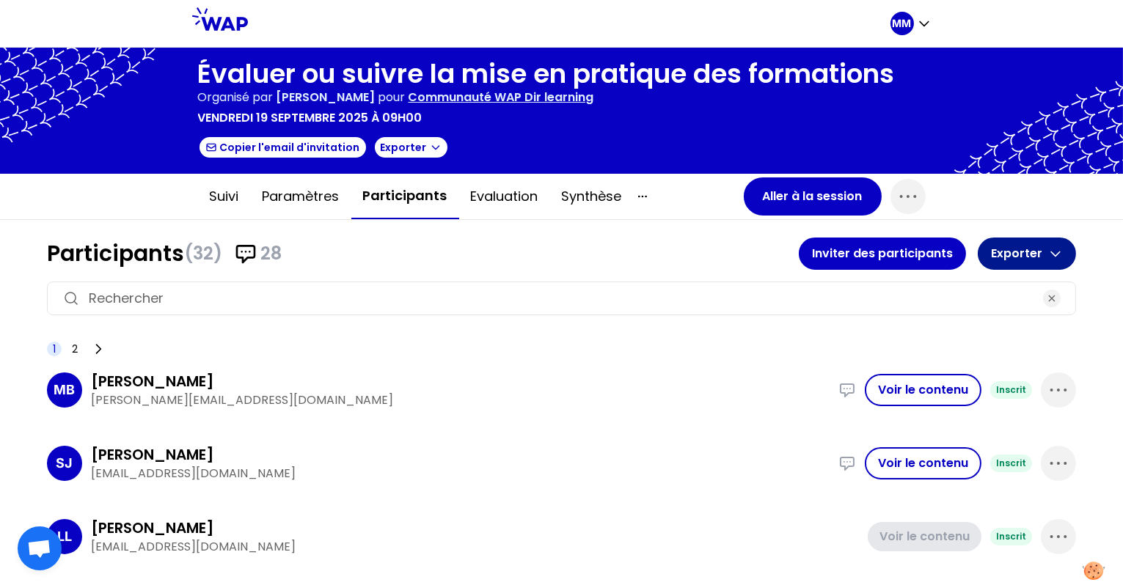
click at [833, 246] on button "Exporter" at bounding box center [1027, 254] width 98 height 32
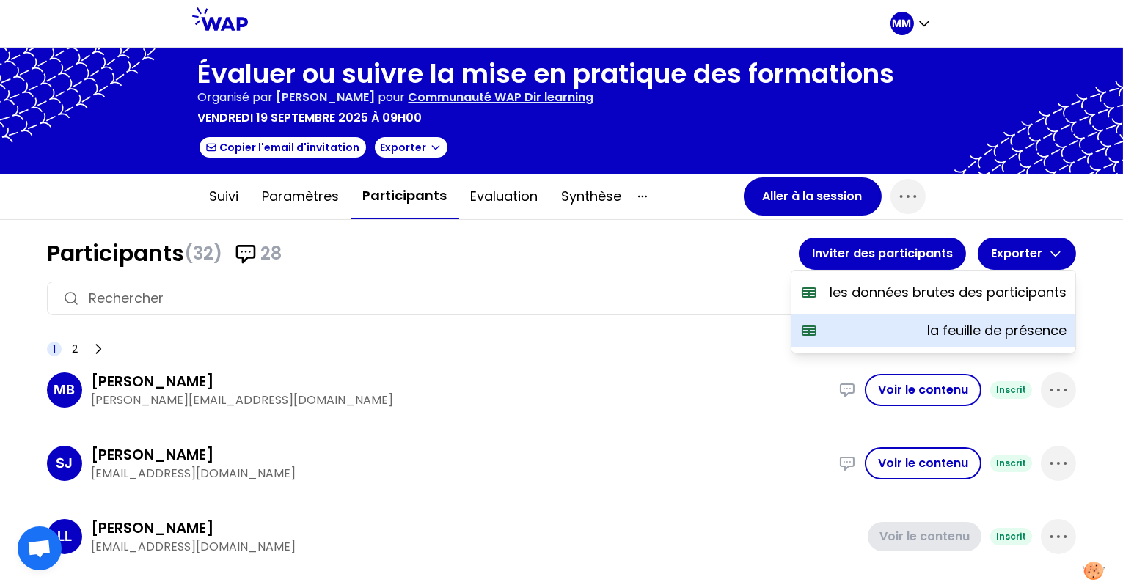
click at [833, 330] on p "la feuille de présence" at bounding box center [996, 331] width 139 height 21
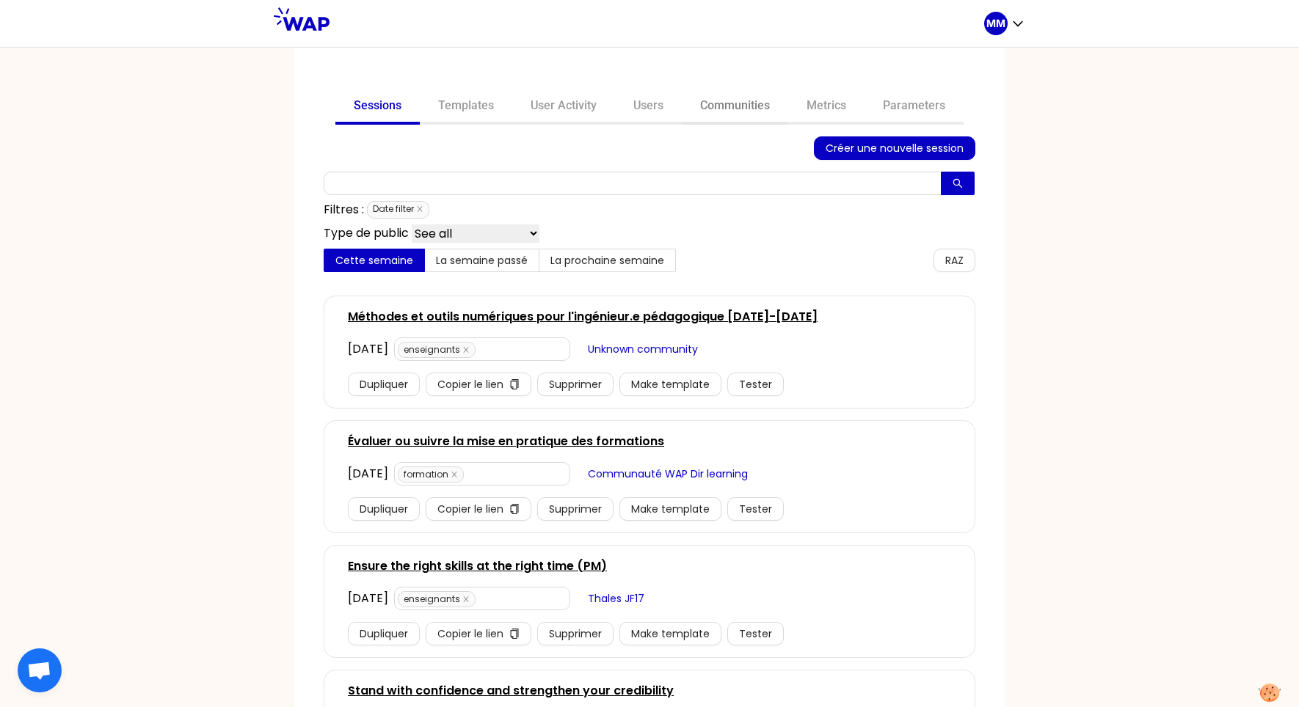
click at [740, 105] on link "Communities" at bounding box center [735, 107] width 106 height 35
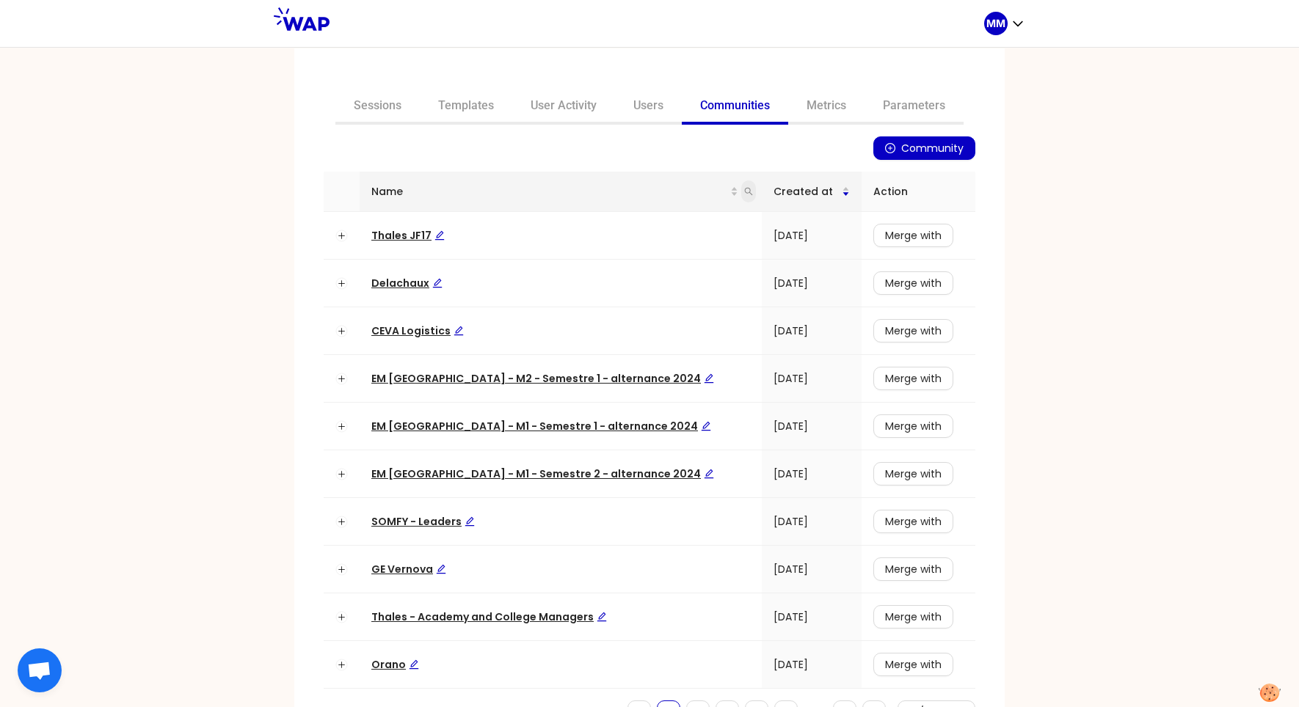
click at [744, 191] on icon "search" at bounding box center [748, 191] width 9 height 9
type input "aim"
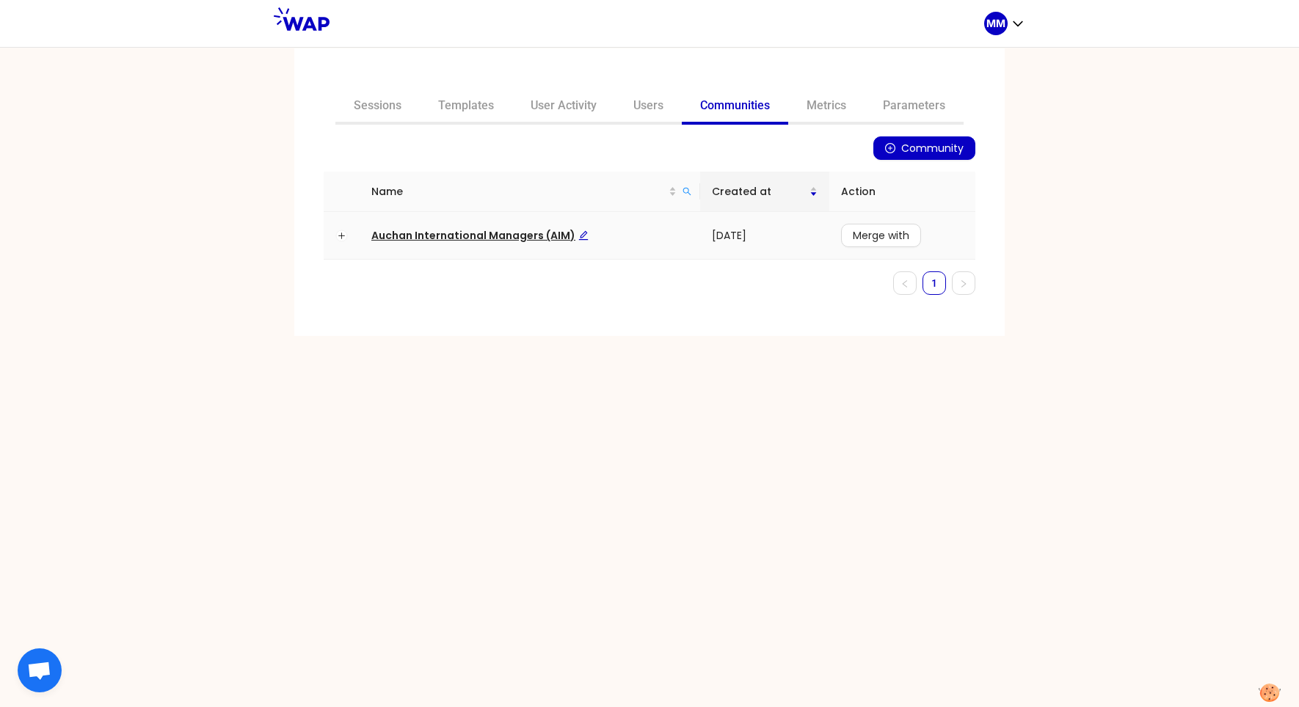
click at [506, 233] on span "Auchan International Managers (AIM)" at bounding box center [479, 235] width 217 height 15
